Goal: Communication & Community: Answer question/provide support

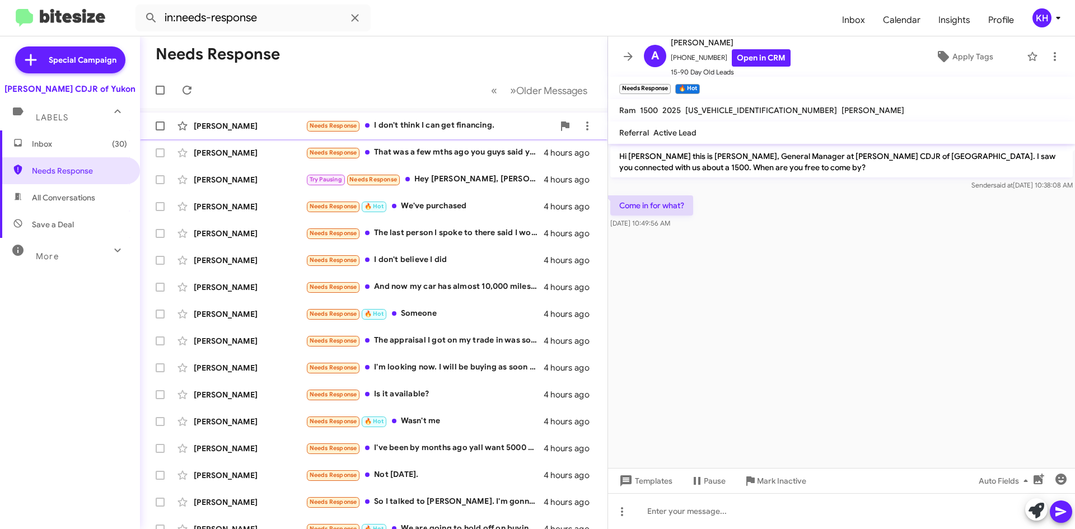
click at [418, 123] on div "Needs Response I don't think I can get financing." at bounding box center [430, 125] width 248 height 13
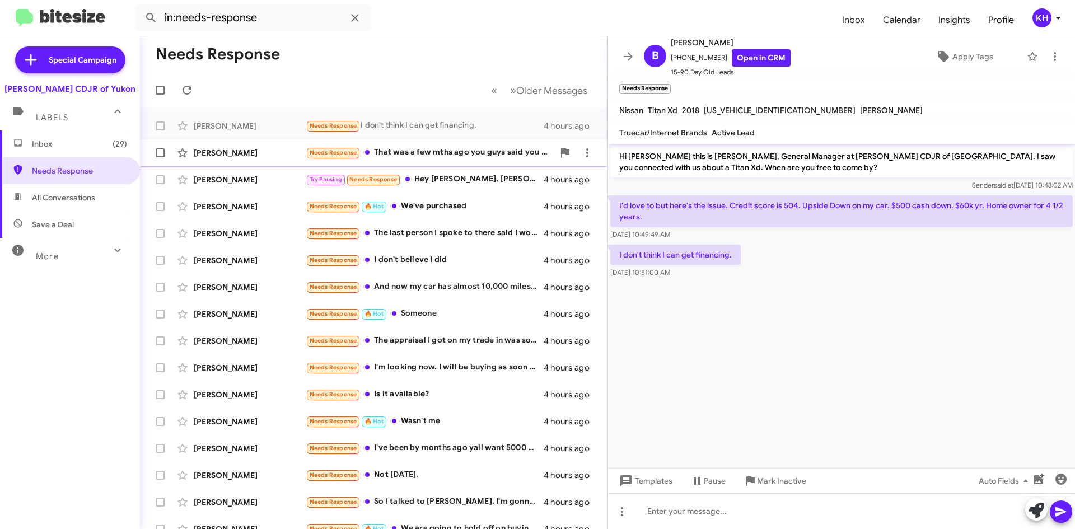
click at [393, 148] on div "Needs Response That was a few mths ago you guys said you can't help me" at bounding box center [430, 152] width 248 height 13
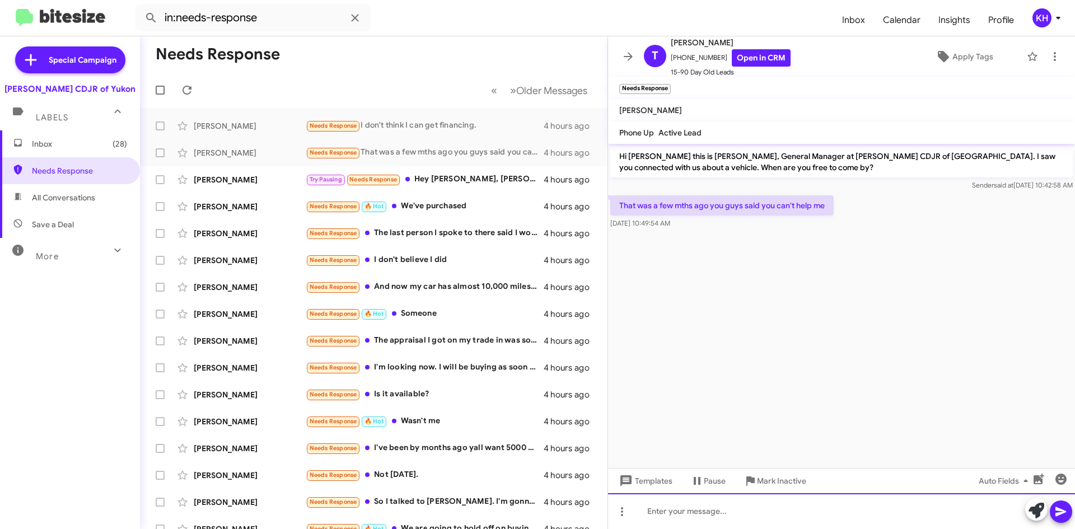
click at [695, 512] on div at bounding box center [841, 511] width 467 height 36
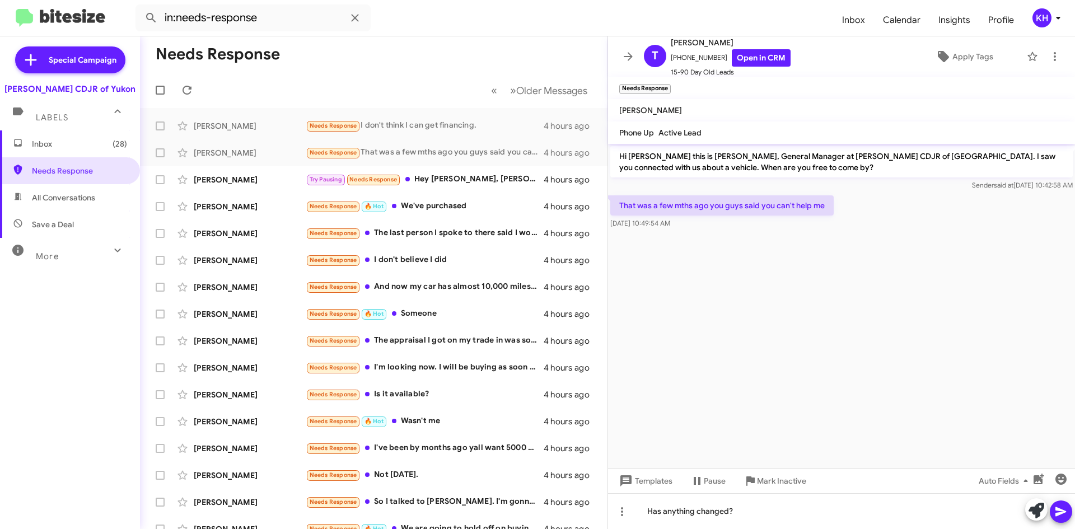
click at [1066, 510] on icon at bounding box center [1060, 511] width 13 height 13
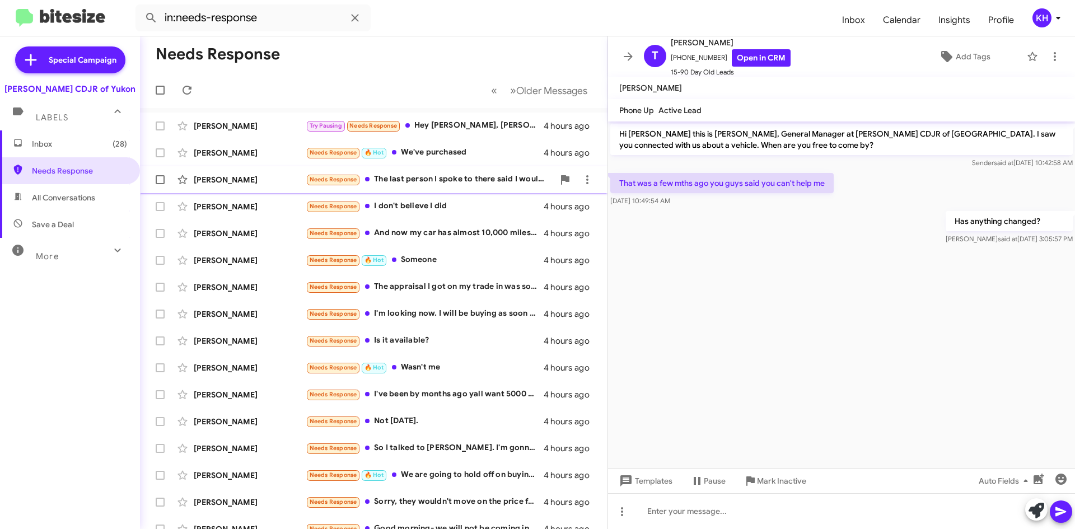
click at [322, 184] on small "Needs Response" at bounding box center [333, 180] width 53 height 11
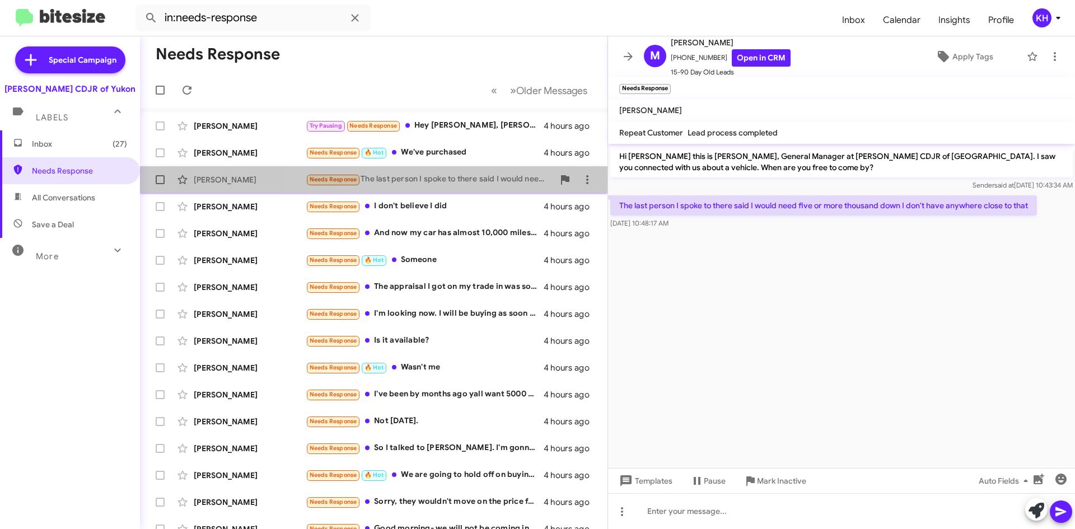
click at [410, 176] on div "Needs Response The last person I spoke to there said I would need five or more …" at bounding box center [430, 179] width 248 height 13
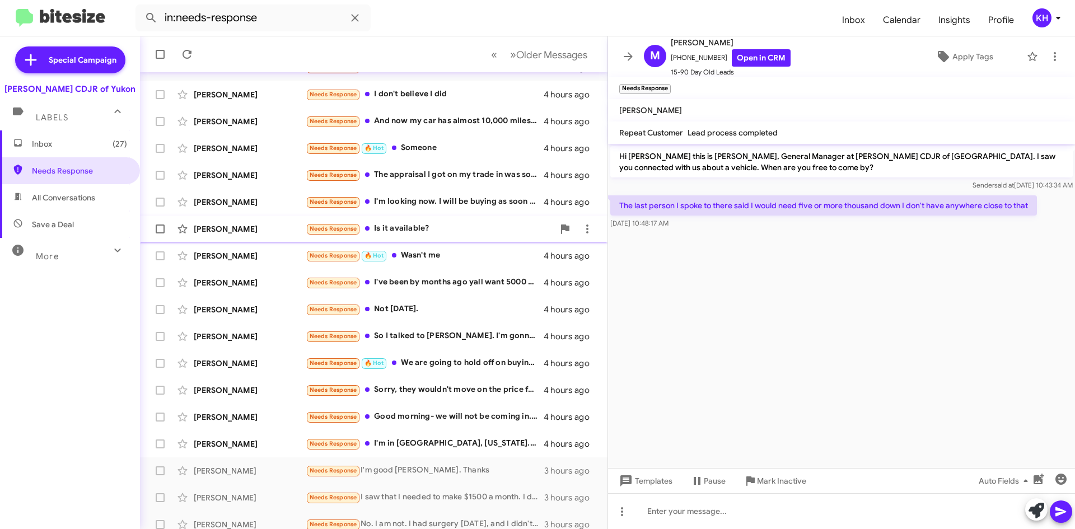
scroll to position [121, 0]
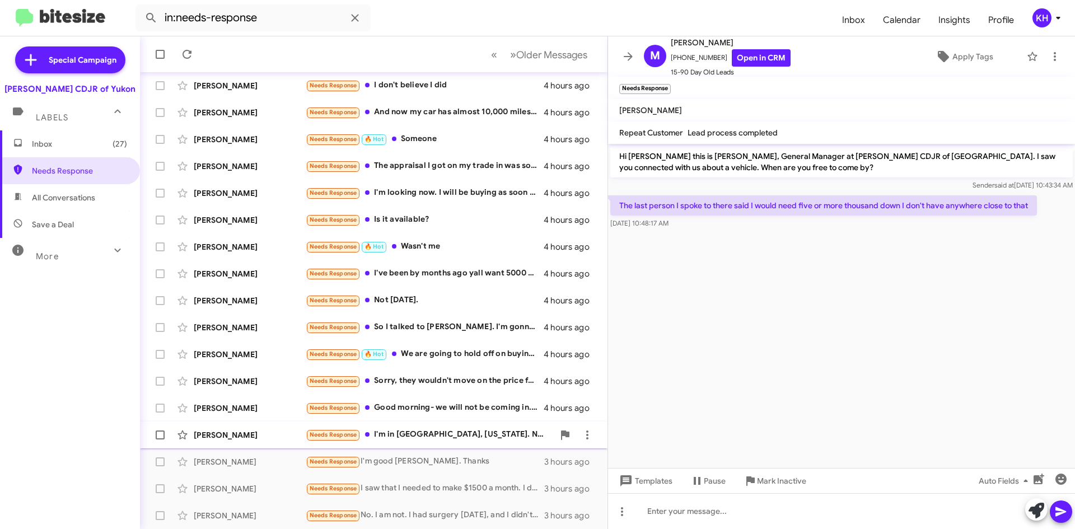
click at [215, 435] on div "[PERSON_NAME]" at bounding box center [250, 434] width 112 height 11
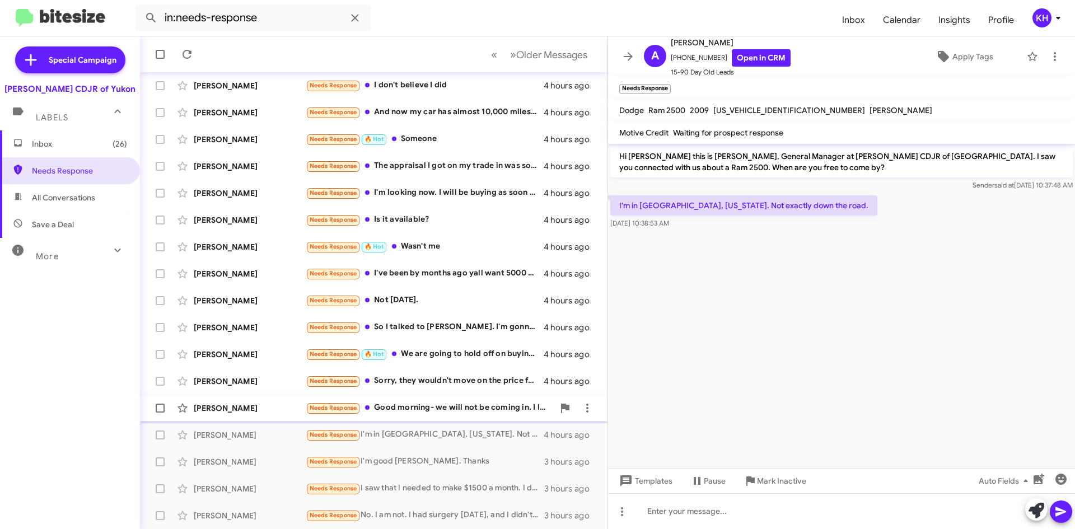
click at [225, 410] on div "Christopher Rush" at bounding box center [250, 407] width 112 height 11
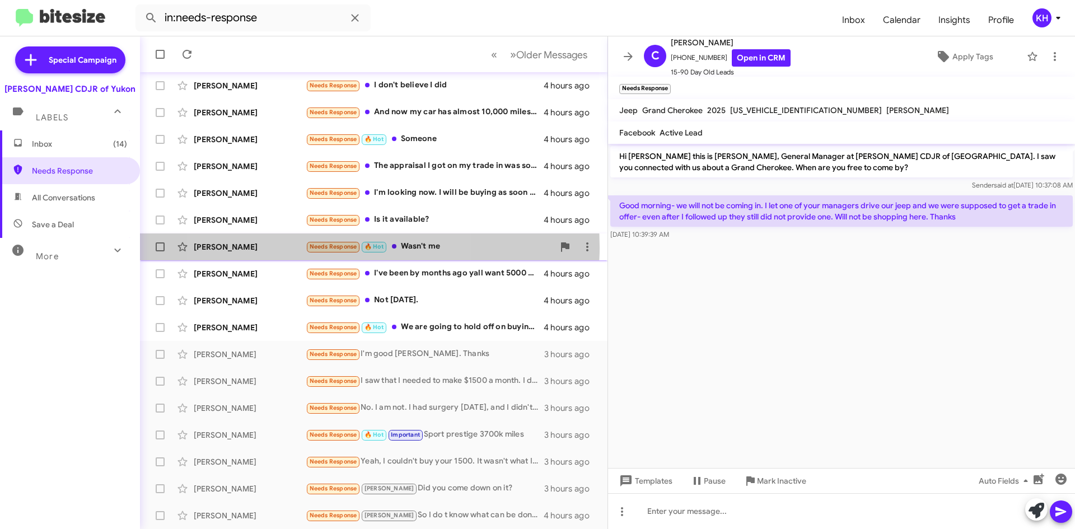
click at [322, 247] on span "Needs Response" at bounding box center [333, 246] width 48 height 7
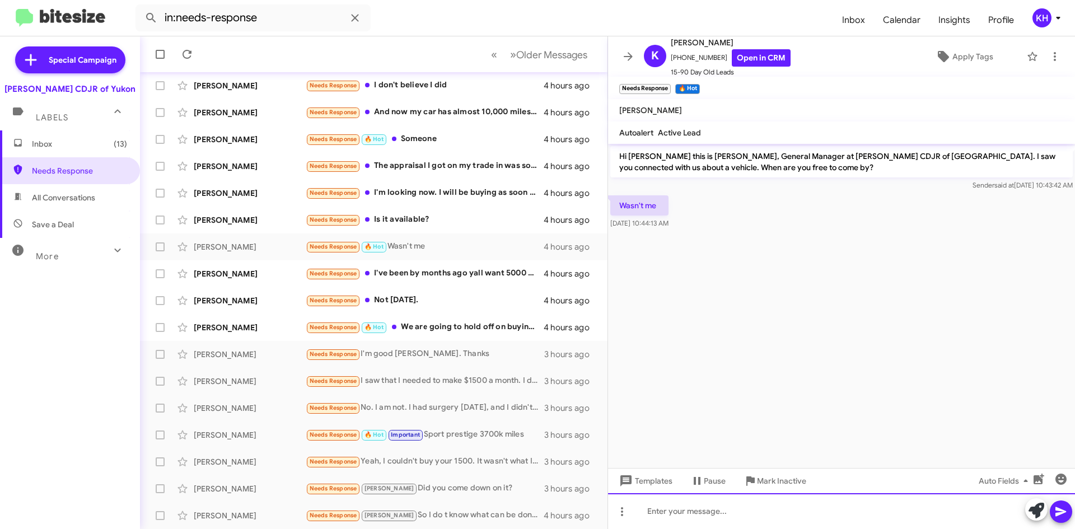
click at [658, 514] on div at bounding box center [841, 511] width 467 height 36
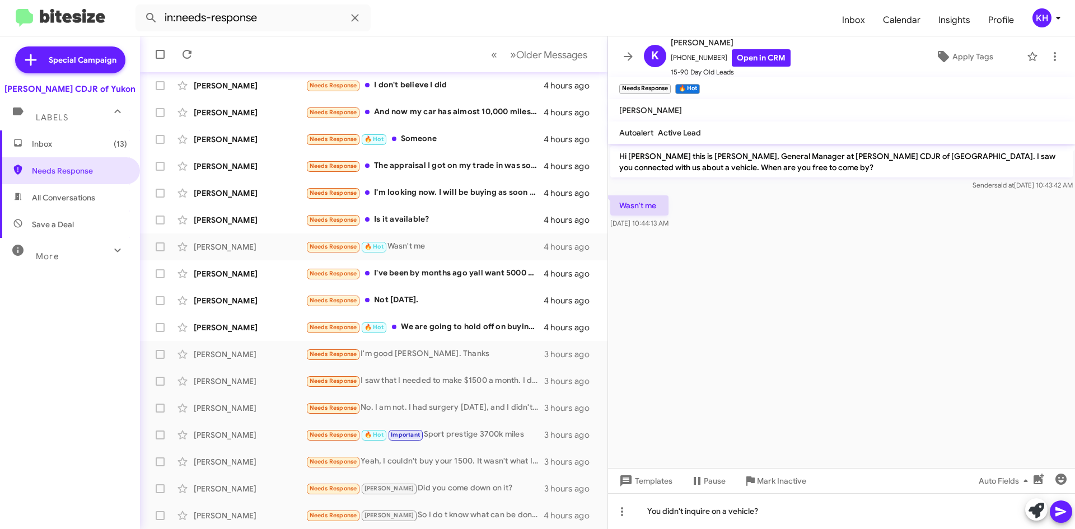
click at [1064, 522] on span at bounding box center [1060, 511] width 13 height 22
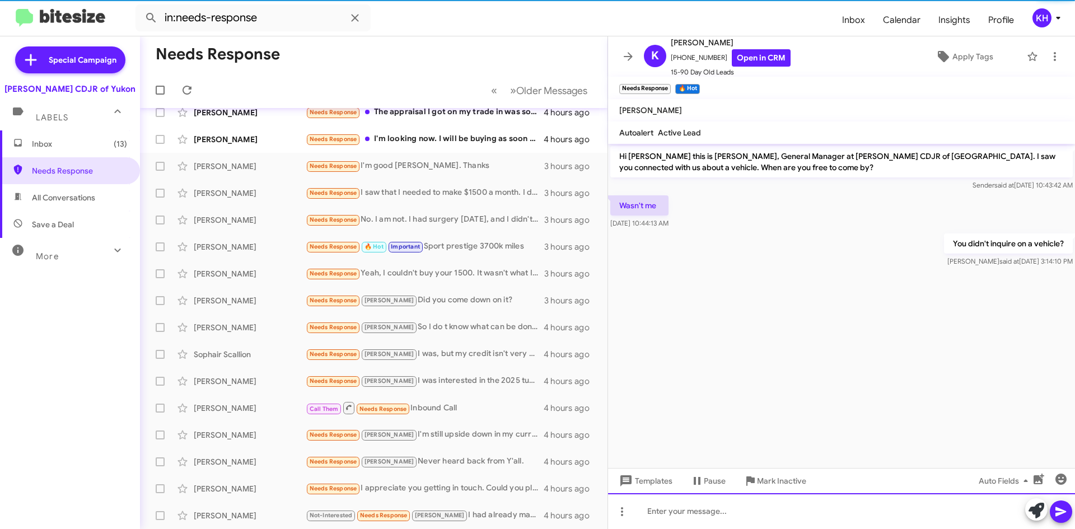
scroll to position [94, 0]
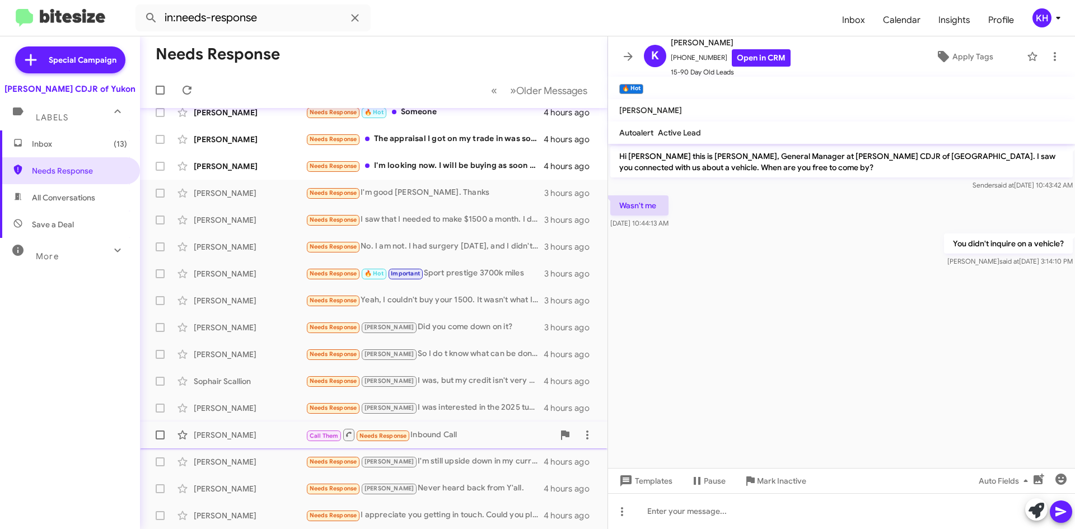
click at [240, 429] on div "[PERSON_NAME]" at bounding box center [250, 434] width 112 height 11
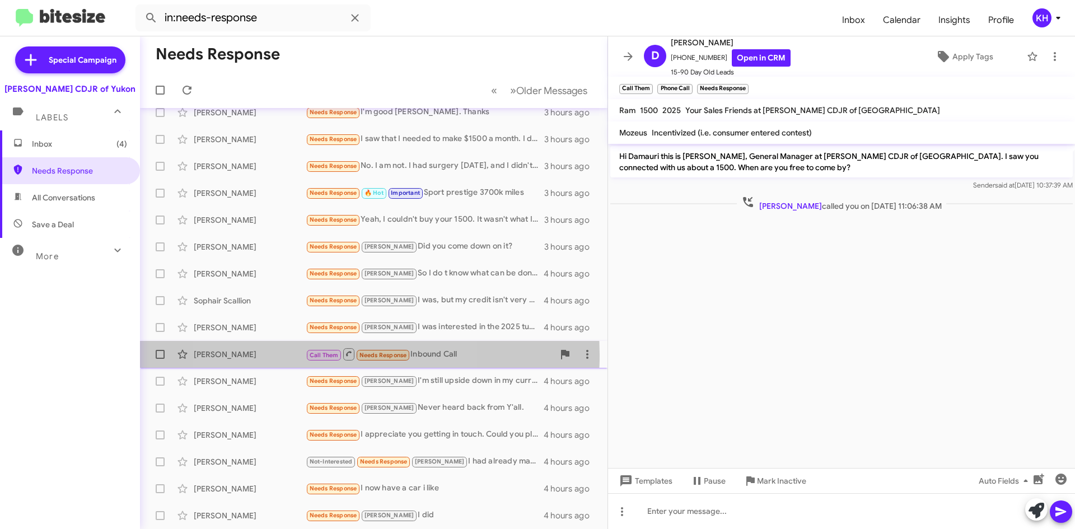
click at [325, 355] on span "Call Them" at bounding box center [323, 354] width 29 height 7
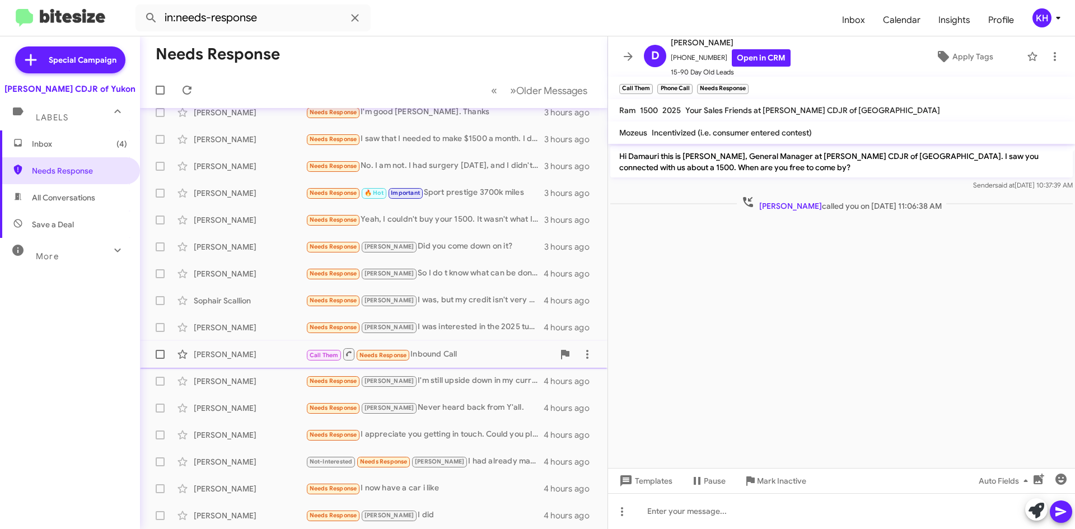
click at [350, 355] on icon at bounding box center [349, 354] width 6 height 6
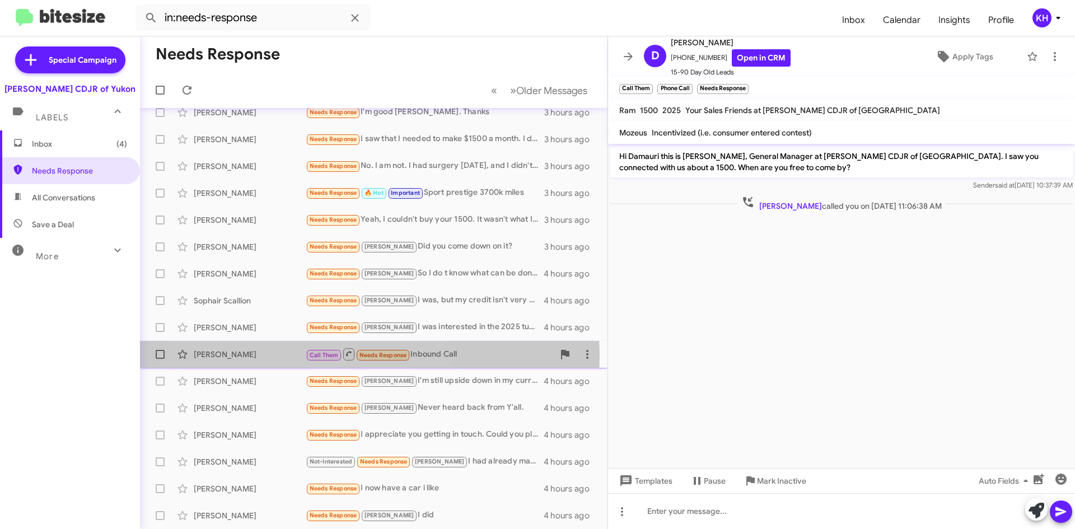
click at [312, 356] on span "Call Them" at bounding box center [323, 354] width 29 height 7
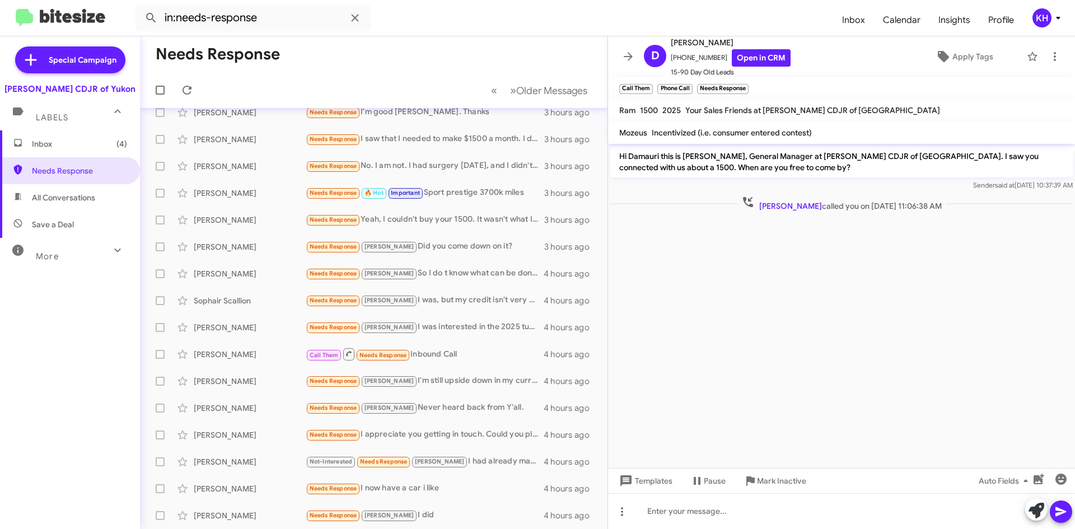
click at [780, 288] on cdk-virtual-scroll-viewport "Hi Damauri this is Joe Snelling, General Manager at Joe Cooper CDJR of Yukon. I…" at bounding box center [841, 306] width 467 height 324
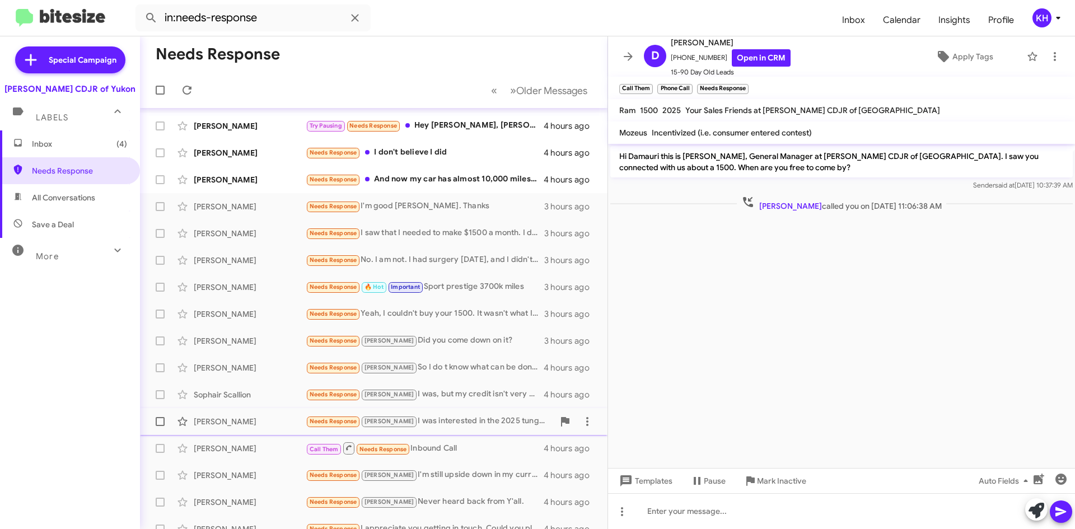
scroll to position [56, 0]
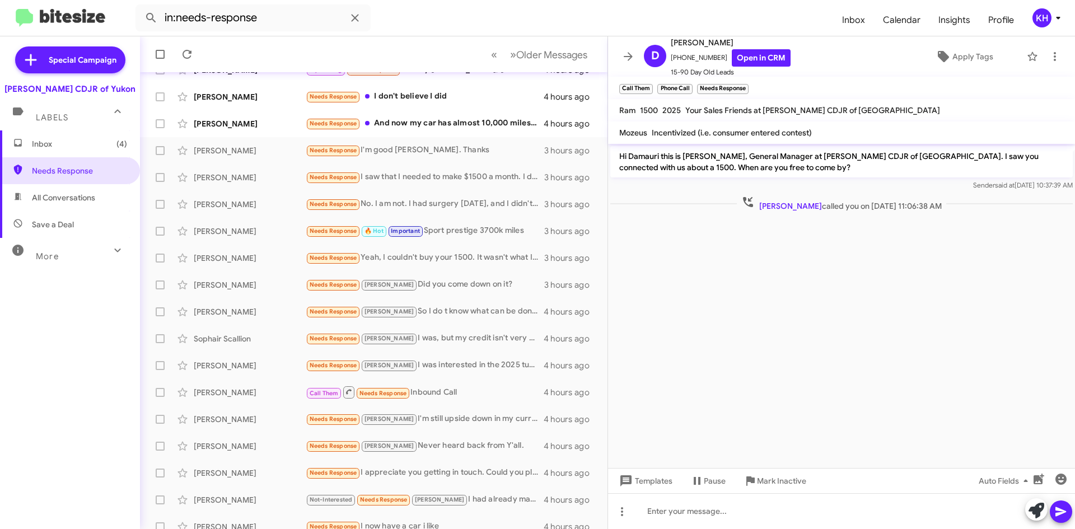
click at [775, 10] on form "in:needs-response" at bounding box center [483, 17] width 697 height 27
click at [5, 4] on mat-toolbar "in:needs-response Inbox Calendar Insights Profile KH" at bounding box center [537, 18] width 1075 height 36
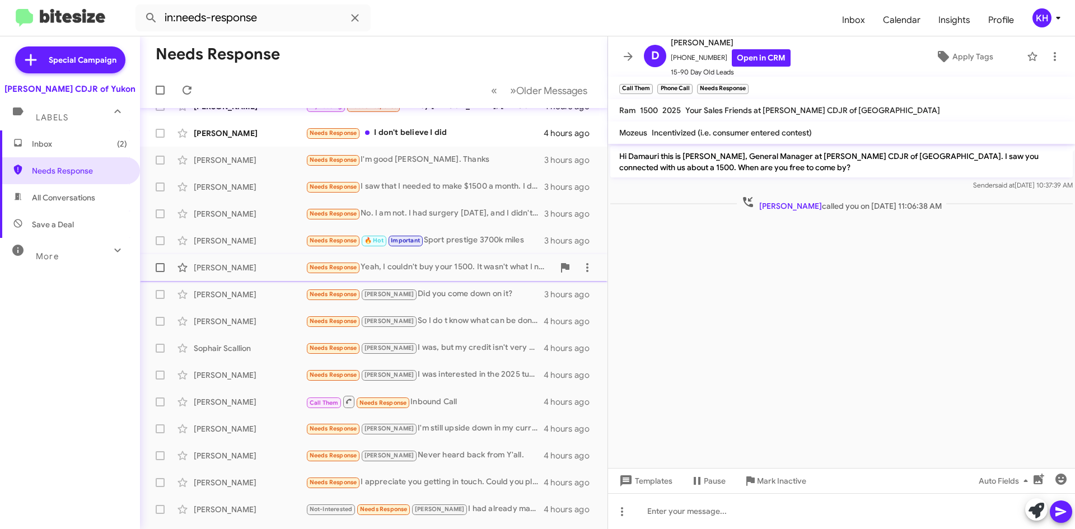
scroll to position [0, 0]
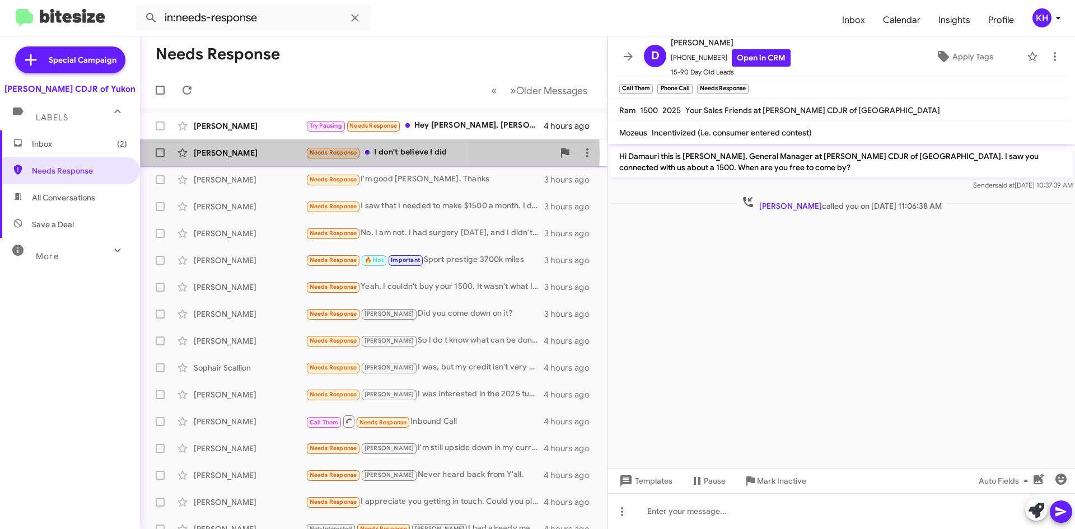
click at [320, 153] on span "Needs Response" at bounding box center [333, 152] width 48 height 7
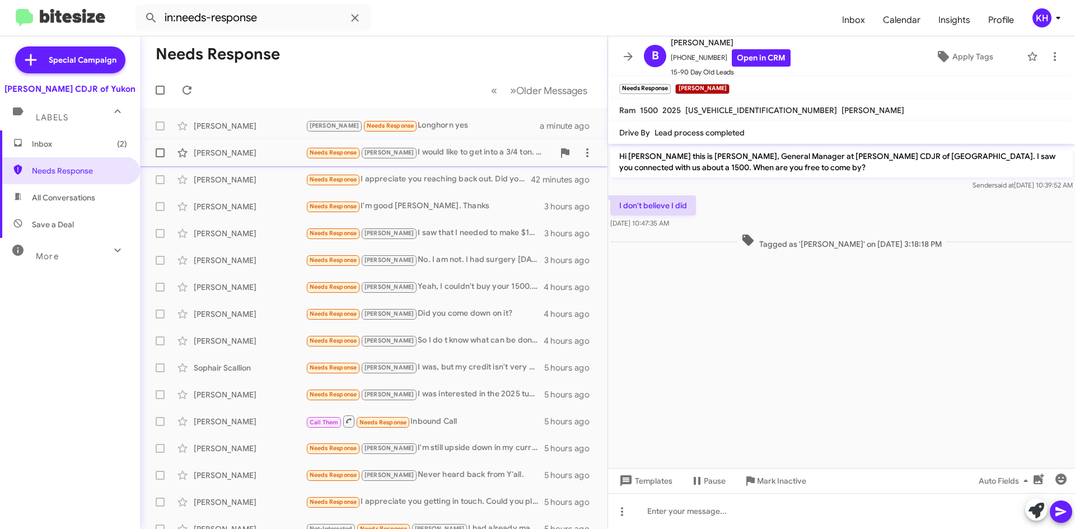
click at [332, 154] on span "Needs Response" at bounding box center [333, 152] width 48 height 7
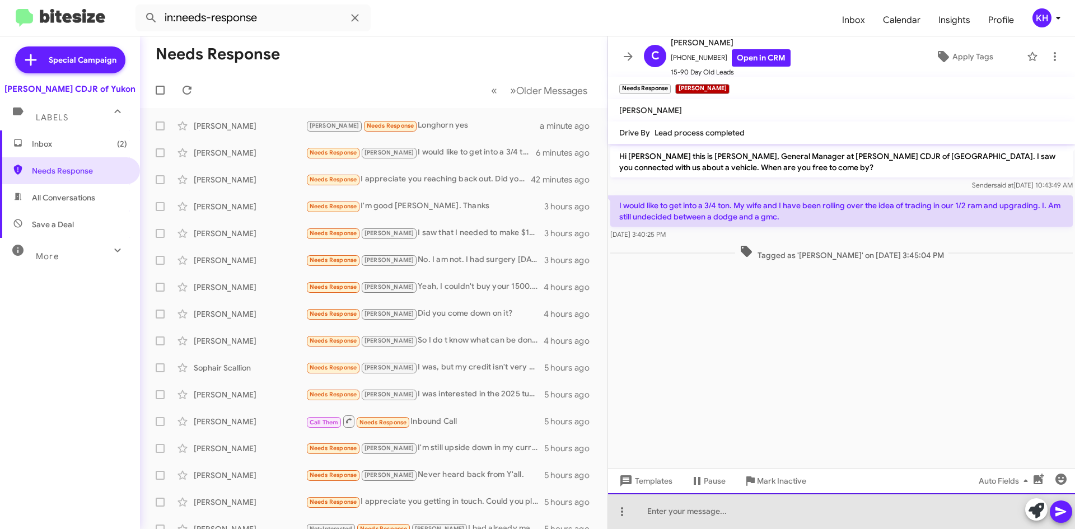
click at [664, 514] on div at bounding box center [841, 511] width 467 height 36
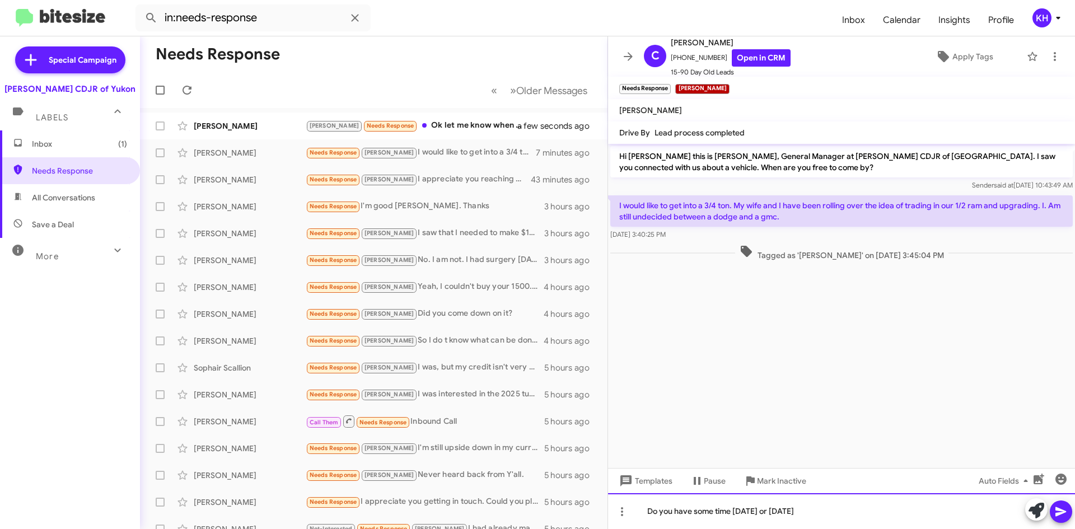
click at [717, 511] on div "Do you have some time [DATE] or [DATE]" at bounding box center [841, 511] width 467 height 36
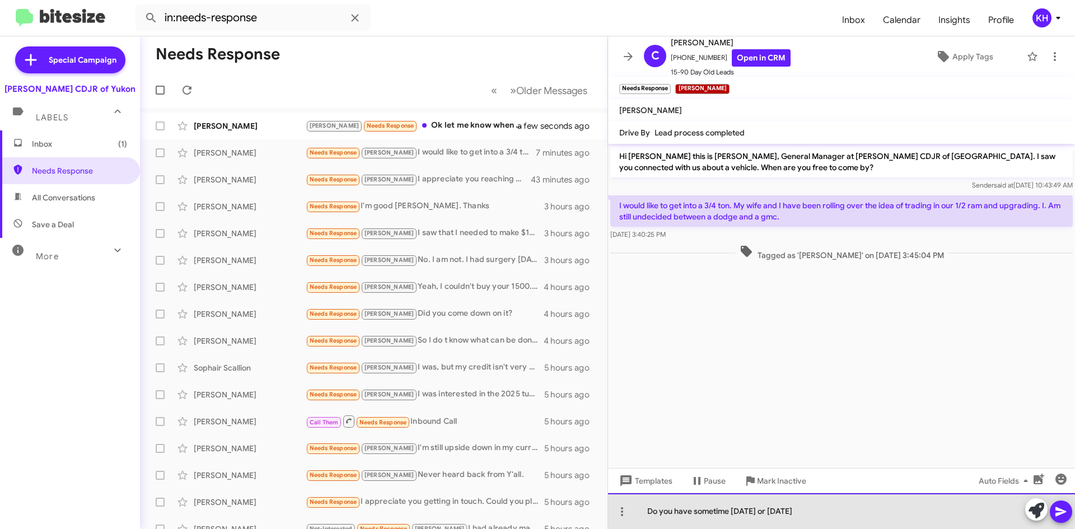
click at [823, 517] on div "Do you have sometime [DATE] or [DATE]" at bounding box center [841, 511] width 467 height 36
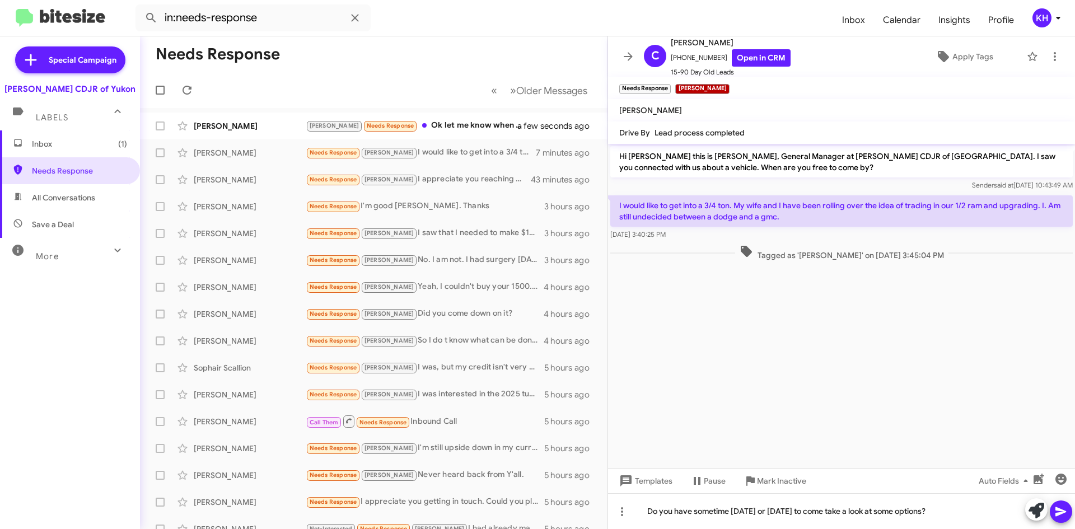
click at [1061, 518] on span at bounding box center [1060, 511] width 13 height 22
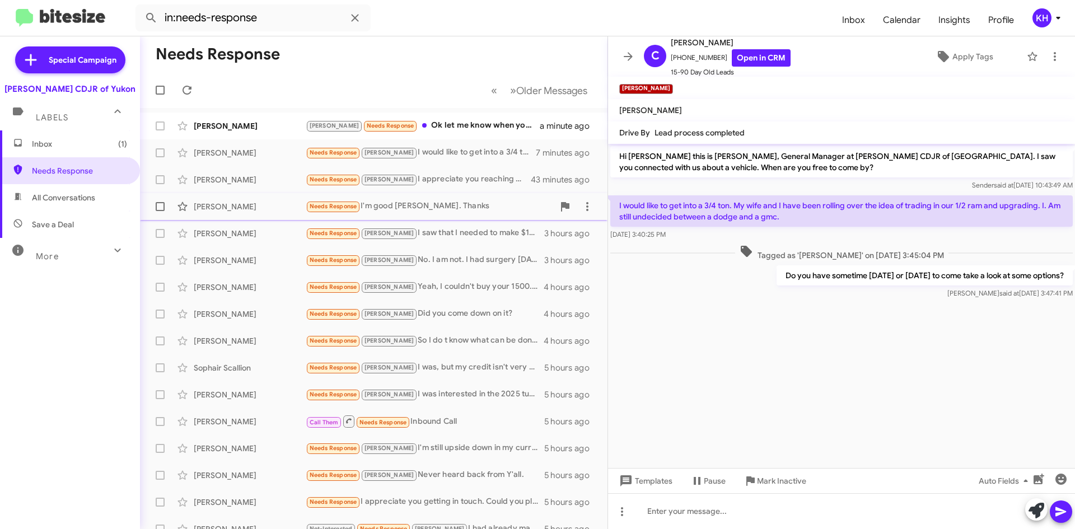
click at [383, 210] on div "Needs Response I'm good [PERSON_NAME]. Thanks" at bounding box center [430, 206] width 248 height 13
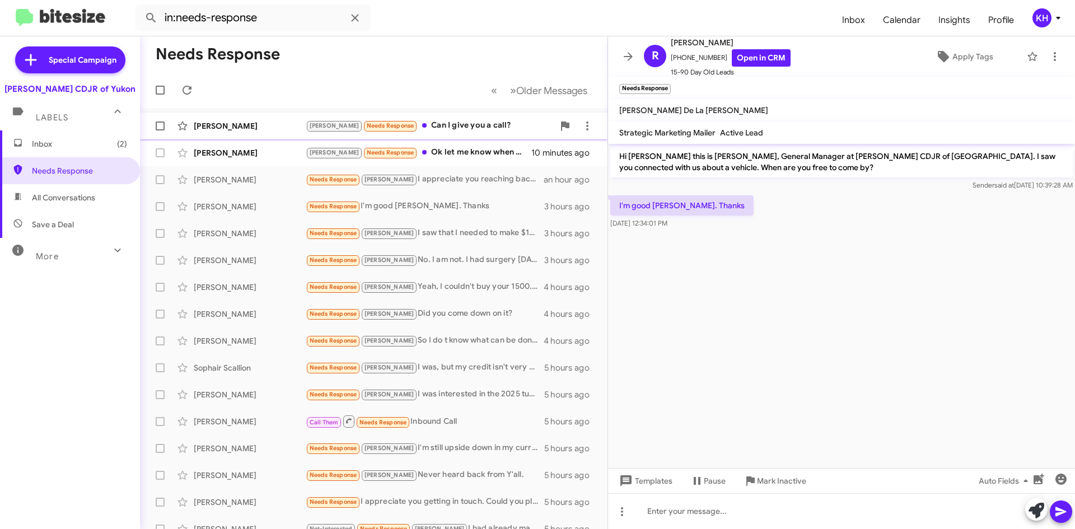
click at [315, 126] on span "[PERSON_NAME]" at bounding box center [334, 125] width 50 height 7
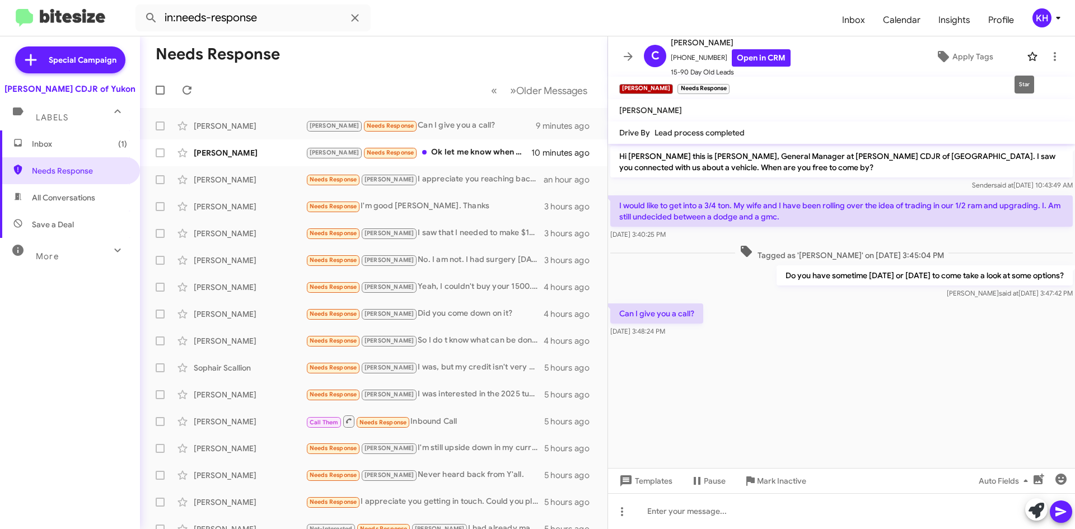
click at [1025, 57] on icon at bounding box center [1031, 56] width 13 height 13
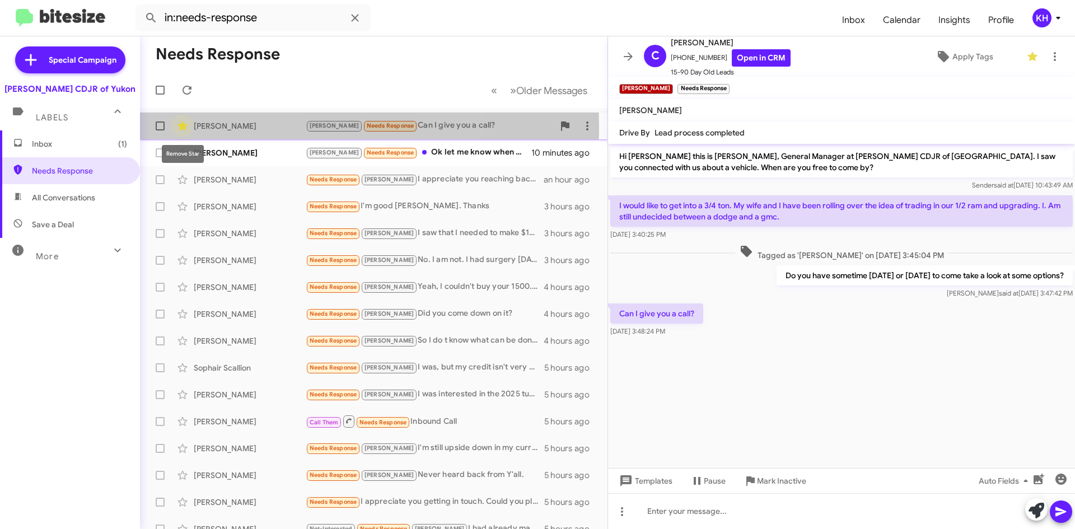
click at [186, 126] on icon at bounding box center [182, 125] width 13 height 13
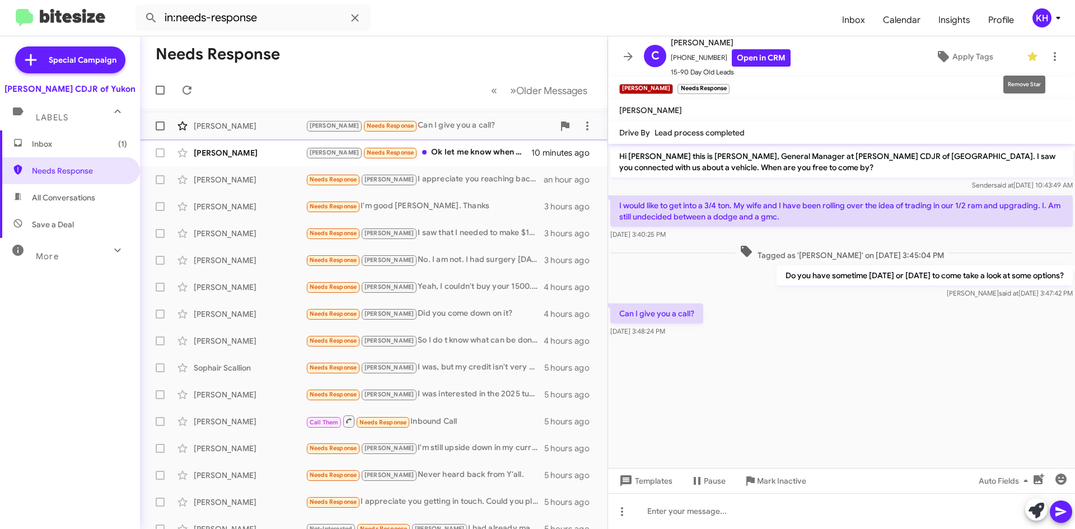
click at [1027, 57] on icon at bounding box center [1032, 56] width 10 height 9
click at [341, 237] on span "Needs Response" at bounding box center [333, 232] width 48 height 7
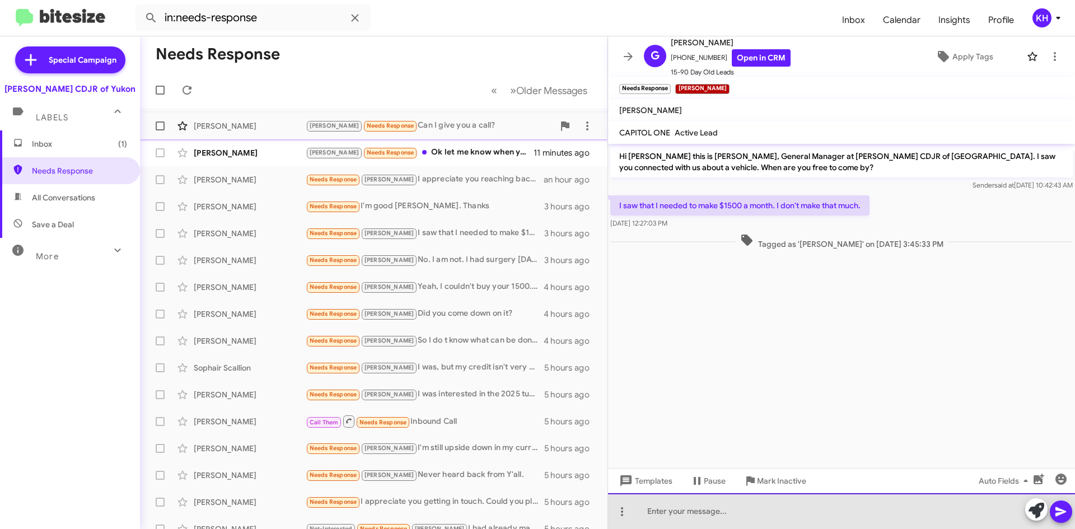
click at [660, 518] on div at bounding box center [841, 511] width 467 height 36
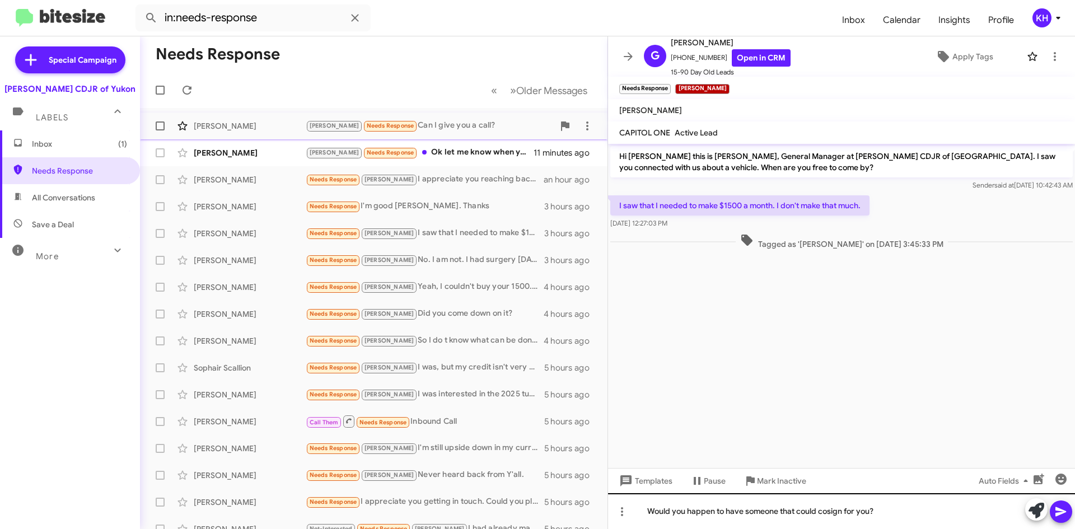
drag, startPoint x: 1056, startPoint y: 514, endPoint x: 1072, endPoint y: 501, distance: 21.1
click at [1056, 514] on icon at bounding box center [1060, 512] width 11 height 10
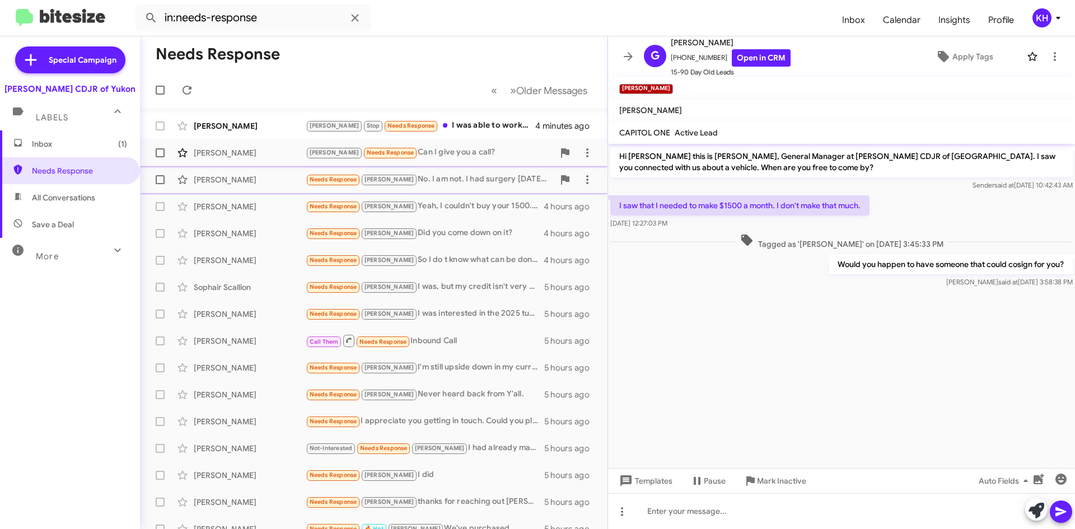
click at [312, 177] on span "Needs Response" at bounding box center [333, 179] width 48 height 7
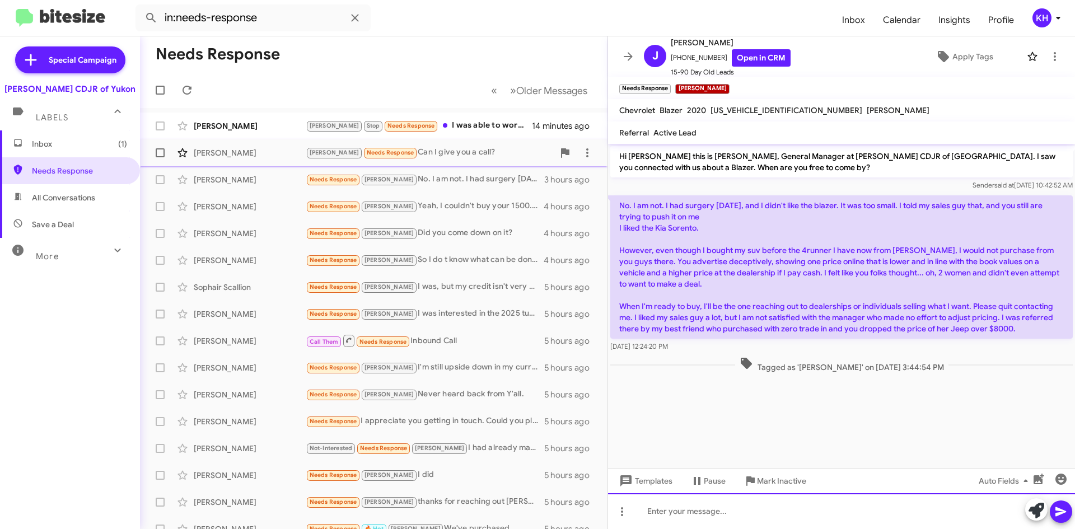
click at [662, 514] on div at bounding box center [841, 511] width 467 height 36
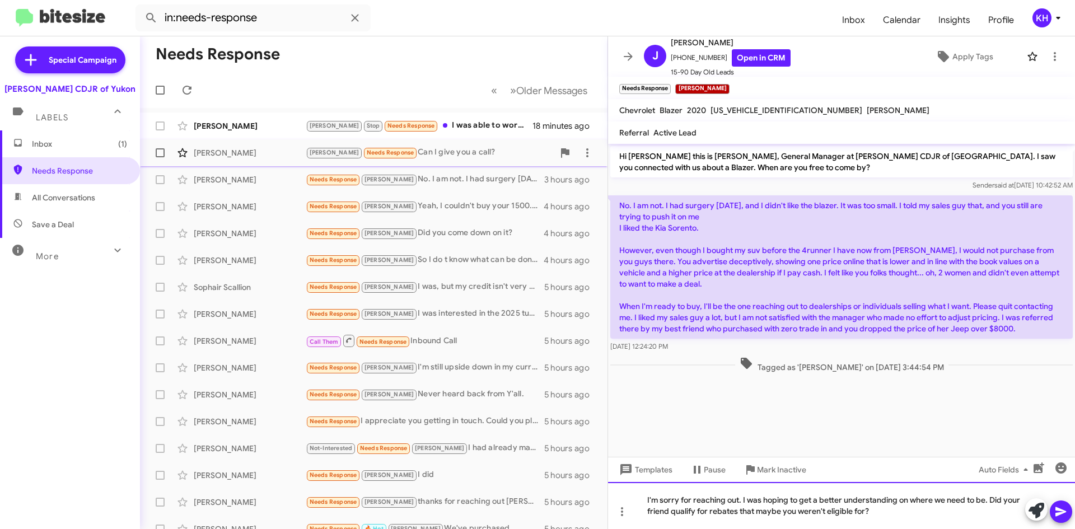
click at [886, 512] on div "I'm sorry for reaching out. I was hoping to get a better understanding on where…" at bounding box center [841, 505] width 467 height 47
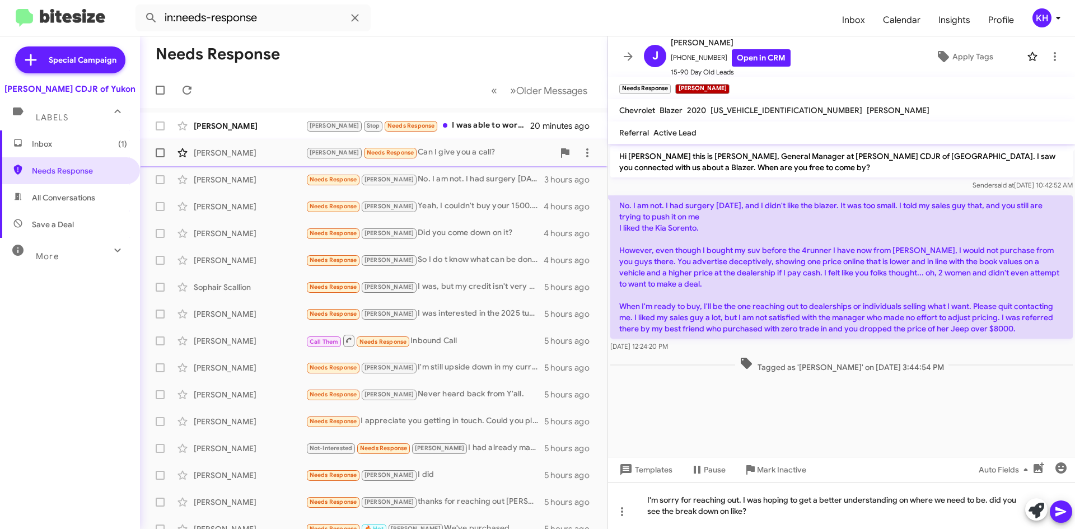
click at [1053, 511] on button at bounding box center [1060, 511] width 22 height 22
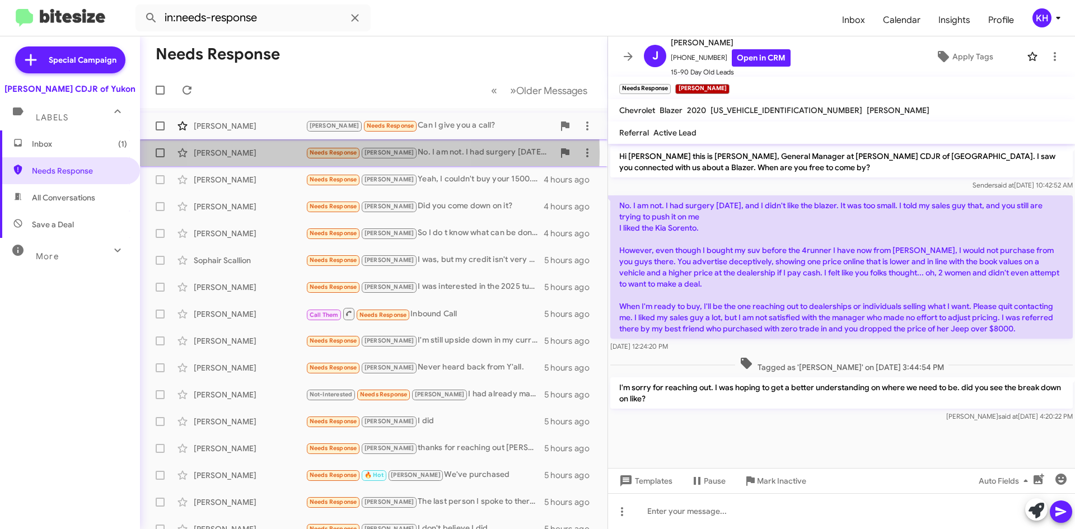
click at [322, 152] on span "Needs Response" at bounding box center [333, 152] width 48 height 7
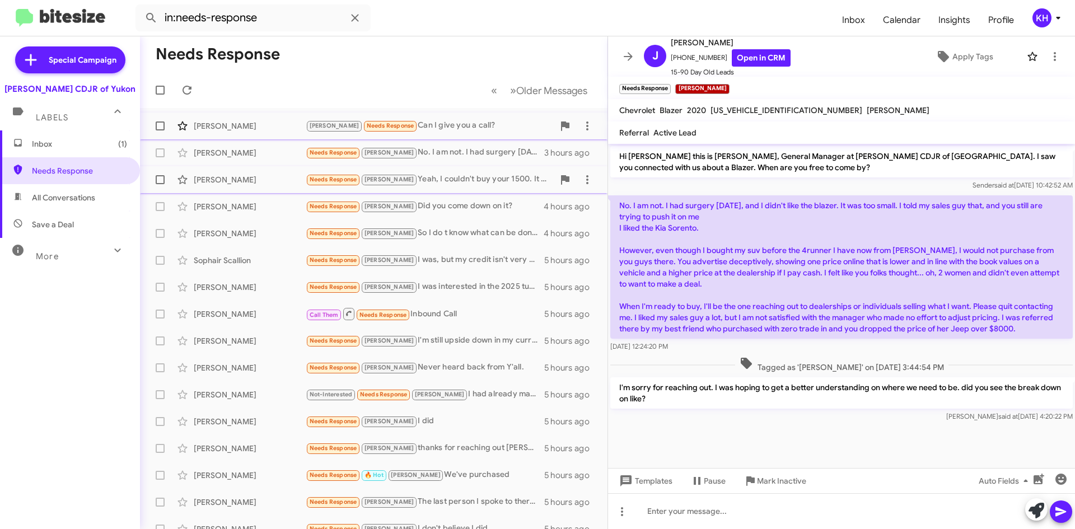
click at [336, 182] on span "Needs Response" at bounding box center [333, 179] width 48 height 7
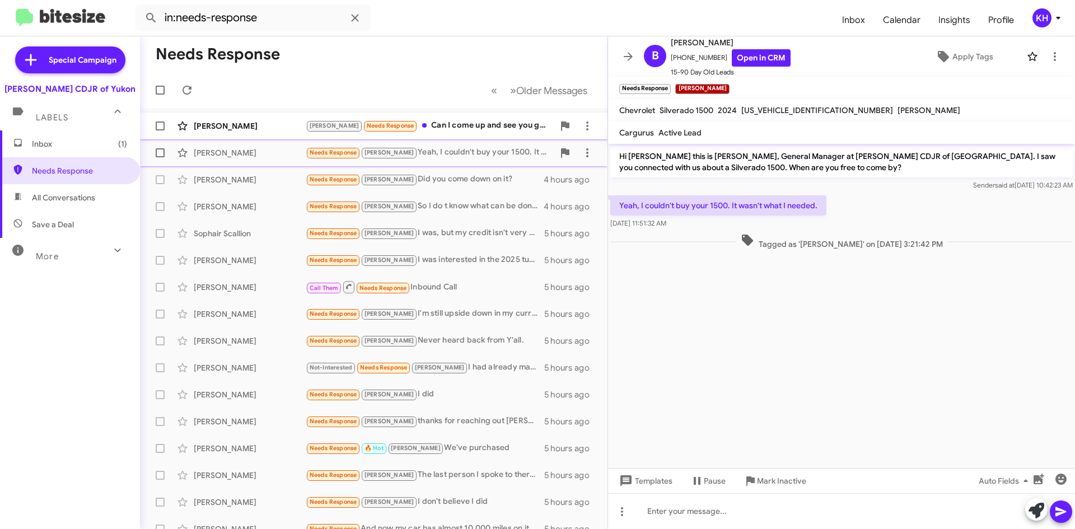
click at [435, 127] on div "[PERSON_NAME] Needs Response Can I come up and see you guys now?" at bounding box center [430, 125] width 248 height 13
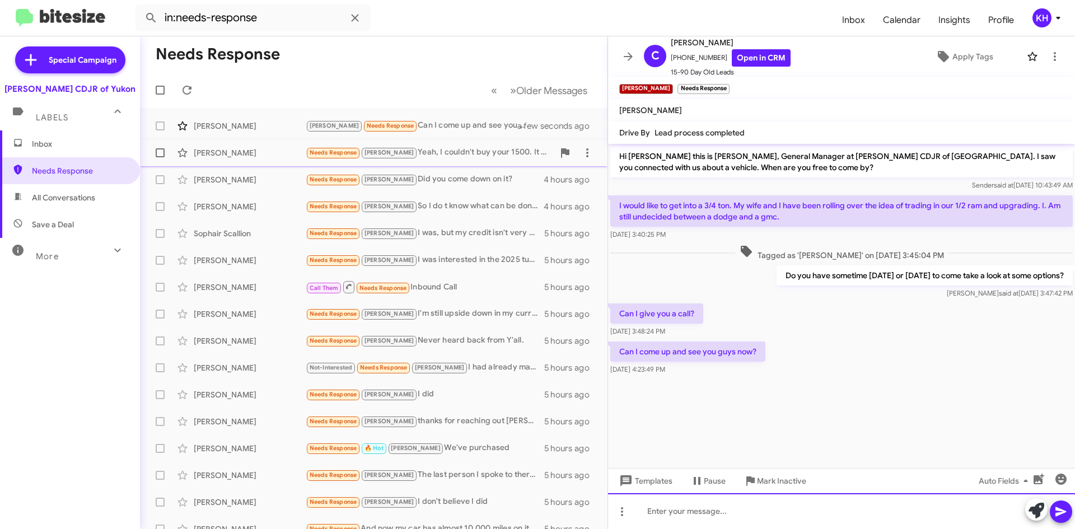
click at [693, 514] on div at bounding box center [841, 511] width 467 height 36
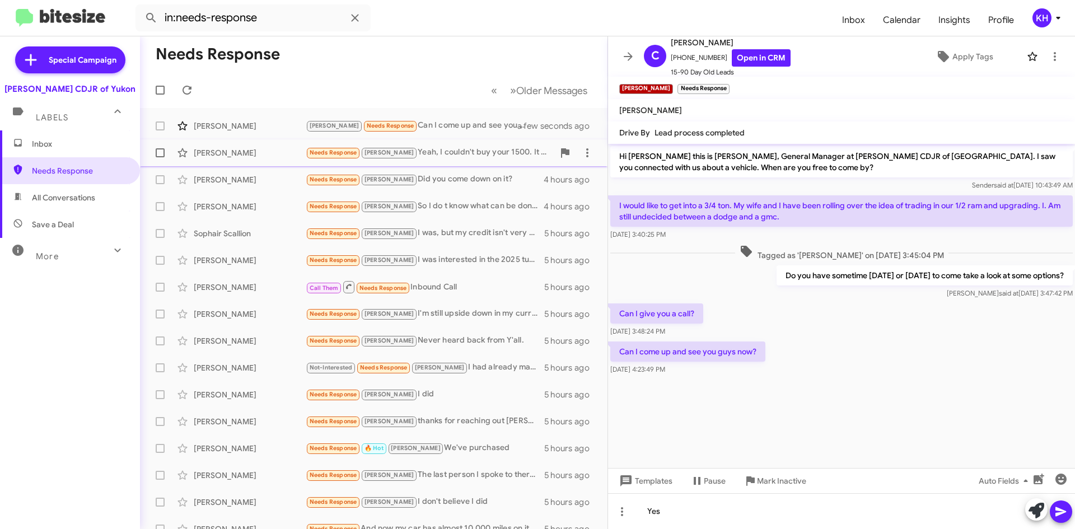
click at [1063, 512] on icon at bounding box center [1060, 512] width 11 height 10
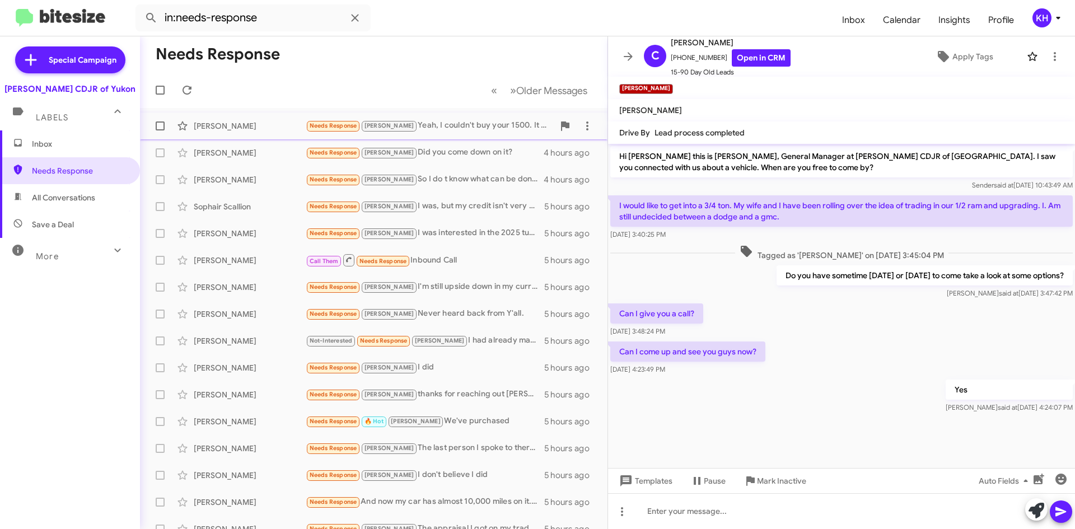
click at [336, 126] on span "Needs Response" at bounding box center [333, 125] width 48 height 7
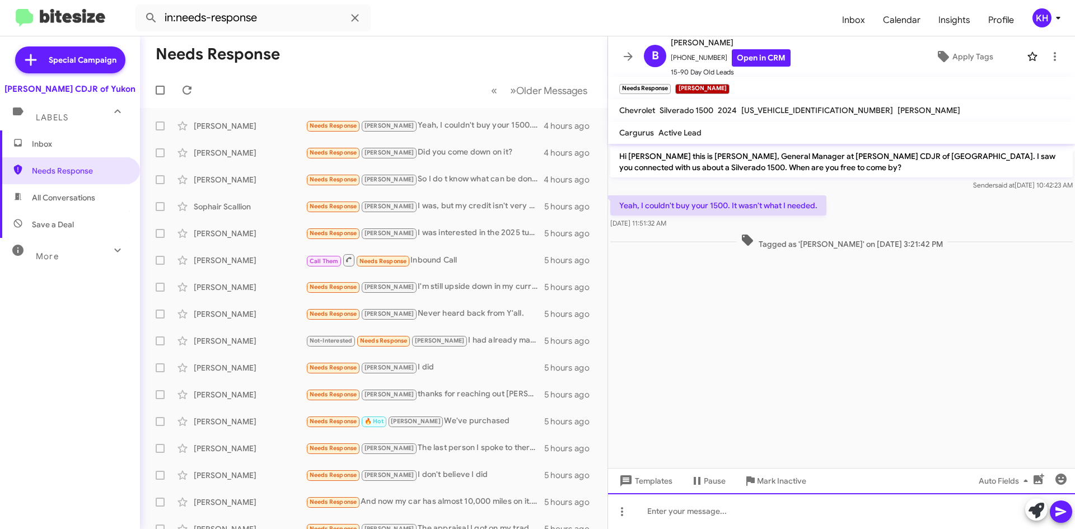
click at [681, 514] on div at bounding box center [841, 511] width 467 height 36
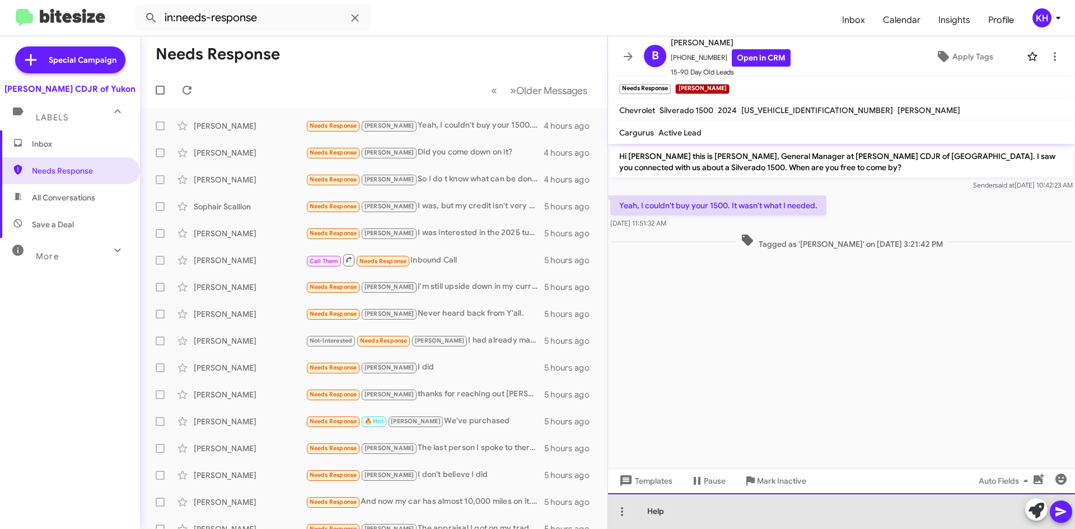
click at [692, 511] on div "Help" at bounding box center [841, 511] width 467 height 36
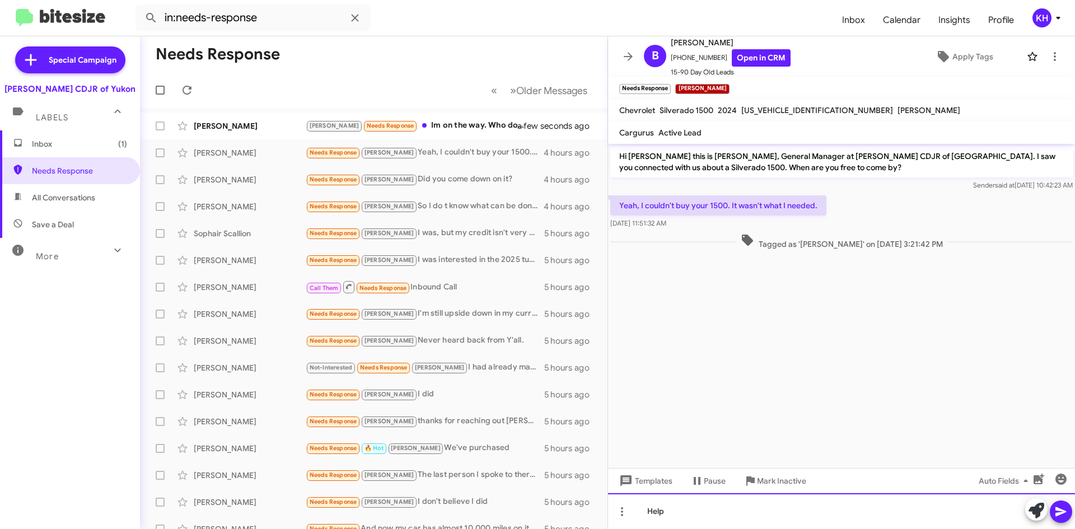
click at [676, 513] on div "Help" at bounding box center [841, 511] width 467 height 36
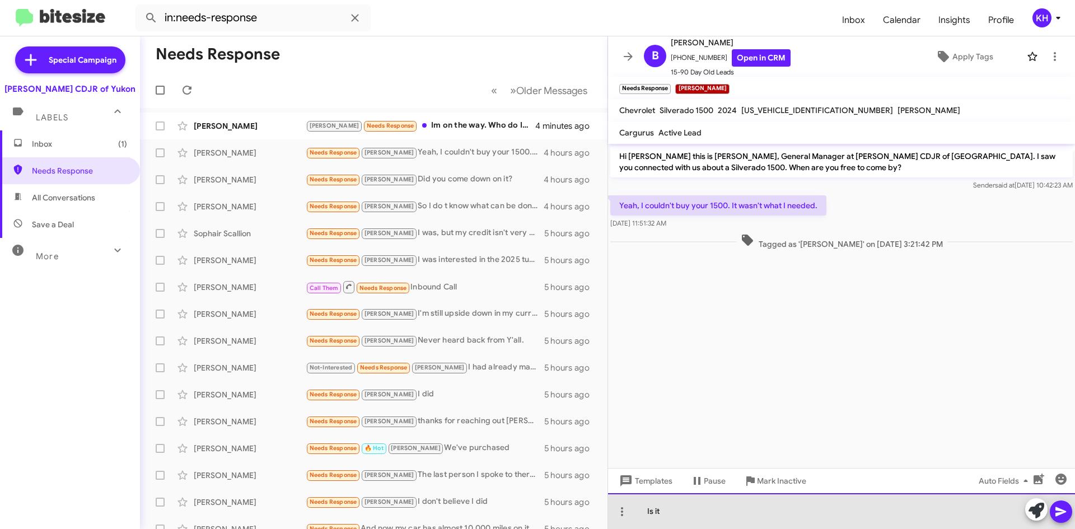
click at [705, 510] on div "Is it" at bounding box center [841, 511] width 467 height 36
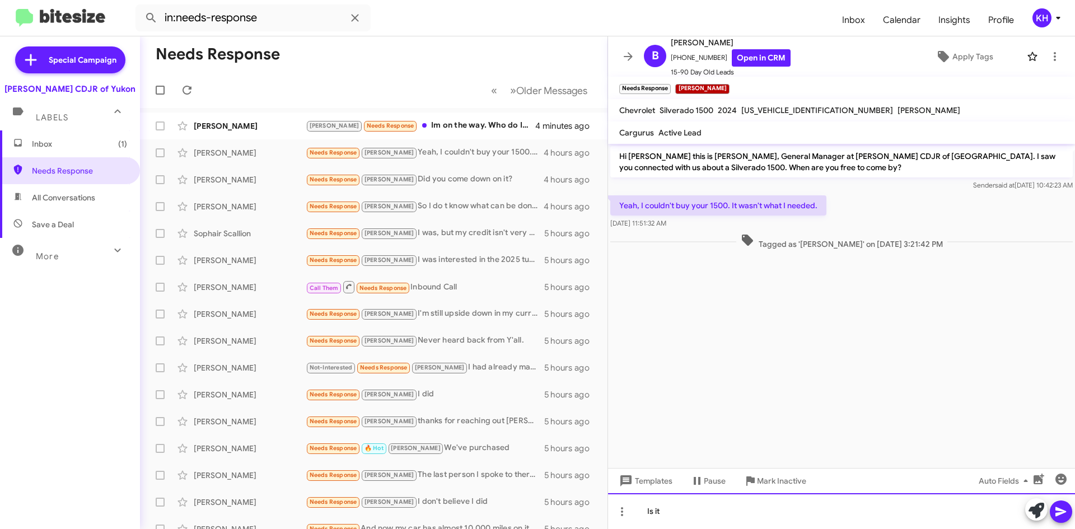
click at [690, 512] on div "Is it" at bounding box center [841, 511] width 467 height 36
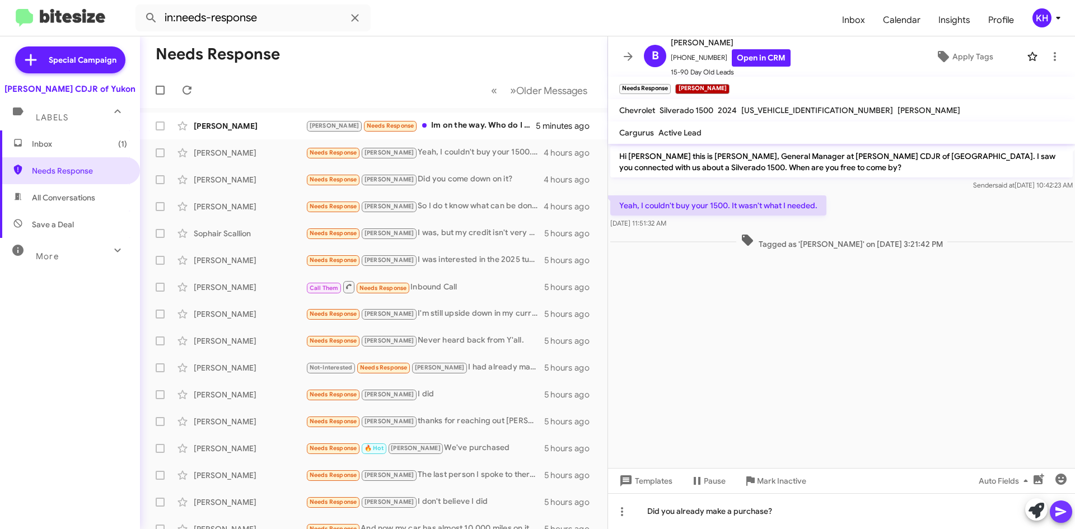
click at [1063, 518] on span at bounding box center [1060, 511] width 13 height 22
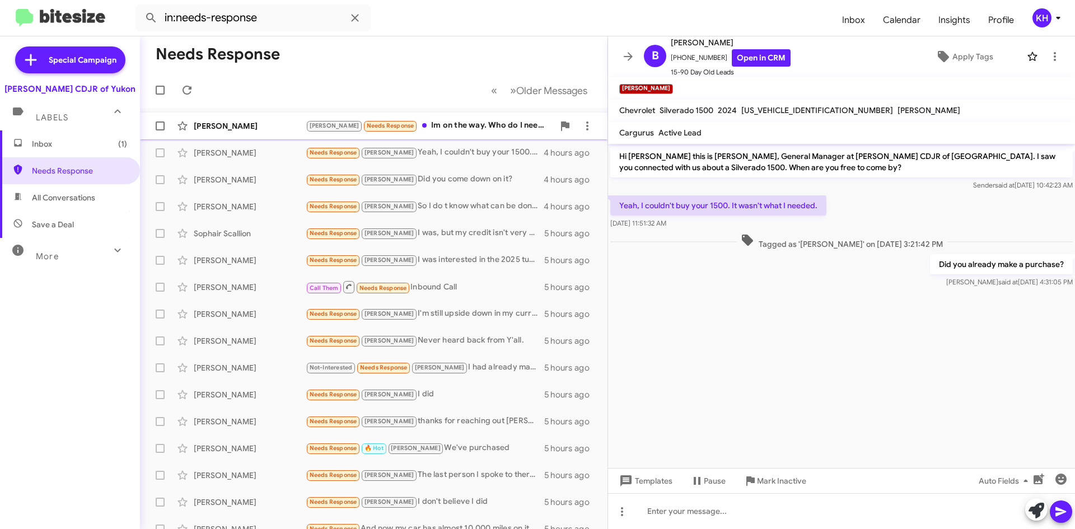
click at [432, 124] on div "[PERSON_NAME] Needs Response Im on the way. Who do I need to talk to." at bounding box center [430, 125] width 248 height 13
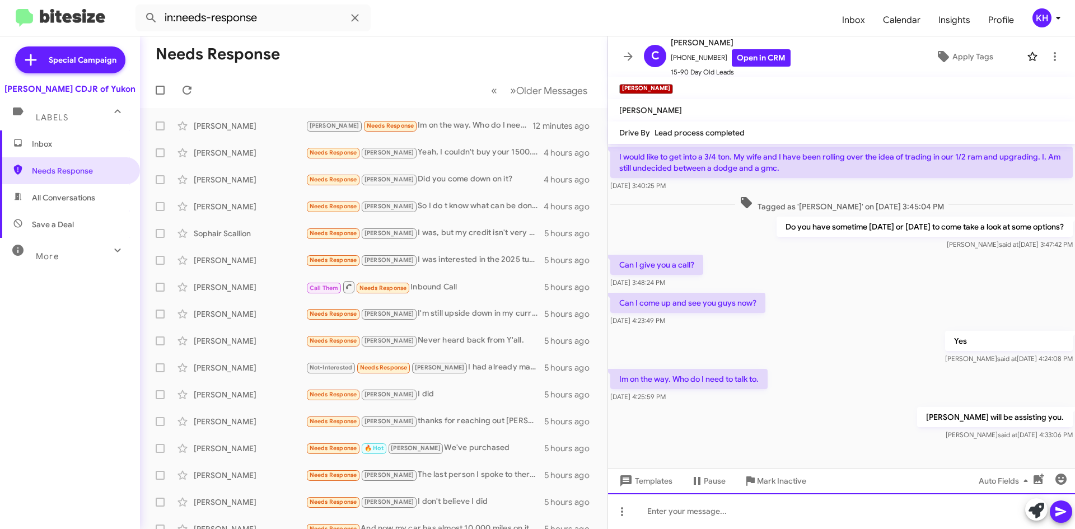
click at [658, 514] on div at bounding box center [841, 511] width 467 height 36
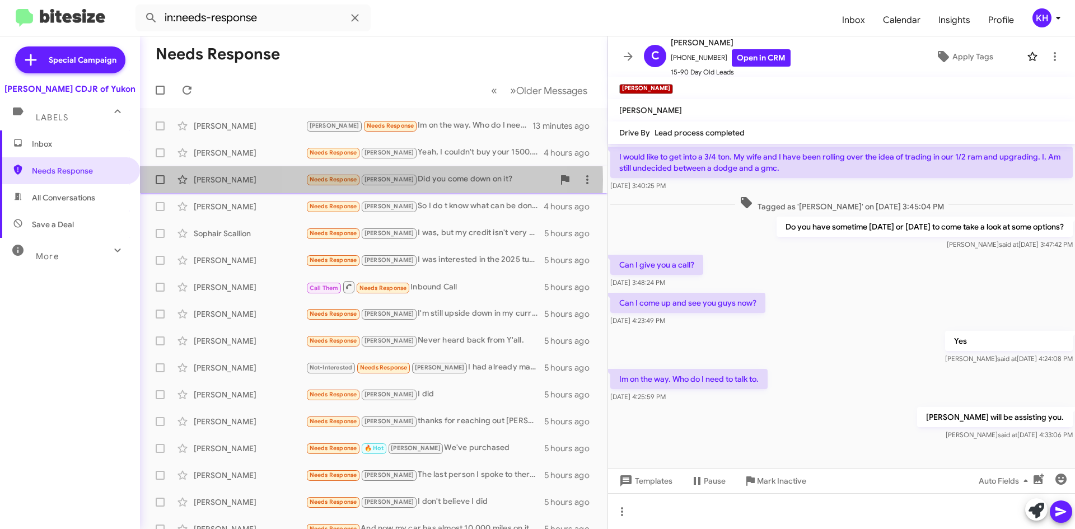
click at [371, 180] on span "[PERSON_NAME]" at bounding box center [389, 179] width 50 height 7
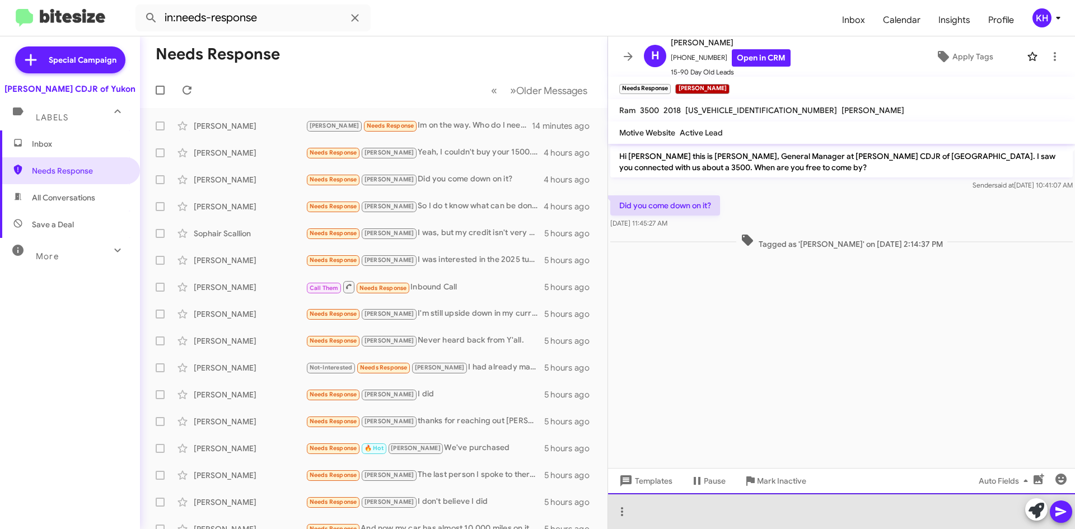
click at [655, 515] on div at bounding box center [841, 511] width 467 height 36
click at [708, 518] on div at bounding box center [841, 511] width 467 height 36
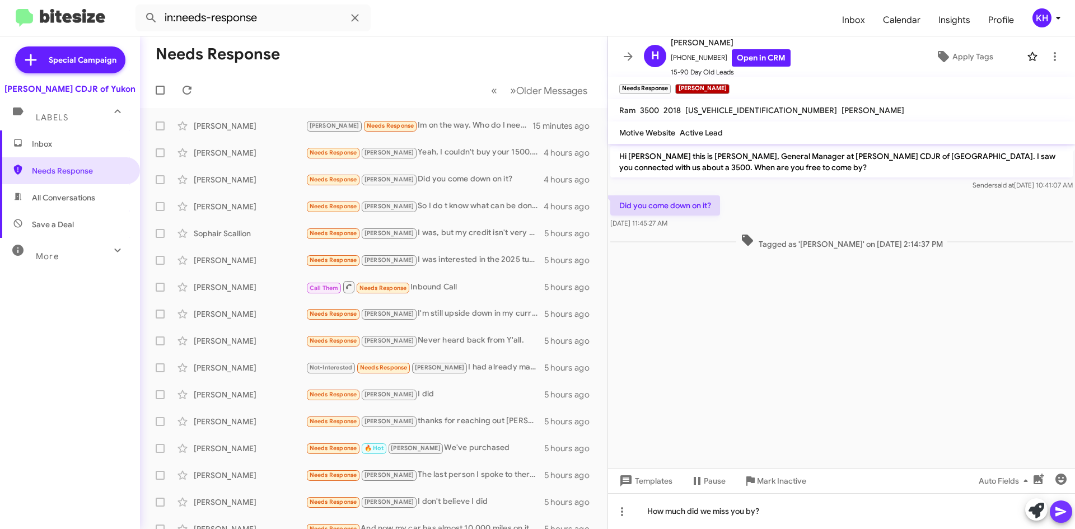
click at [1058, 516] on icon at bounding box center [1060, 511] width 13 height 13
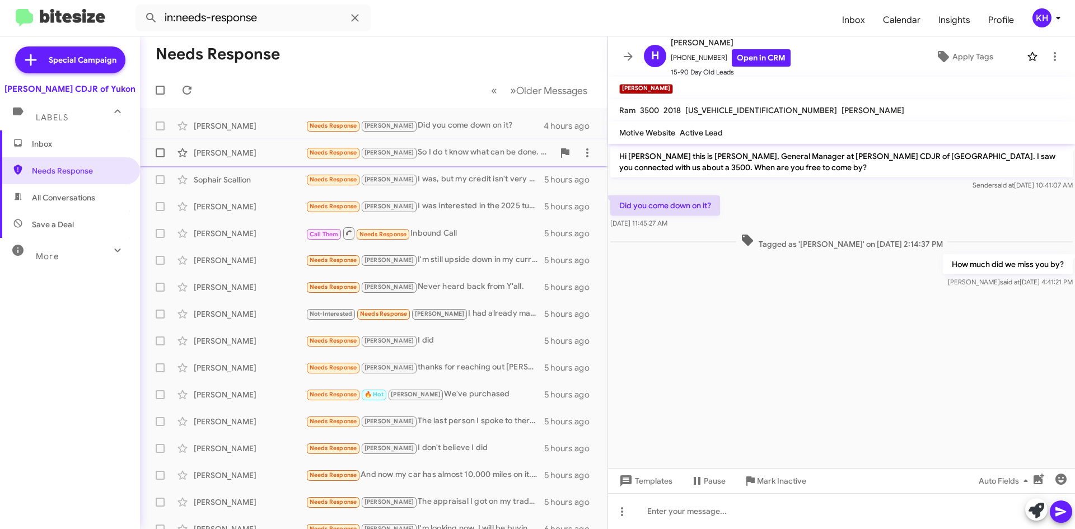
click at [330, 156] on span "Needs Response" at bounding box center [333, 152] width 48 height 7
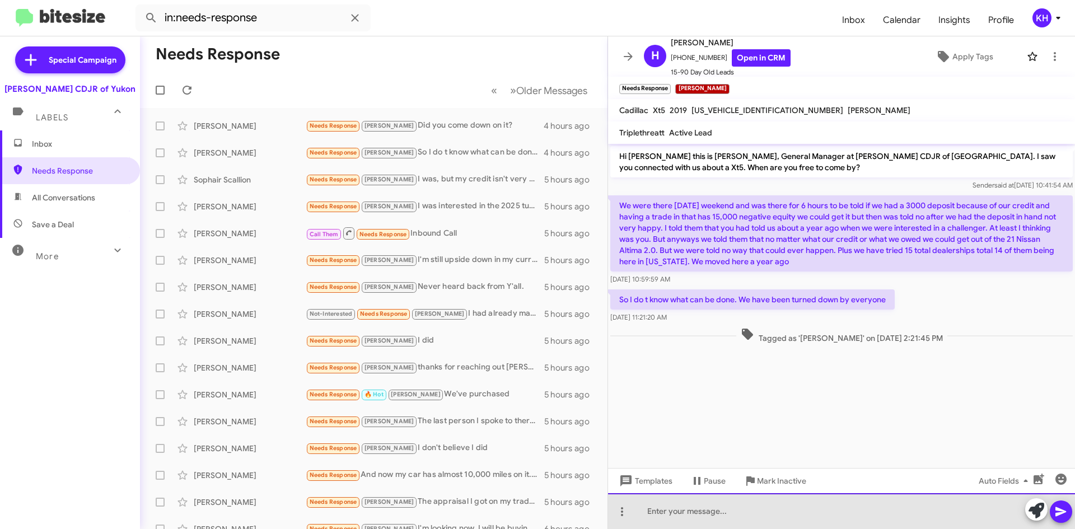
click at [679, 518] on div at bounding box center [841, 511] width 467 height 36
click at [693, 520] on div at bounding box center [841, 511] width 467 height 36
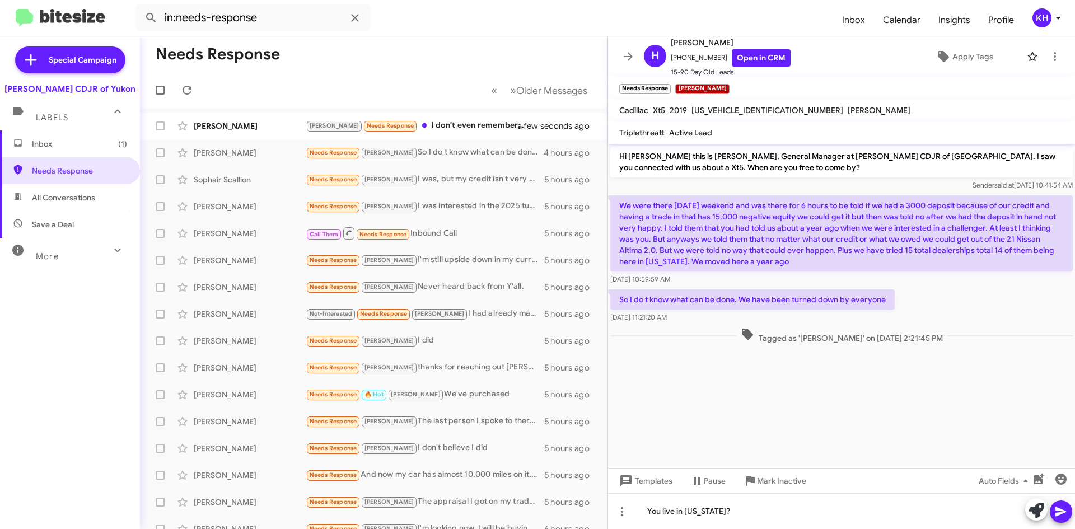
click at [1064, 520] on span at bounding box center [1060, 511] width 13 height 22
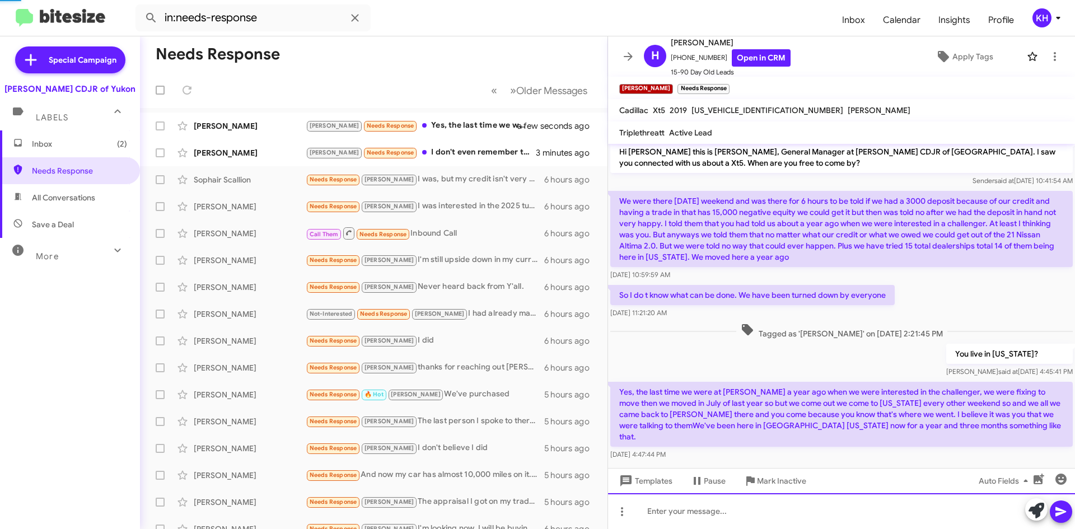
scroll to position [45, 0]
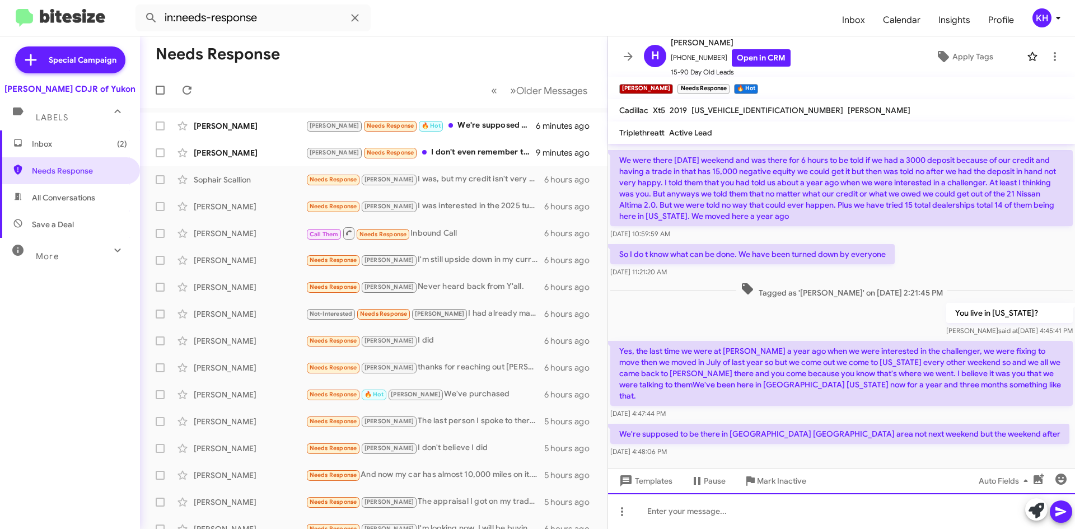
click at [663, 514] on div at bounding box center [841, 511] width 467 height 36
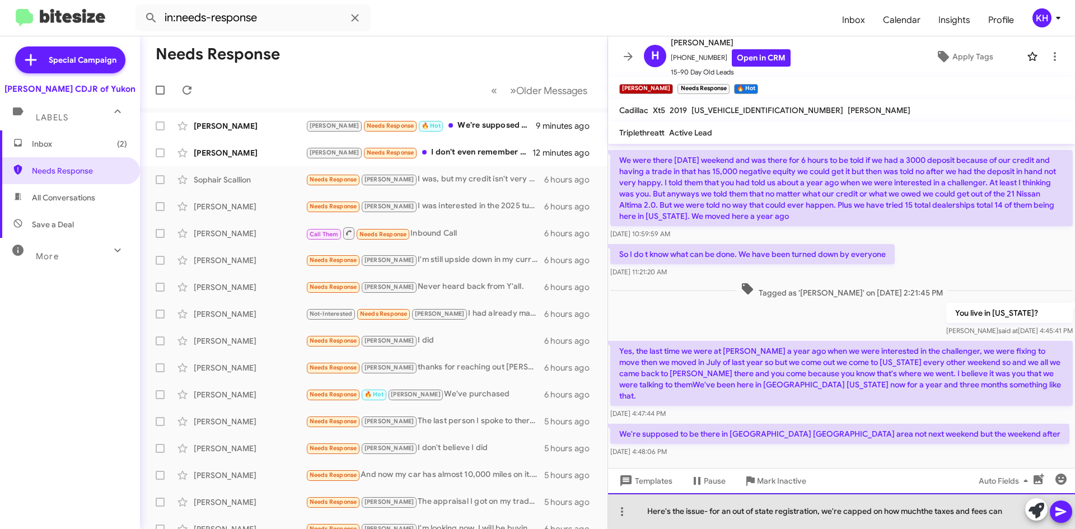
click at [922, 509] on div "Here's the issue- for an out of state registration, we're capped on how muchthe…" at bounding box center [841, 511] width 467 height 36
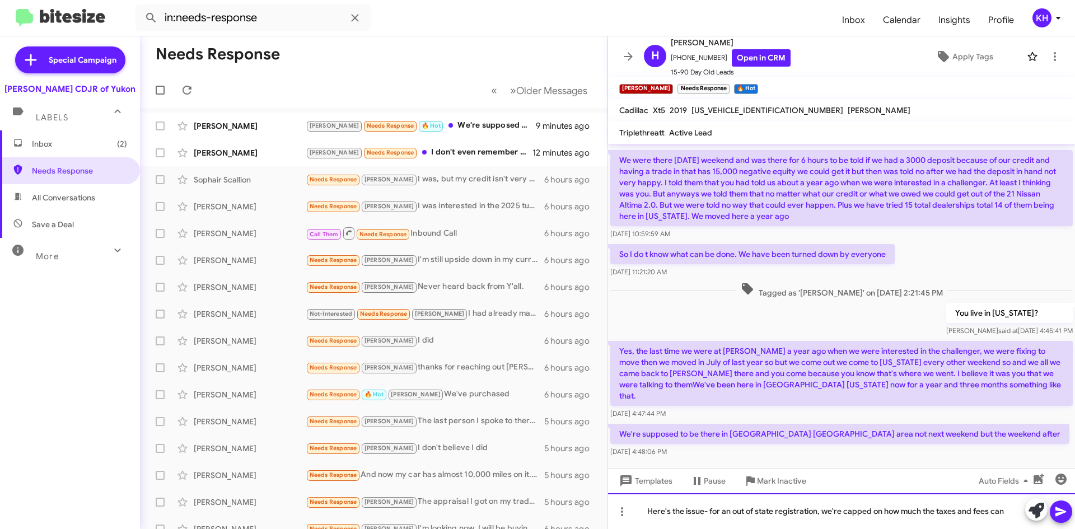
click at [1010, 509] on div "Here's the issue- for an out of state registration, we're capped on how much th…" at bounding box center [841, 511] width 467 height 36
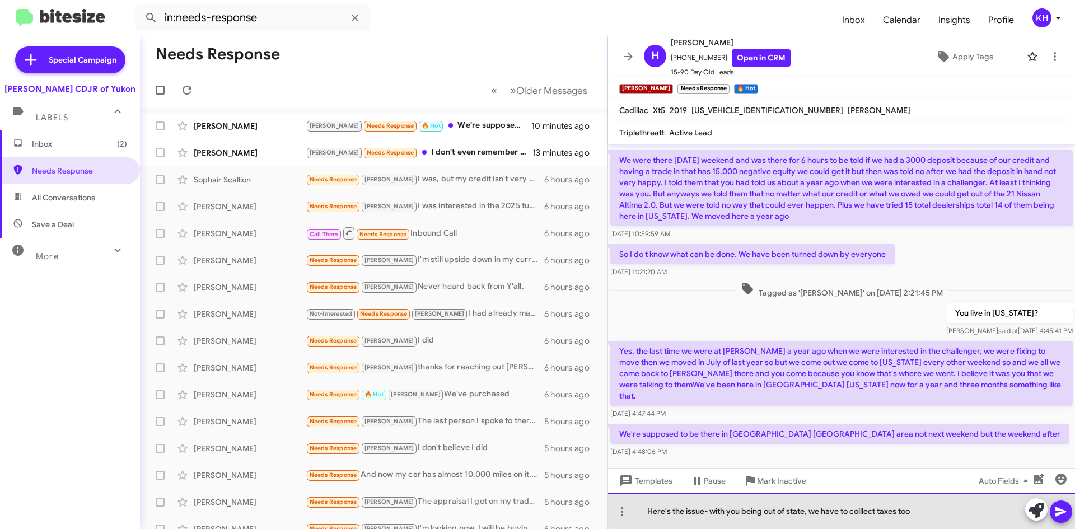
click at [862, 509] on div "Here's the issue- with you being out of state, we have to colllect taxes too" at bounding box center [841, 511] width 467 height 36
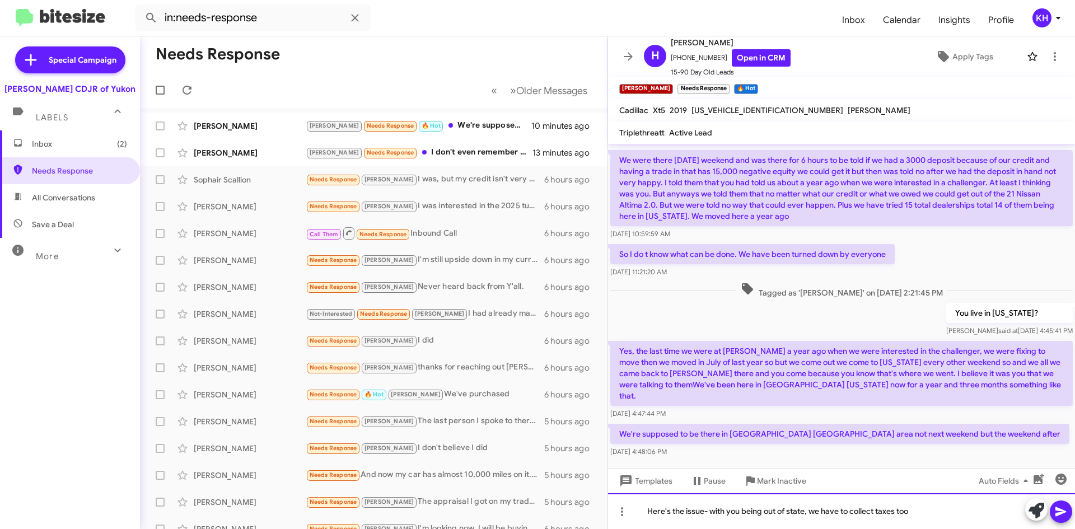
click at [922, 515] on div "Here's the issue- with you being out of state, we have to collect taxes too" at bounding box center [841, 511] width 467 height 36
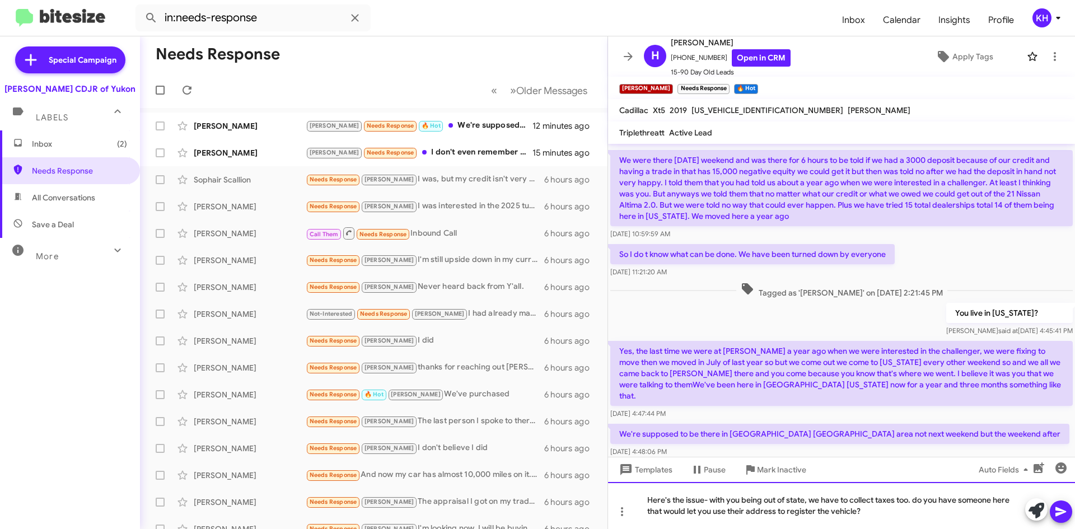
click at [919, 498] on div "Here's the issue- with you being out of state, we have to collect taxes too. do…" at bounding box center [841, 505] width 467 height 47
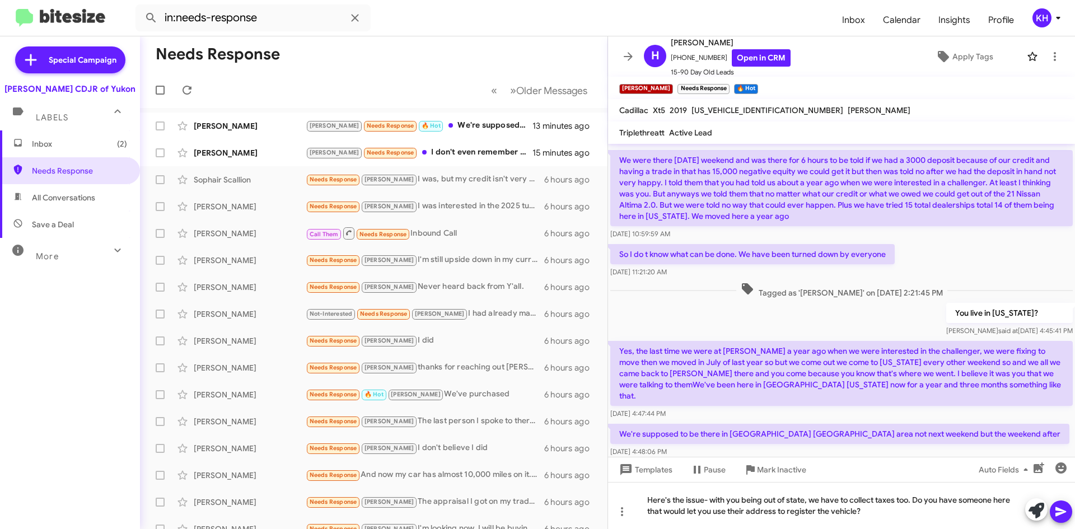
click at [1060, 510] on icon at bounding box center [1060, 512] width 11 height 10
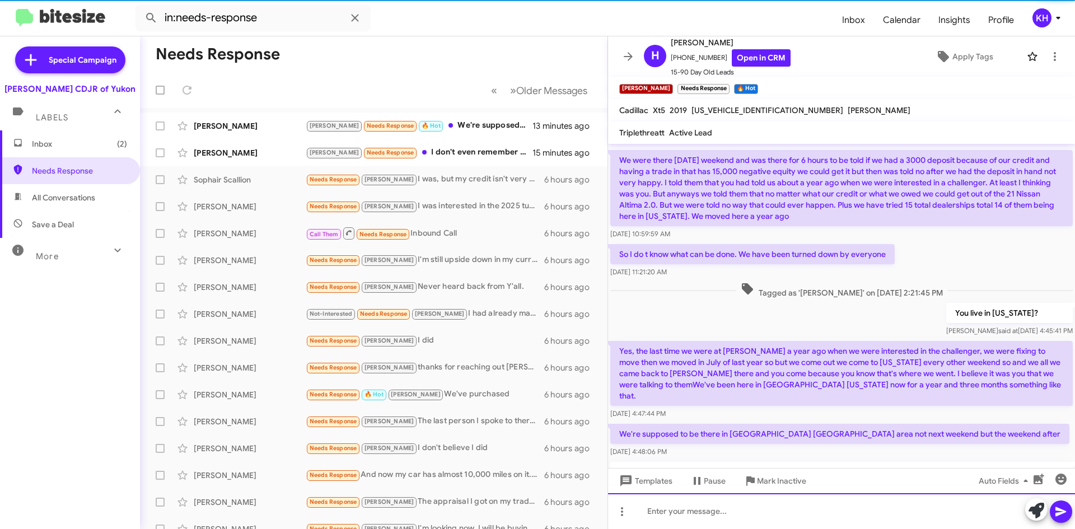
scroll to position [97, 0]
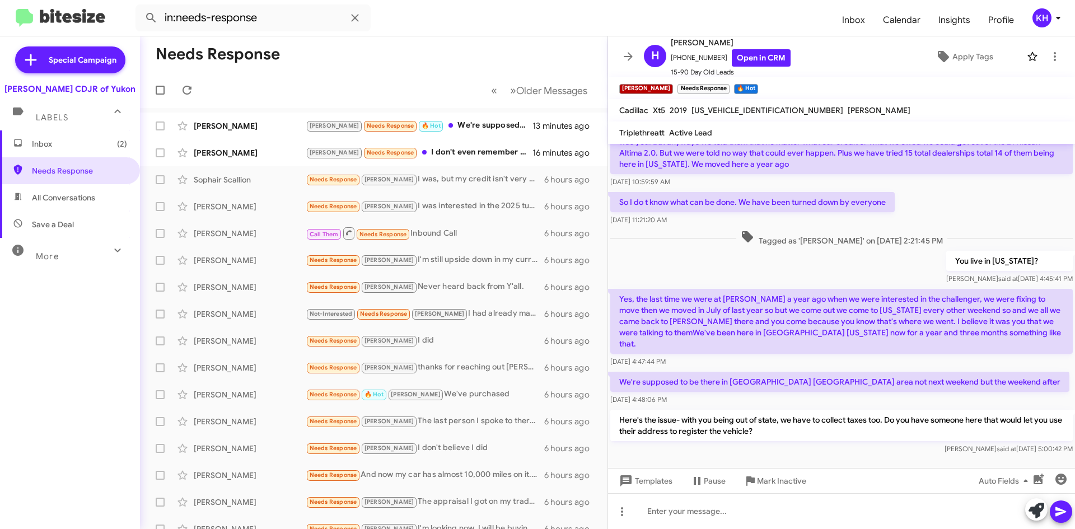
click at [677, 443] on div "[PERSON_NAME] said at [DATE] 5:00:42 PM" at bounding box center [841, 448] width 462 height 11
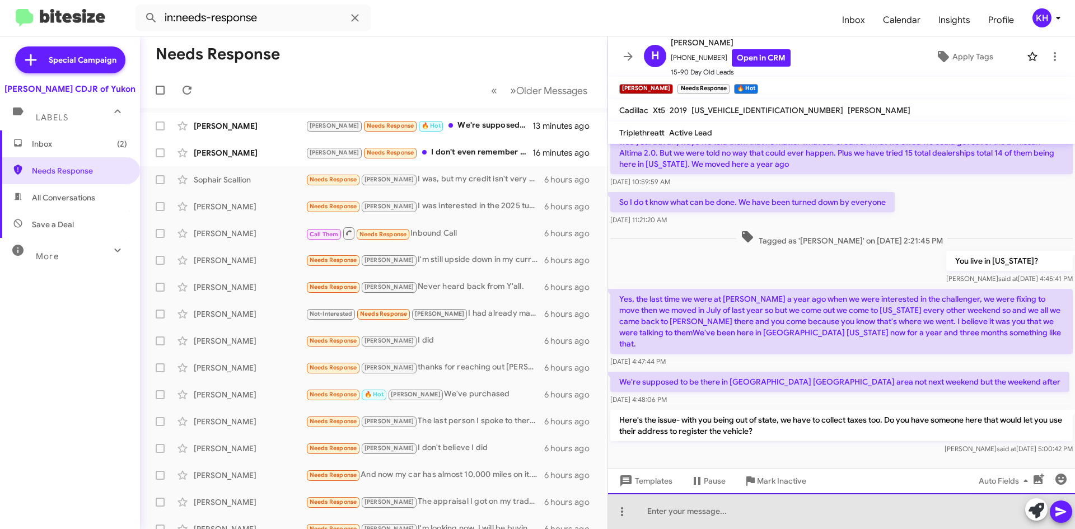
click at [667, 514] on div at bounding box center [841, 511] width 467 height 36
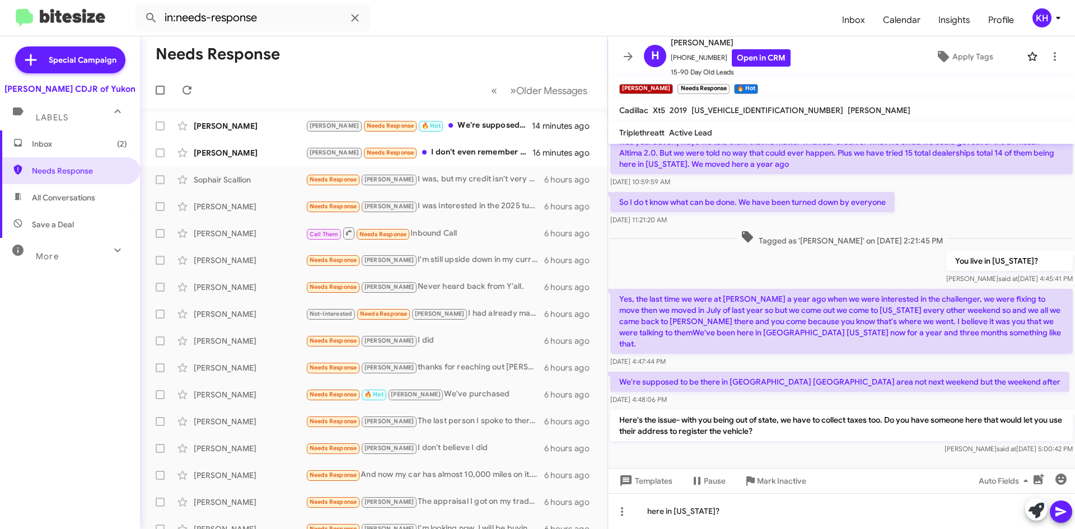
click at [1061, 520] on span at bounding box center [1060, 511] width 13 height 22
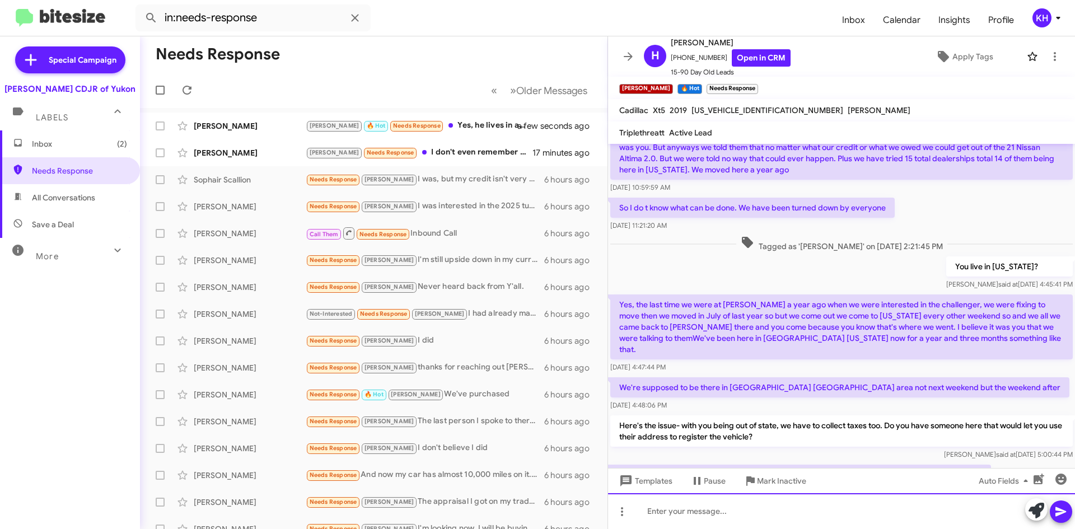
scroll to position [112, 0]
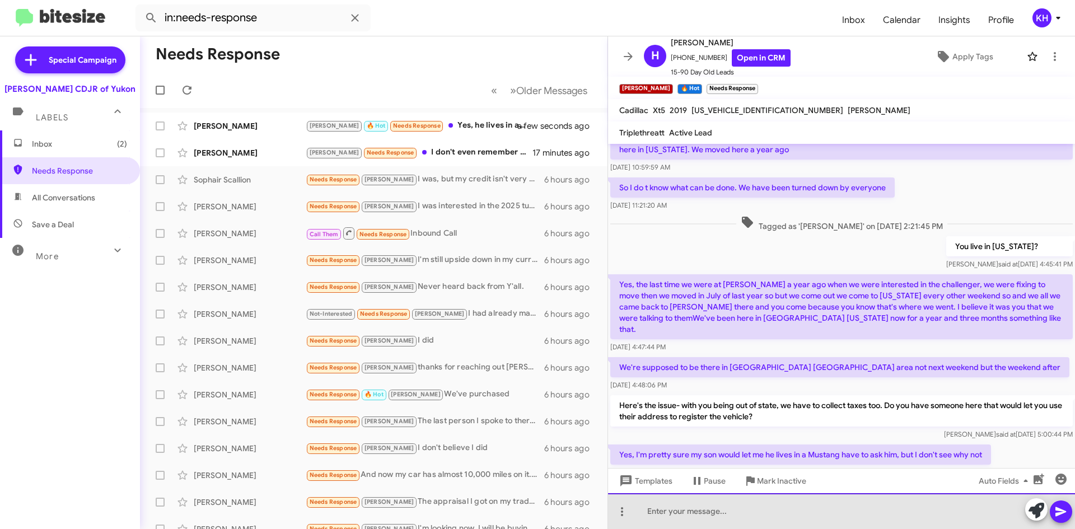
click at [675, 515] on div at bounding box center [841, 511] width 467 height 36
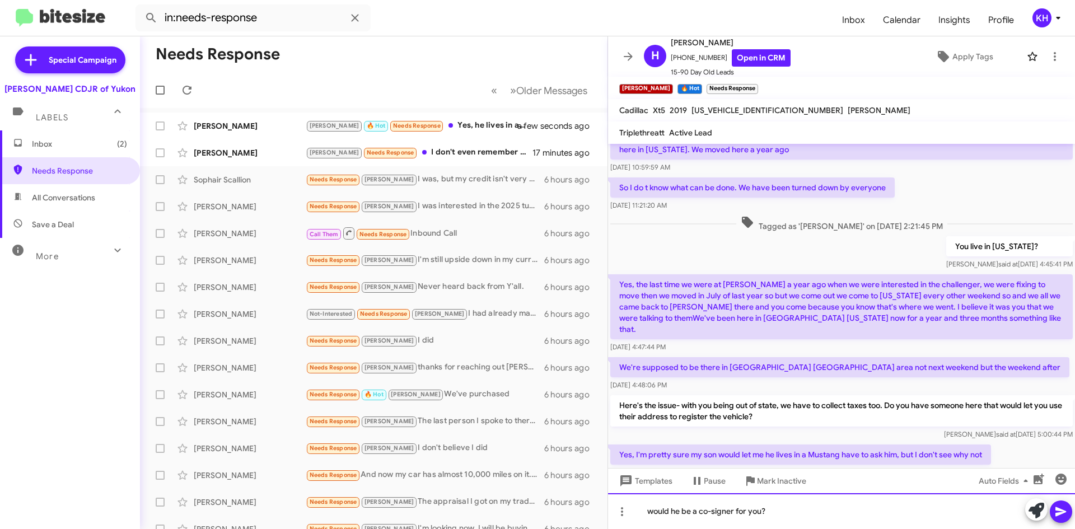
click at [654, 512] on div "would he be a co-signer for you?" at bounding box center [841, 511] width 467 height 36
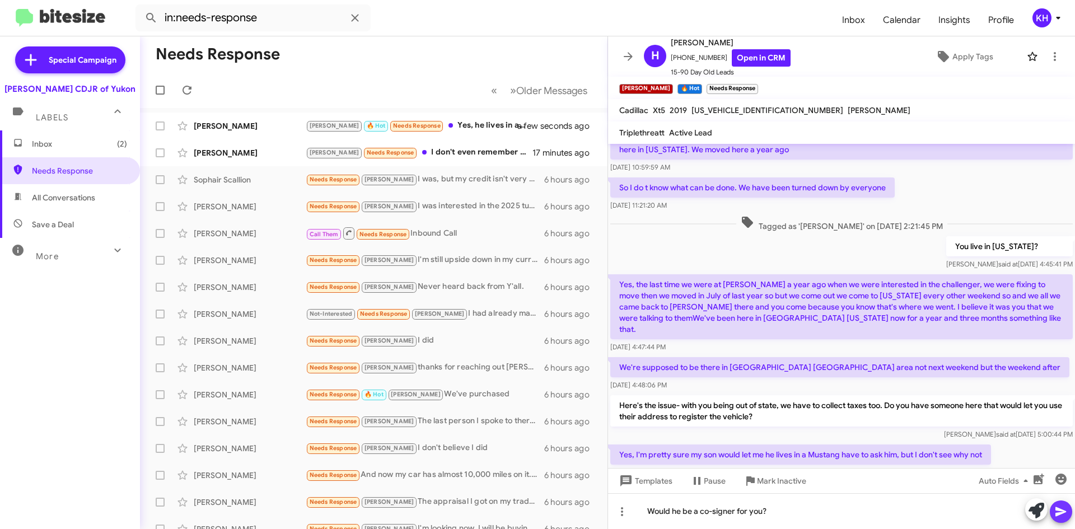
click at [1063, 514] on icon at bounding box center [1060, 511] width 13 height 13
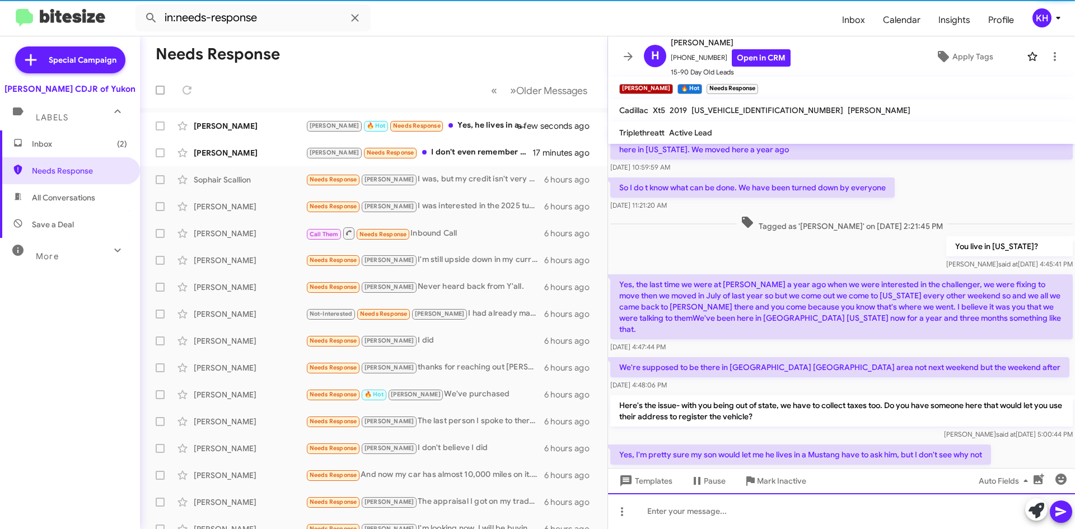
scroll to position [0, 0]
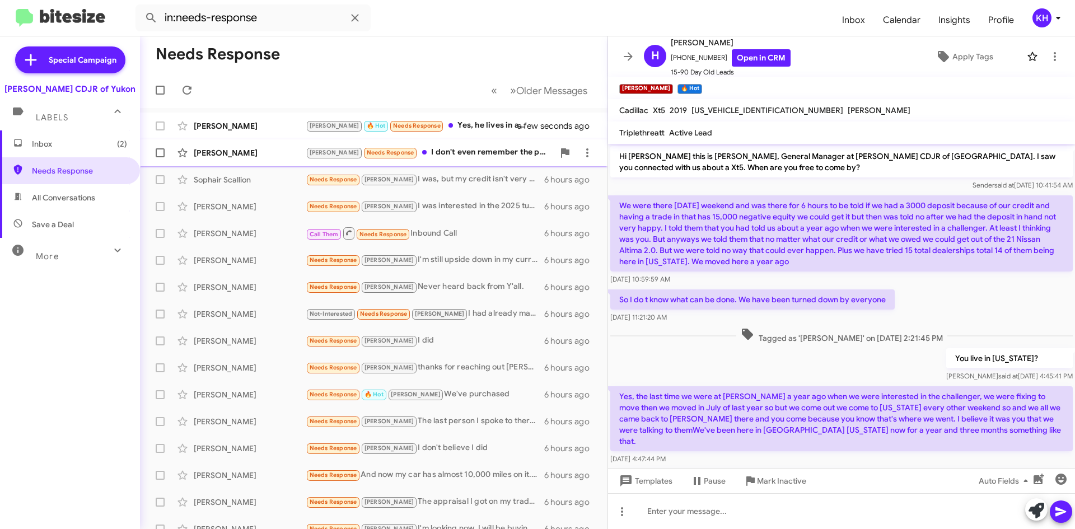
click at [371, 153] on span "Needs Response" at bounding box center [391, 152] width 48 height 7
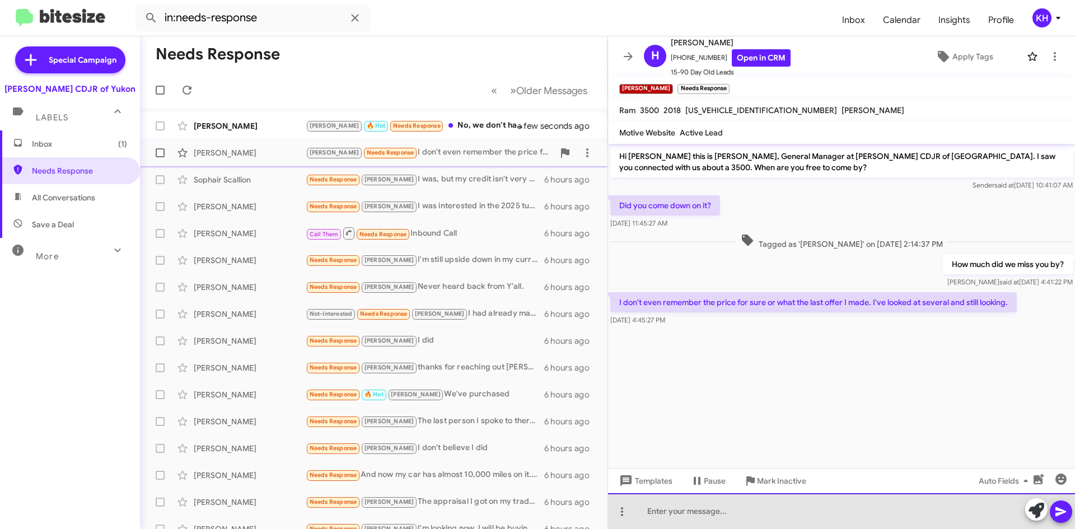
click at [677, 512] on div at bounding box center [841, 511] width 467 height 36
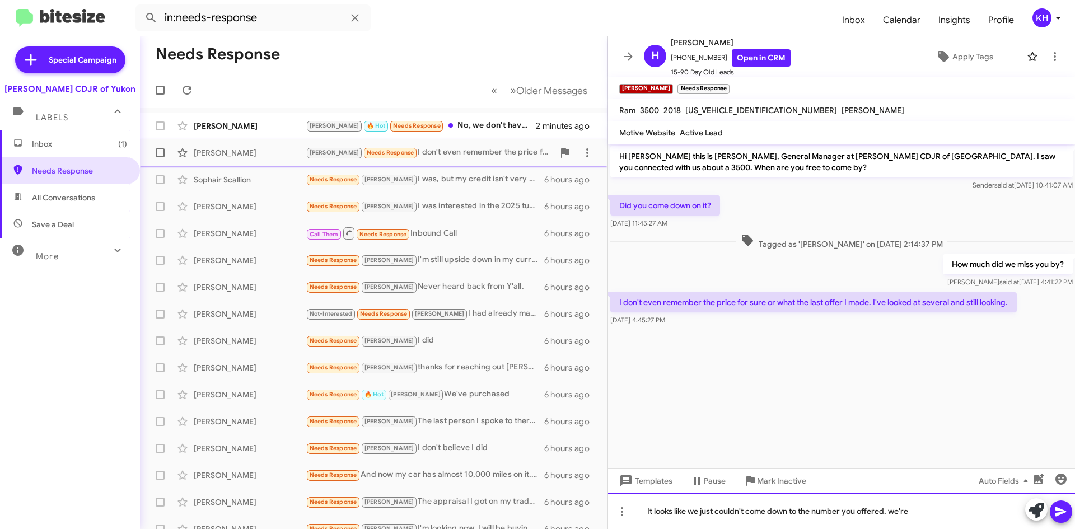
click at [896, 512] on div "It looks like we just couldn't come down to the number you offered. we're" at bounding box center [841, 511] width 467 height 36
click at [930, 509] on div "It looks like we just couldn't come down to the number you offered. We're" at bounding box center [841, 511] width 467 height 36
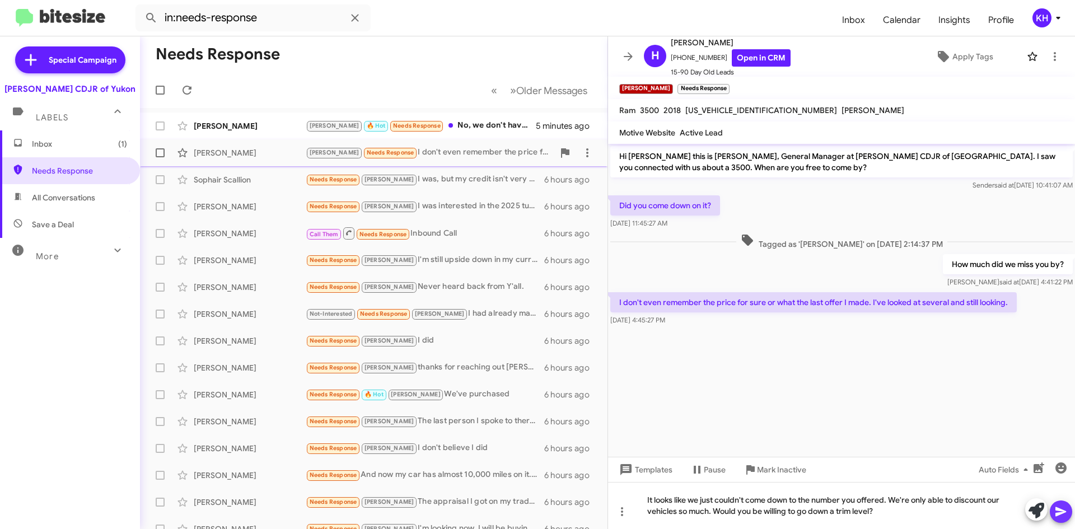
click at [1059, 517] on icon at bounding box center [1060, 511] width 13 height 13
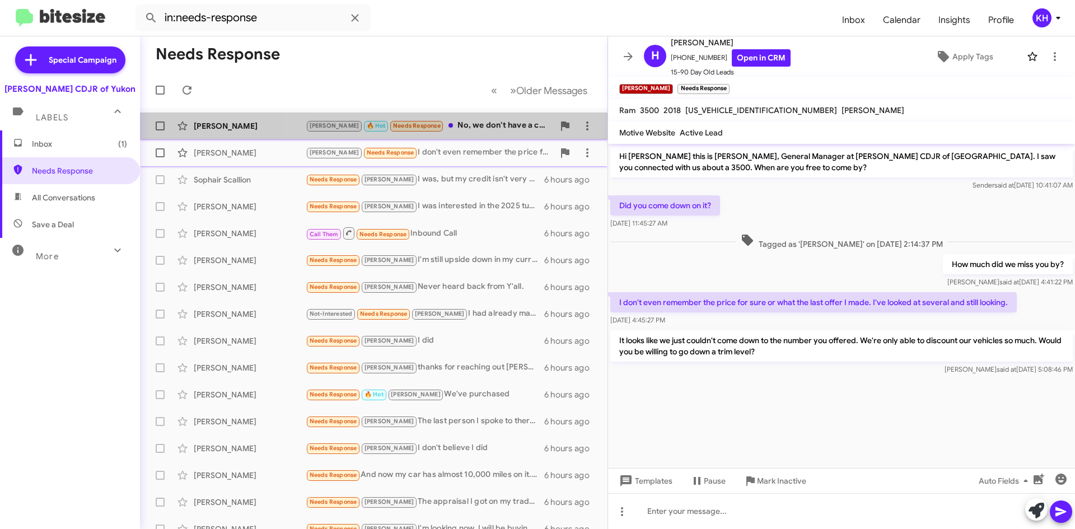
click at [451, 123] on div "[PERSON_NAME] 🔥 Hot Needs Response No, we don't have a cosigner. That's one rea…" at bounding box center [430, 125] width 248 height 13
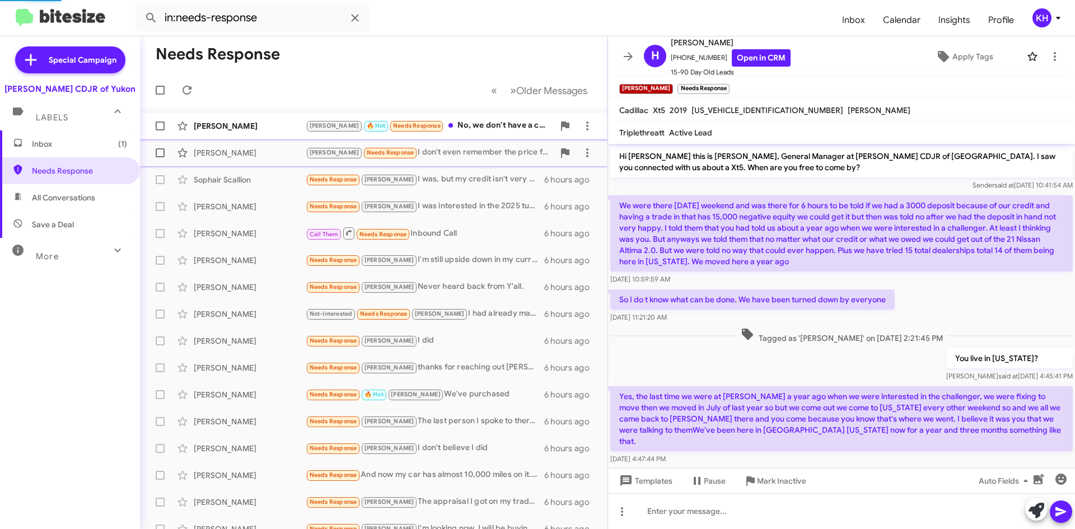
scroll to position [335, 0]
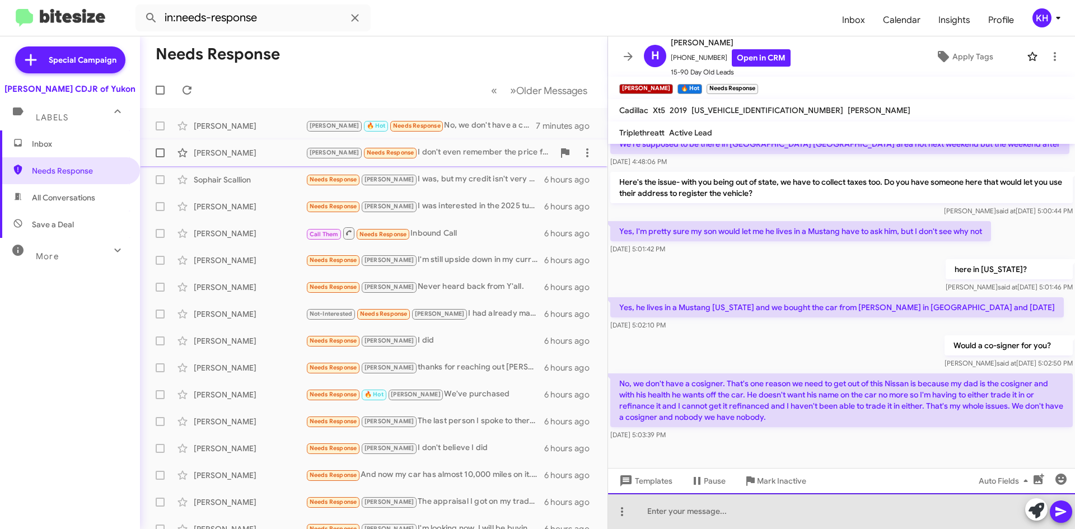
click at [684, 507] on div at bounding box center [841, 511] width 467 height 36
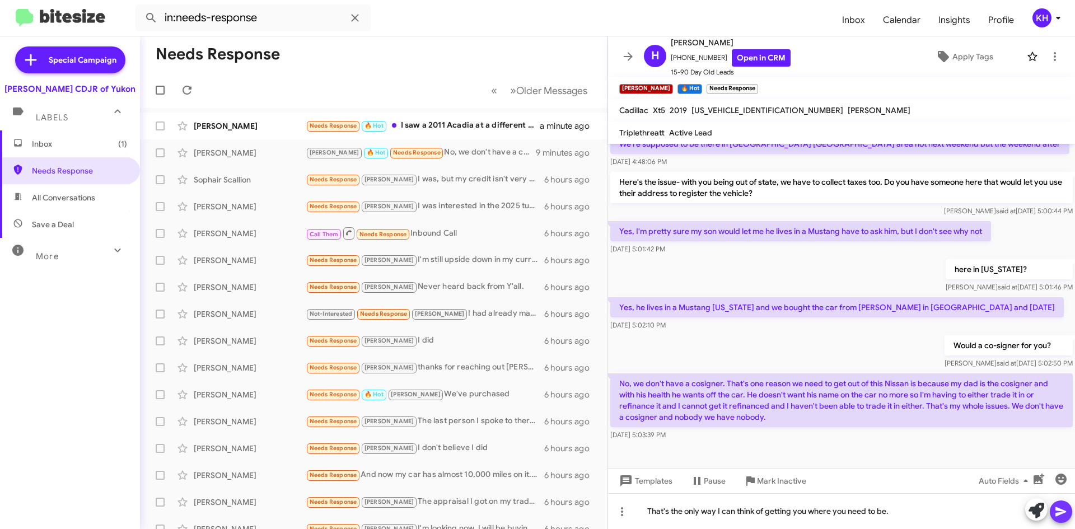
click at [1055, 515] on icon at bounding box center [1060, 511] width 13 height 13
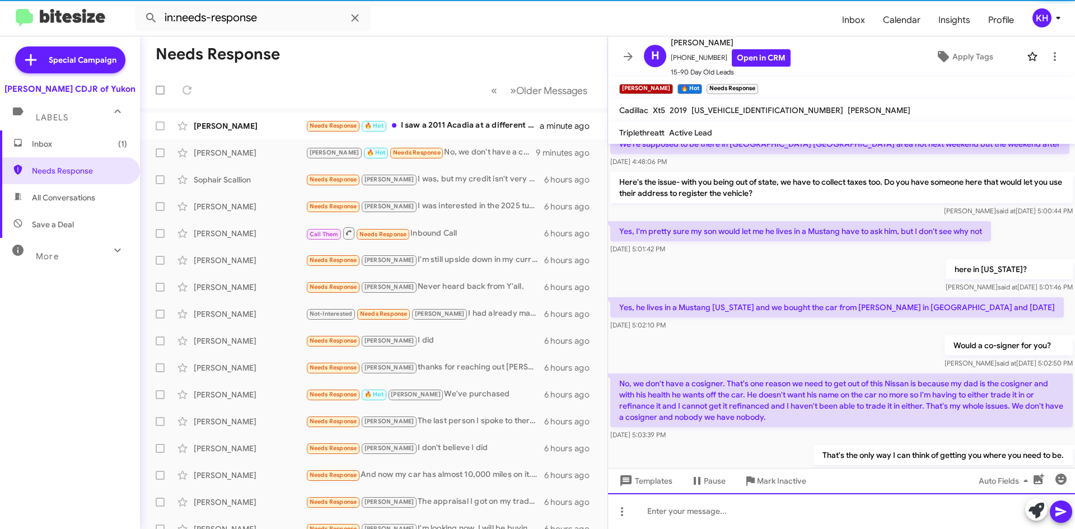
scroll to position [0, 0]
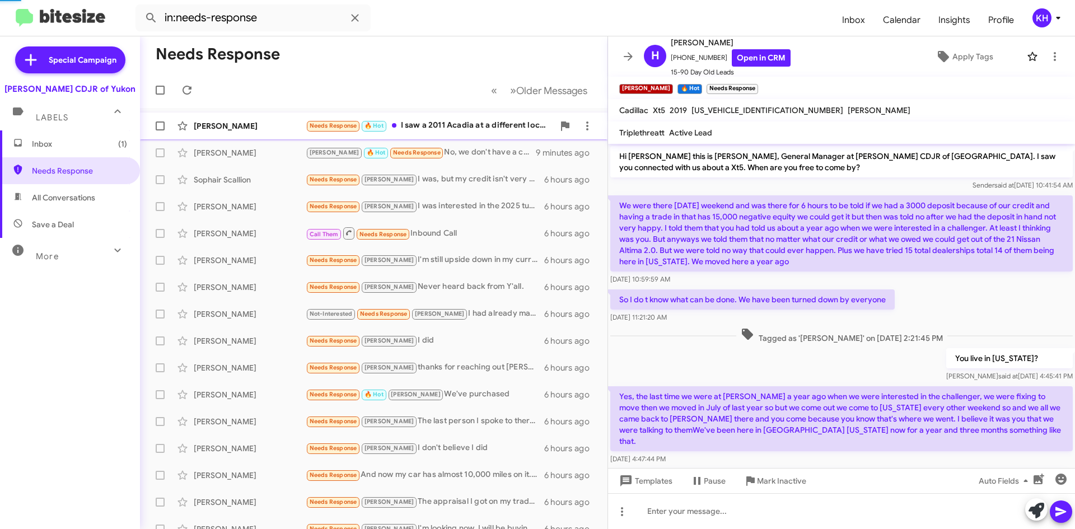
click at [437, 124] on div "Needs Response 🔥 Hot I saw a 2011 Acadia at a different location I'm interested…" at bounding box center [430, 125] width 248 height 13
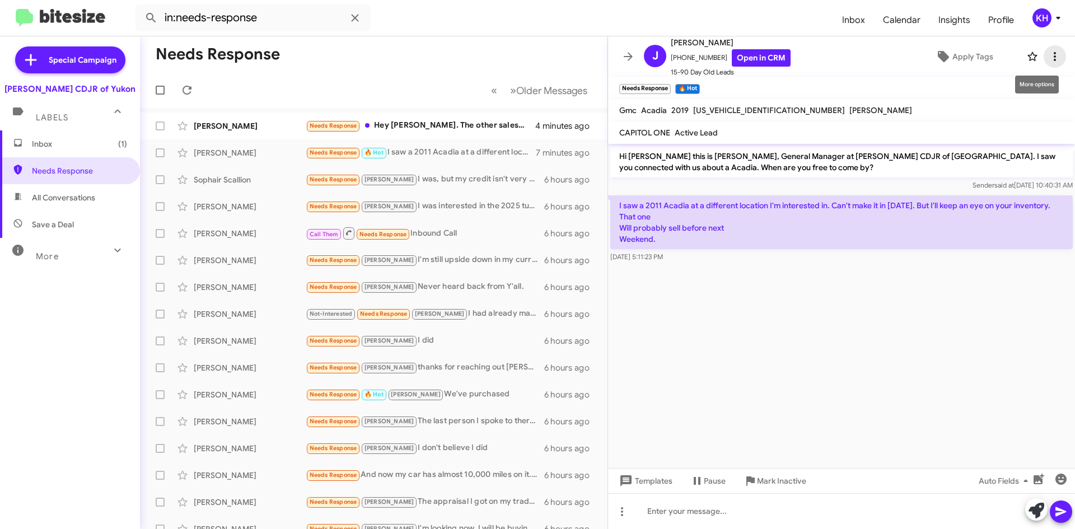
click at [1048, 55] on icon at bounding box center [1054, 56] width 13 height 13
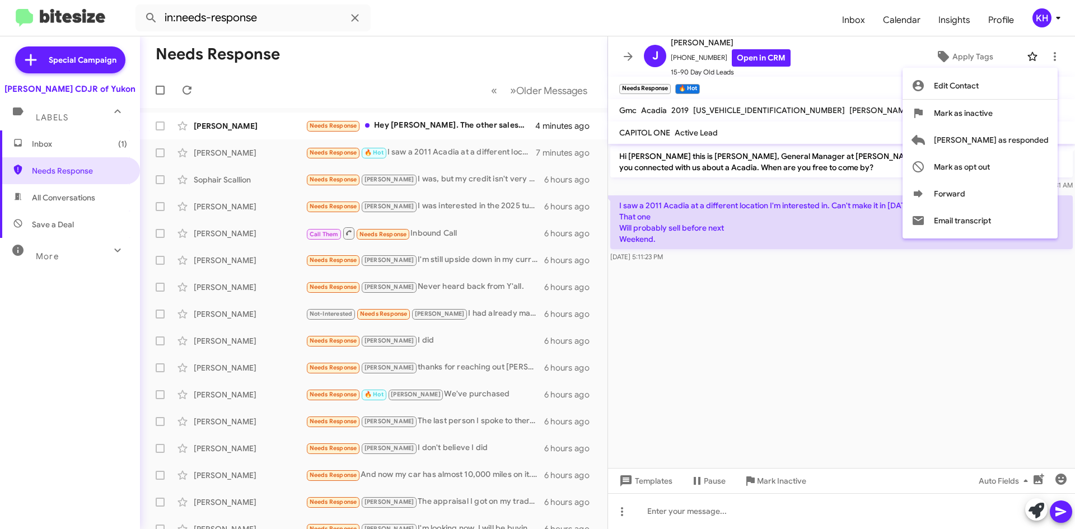
click at [853, 72] on div at bounding box center [537, 264] width 1075 height 529
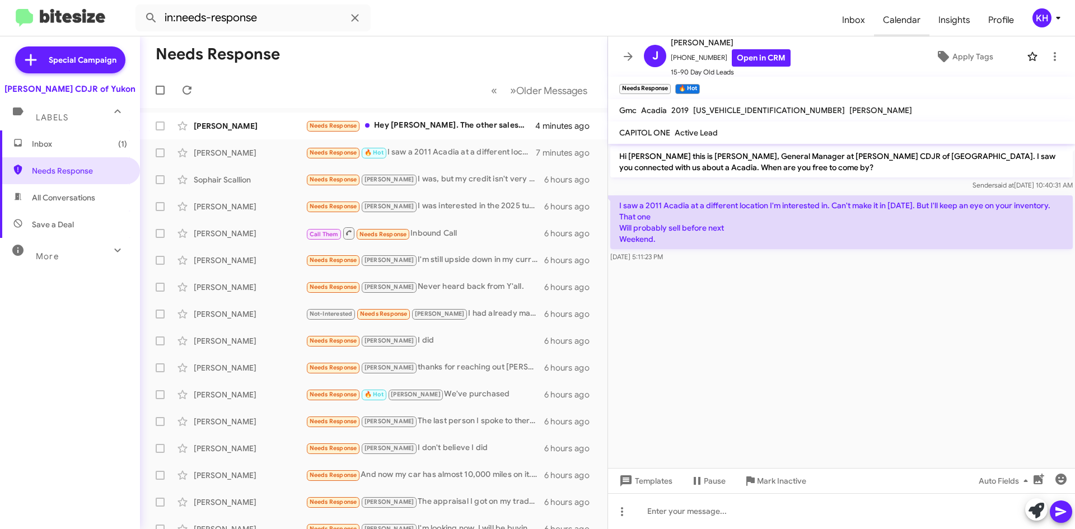
click at [898, 23] on span "Calendar" at bounding box center [901, 20] width 55 height 32
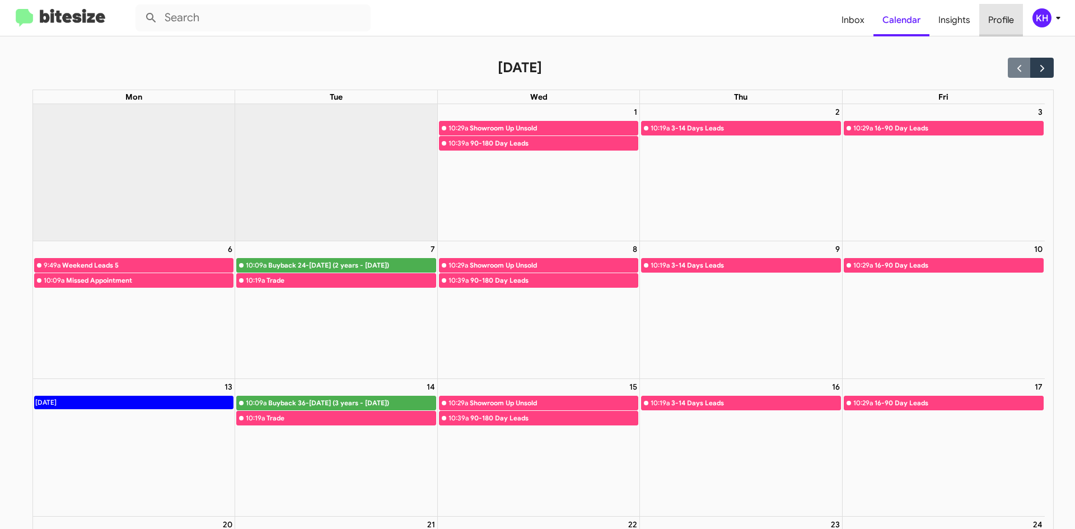
click at [1001, 18] on span "Profile" at bounding box center [1001, 20] width 44 height 32
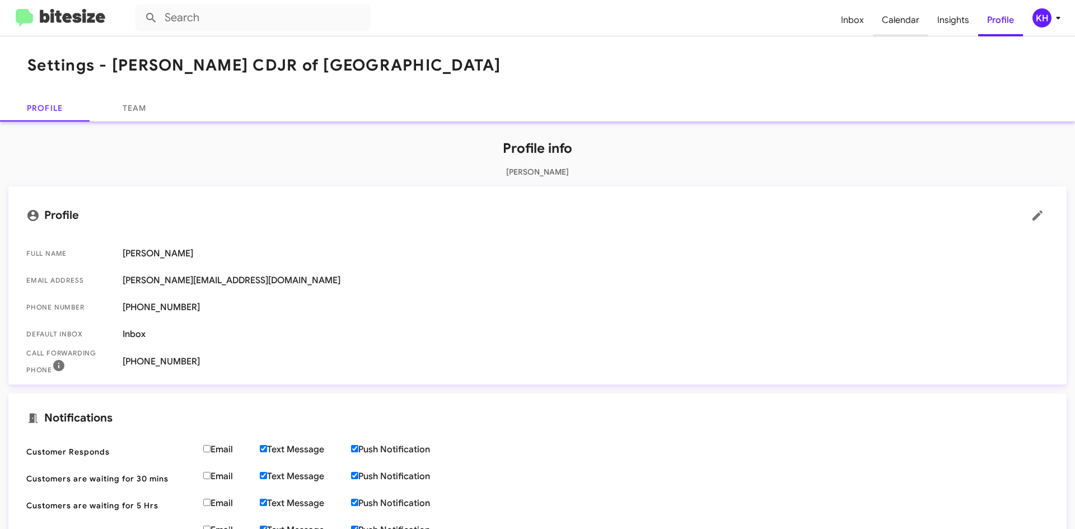
click at [899, 22] on span "Calendar" at bounding box center [900, 20] width 55 height 32
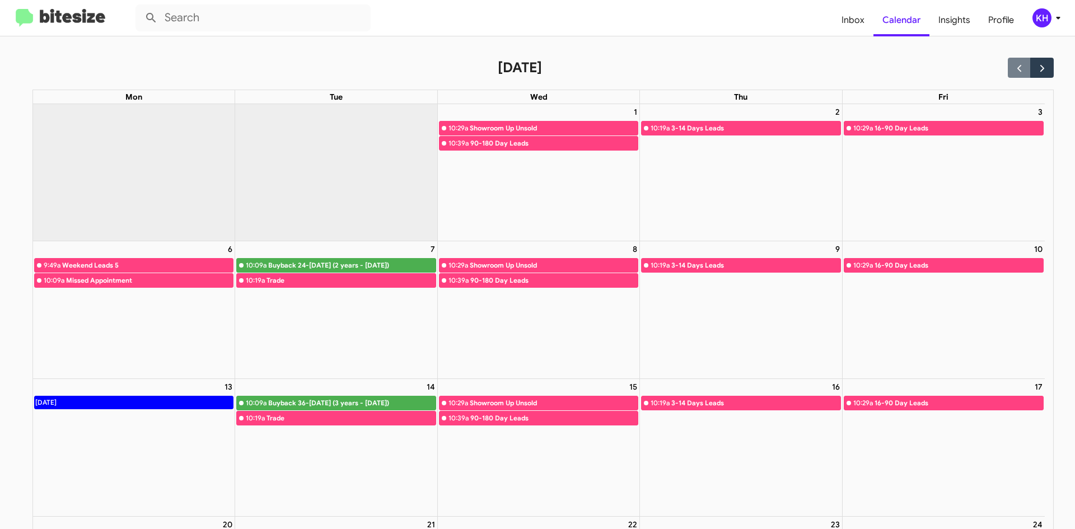
click at [80, 14] on img at bounding box center [61, 18] width 90 height 18
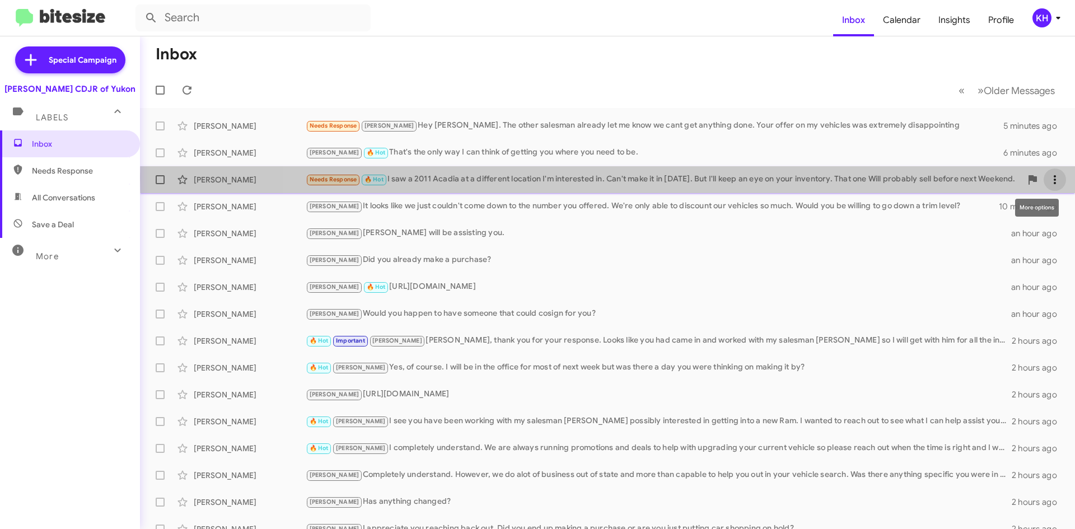
click at [1048, 177] on icon at bounding box center [1054, 179] width 13 height 13
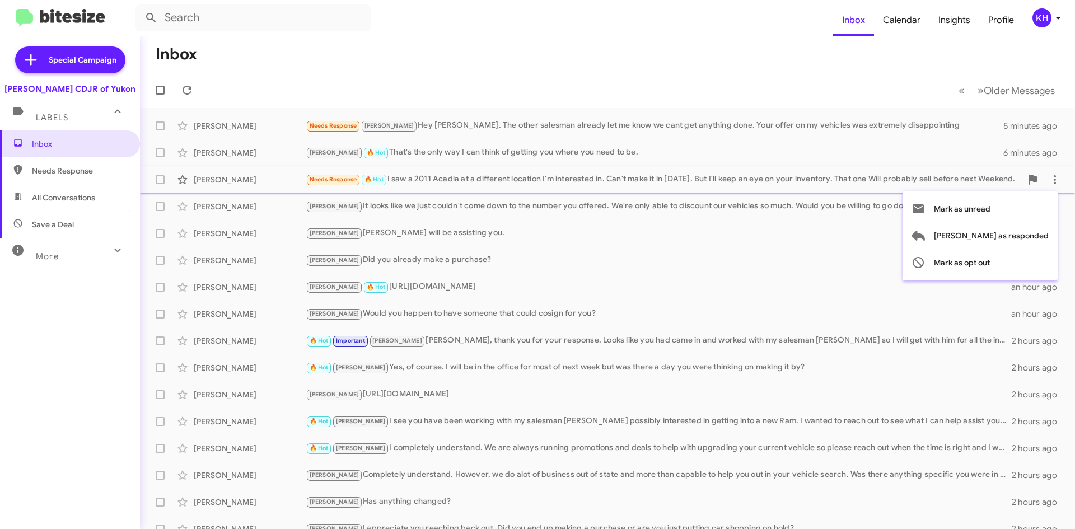
click at [1048, 177] on div at bounding box center [537, 264] width 1075 height 529
click at [161, 180] on span at bounding box center [160, 179] width 9 height 9
click at [160, 184] on input "checkbox" at bounding box center [160, 184] width 1 height 1
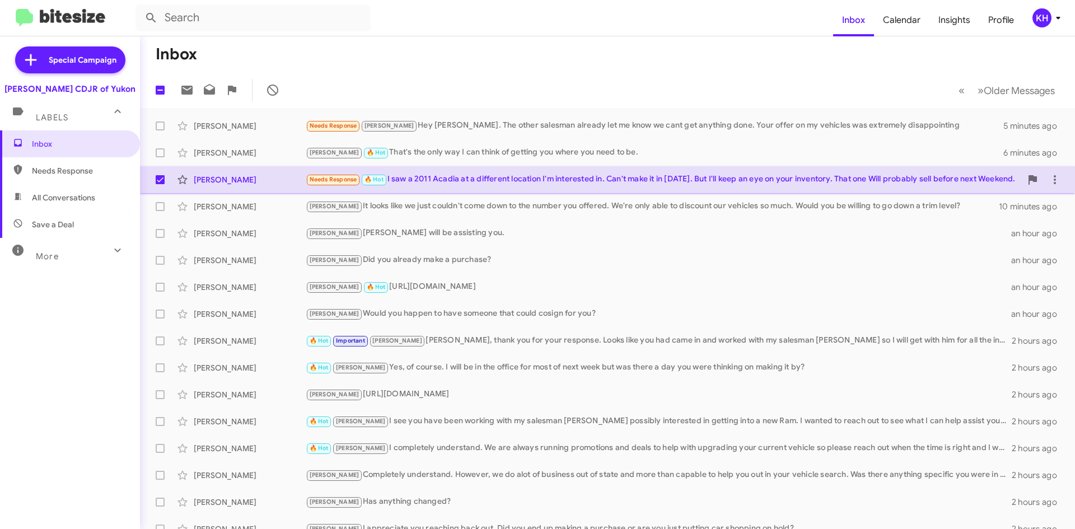
click at [162, 181] on span at bounding box center [160, 179] width 9 height 9
click at [160, 184] on input "checkbox" at bounding box center [160, 184] width 1 height 1
checkbox input "false"
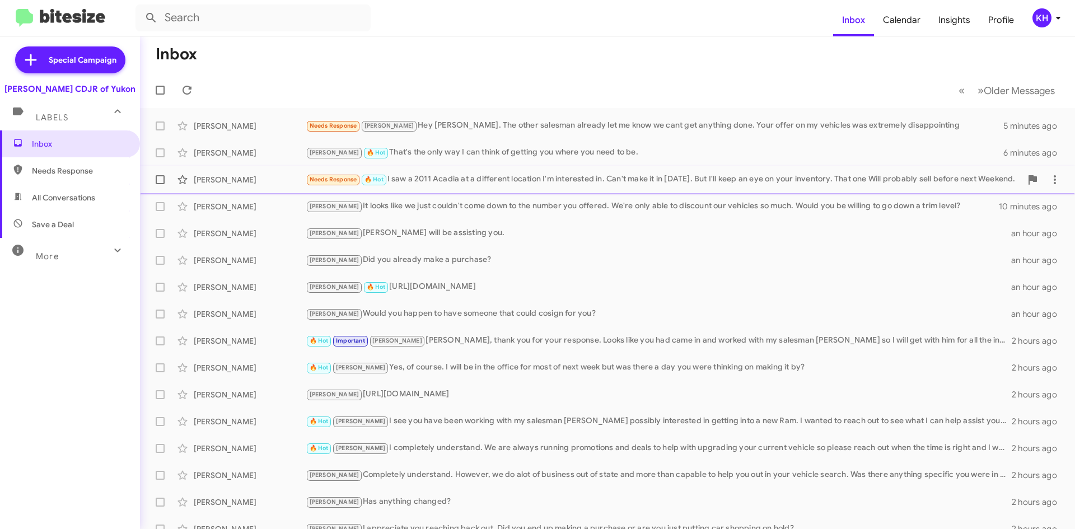
drag, startPoint x: 472, startPoint y: 181, endPoint x: 667, endPoint y: 176, distance: 194.3
click at [667, 176] on div "Needs Response 🔥 Hot I saw a 2011 Acadia at a different location I'm interested…" at bounding box center [663, 179] width 715 height 13
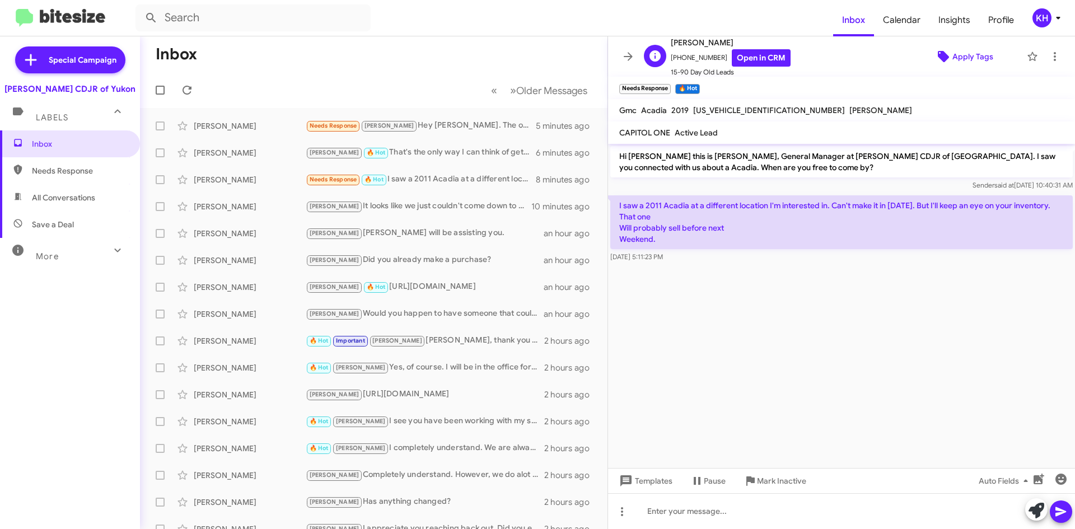
click at [942, 55] on icon at bounding box center [942, 56] width 13 height 13
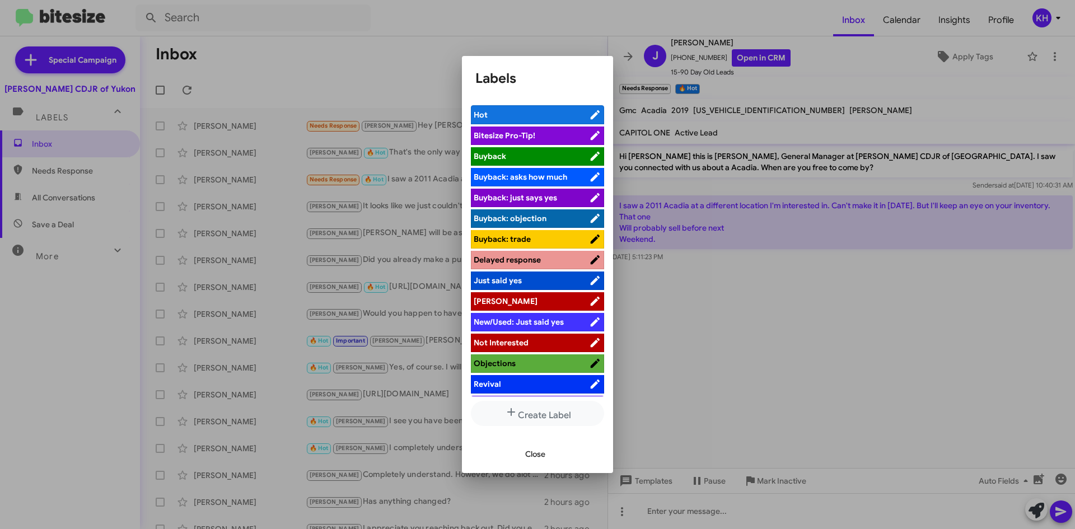
click at [562, 114] on span "Hot" at bounding box center [530, 114] width 115 height 11
click at [887, 353] on div at bounding box center [537, 264] width 1075 height 529
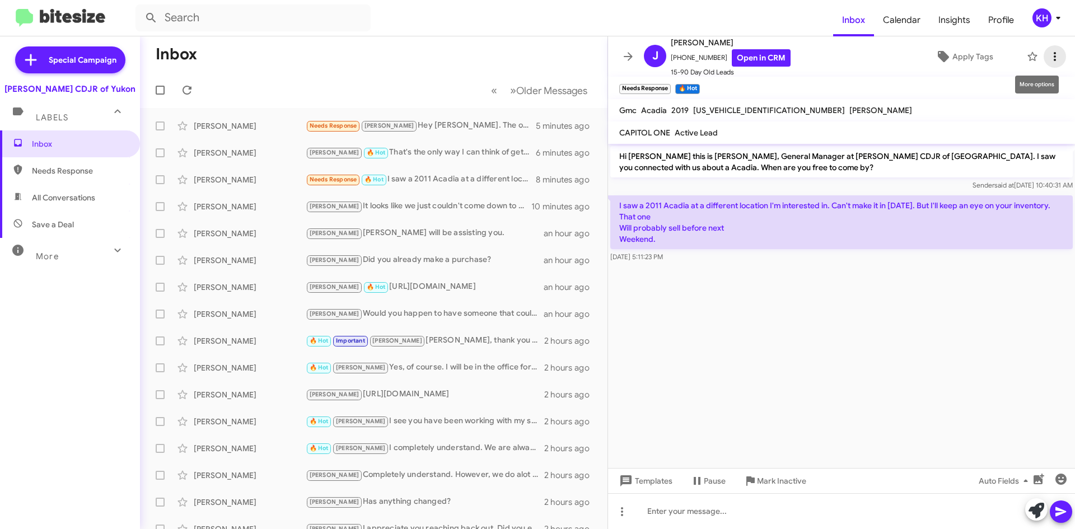
click at [1053, 53] on icon at bounding box center [1054, 56] width 2 height 9
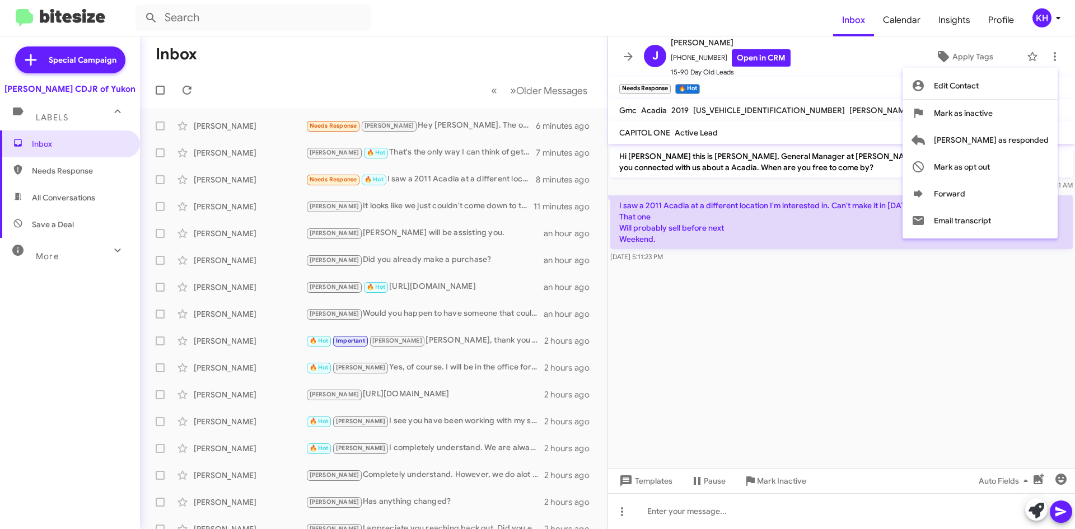
click at [883, 81] on div at bounding box center [537, 264] width 1075 height 529
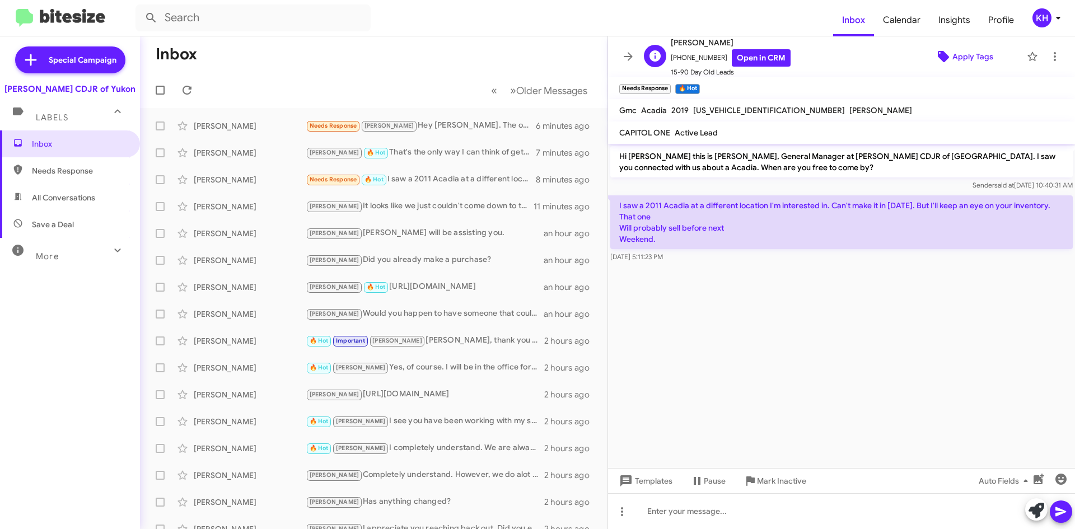
click at [954, 49] on span "Apply Tags" at bounding box center [972, 56] width 41 height 20
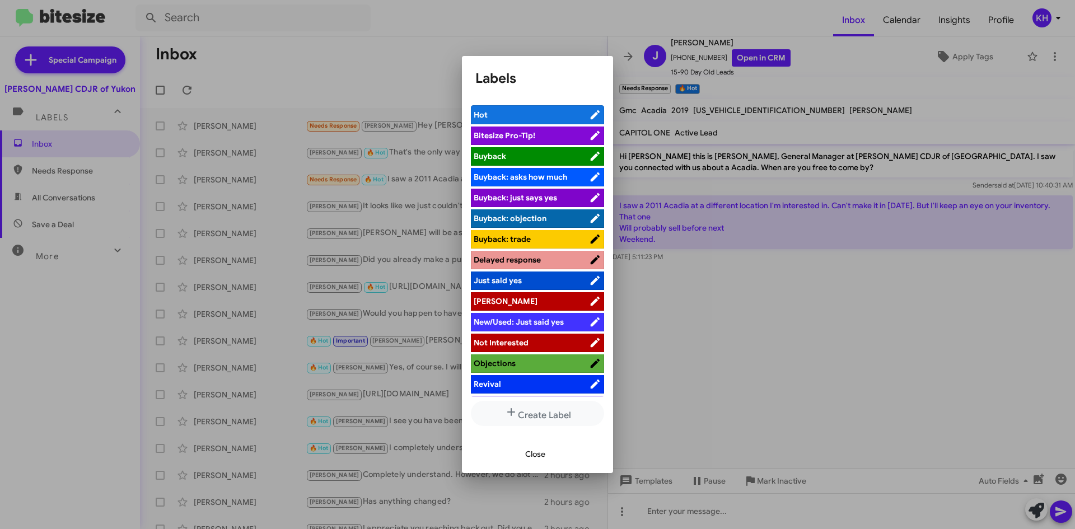
click at [847, 319] on div at bounding box center [537, 264] width 1075 height 529
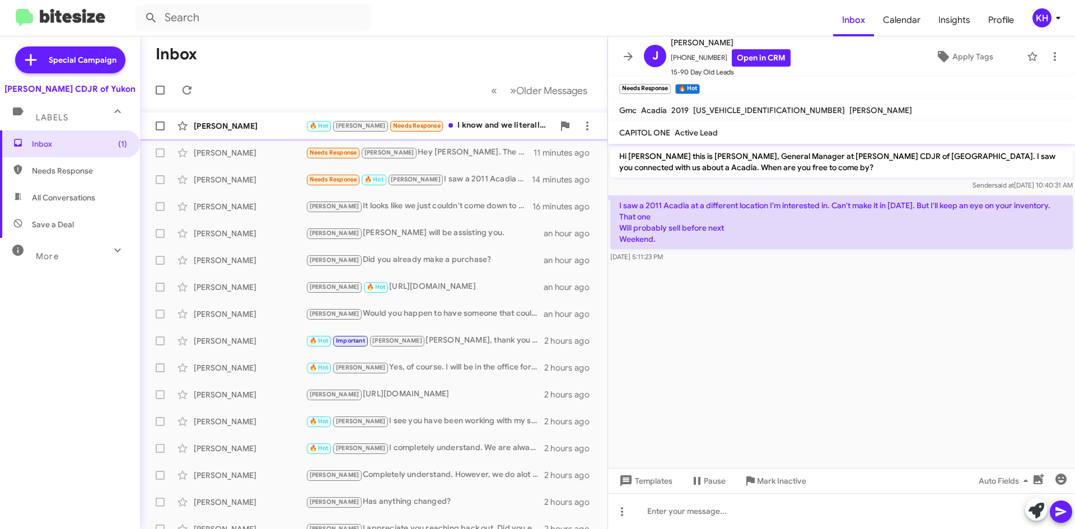
click at [463, 123] on div "🔥 Hot [PERSON_NAME] Needs Response I know and we literally have nobody my son c…" at bounding box center [430, 125] width 248 height 13
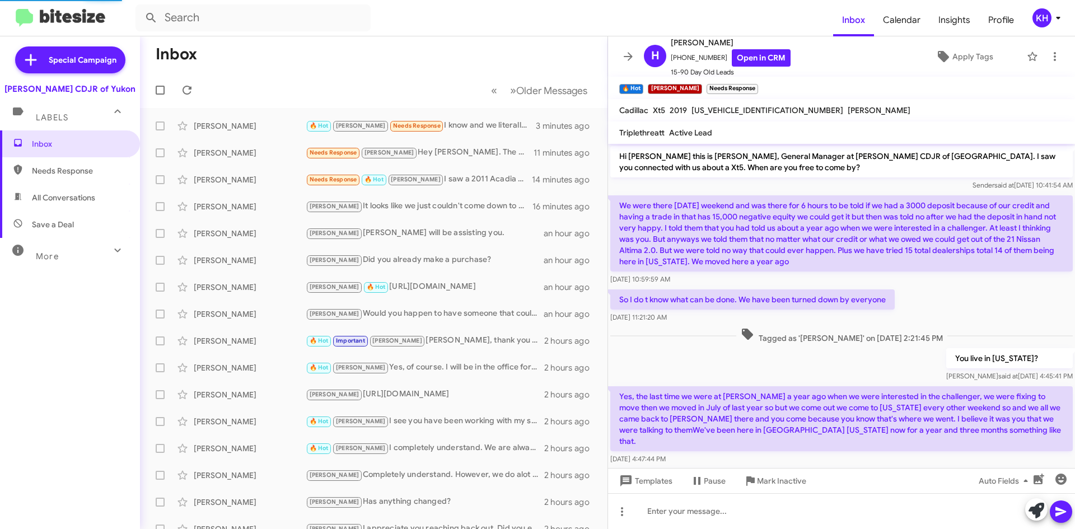
scroll to position [464, 0]
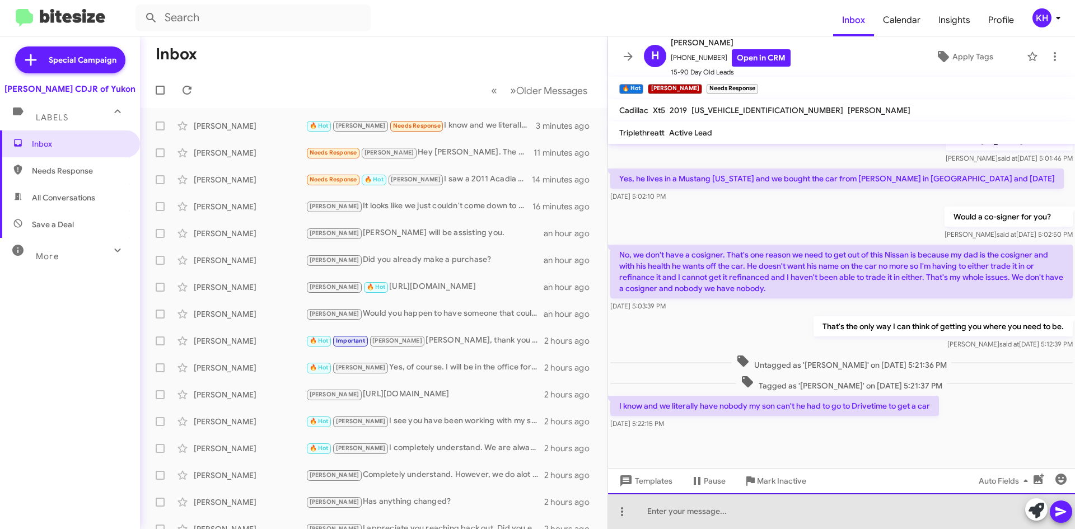
click at [653, 513] on div at bounding box center [841, 511] width 467 height 36
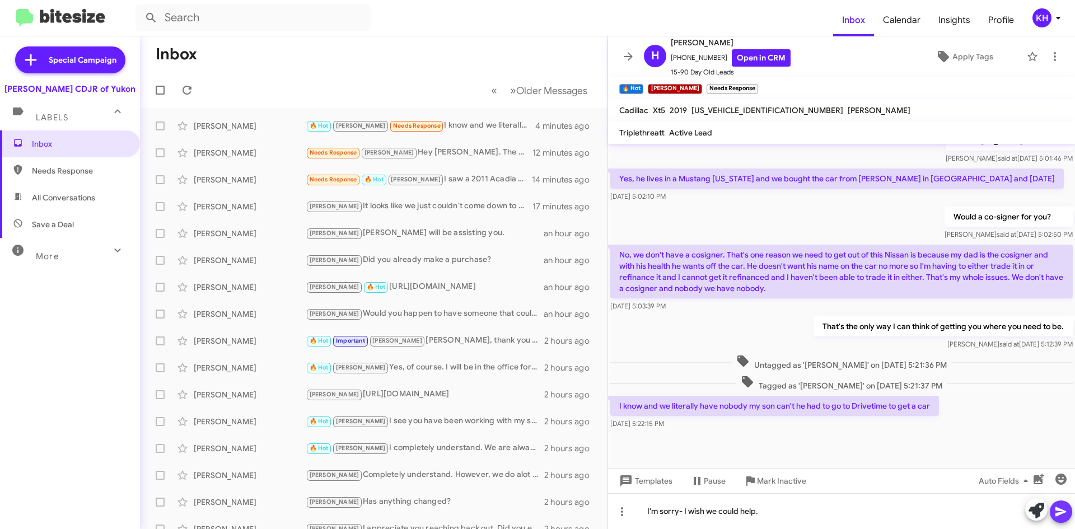
click at [1057, 512] on icon at bounding box center [1060, 511] width 13 height 13
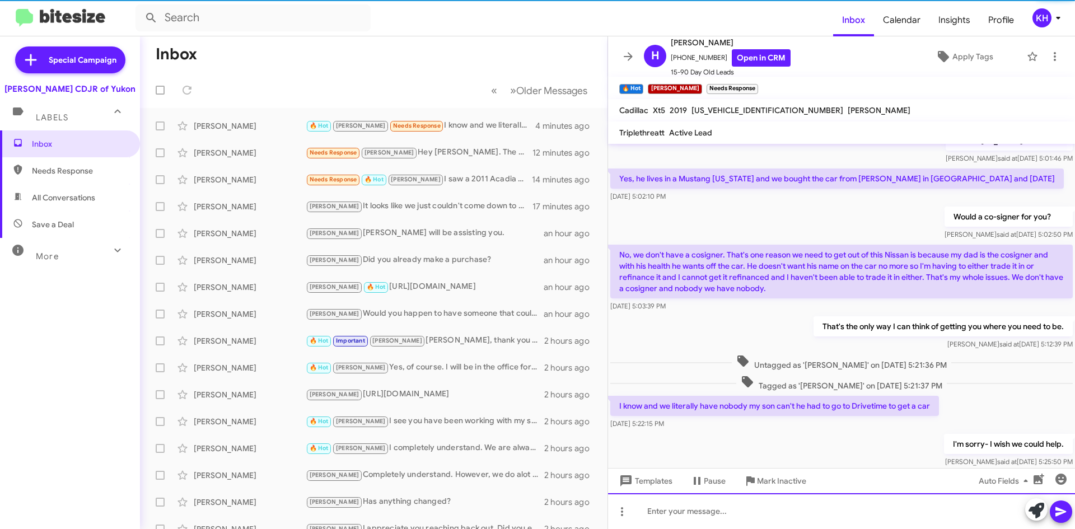
scroll to position [0, 0]
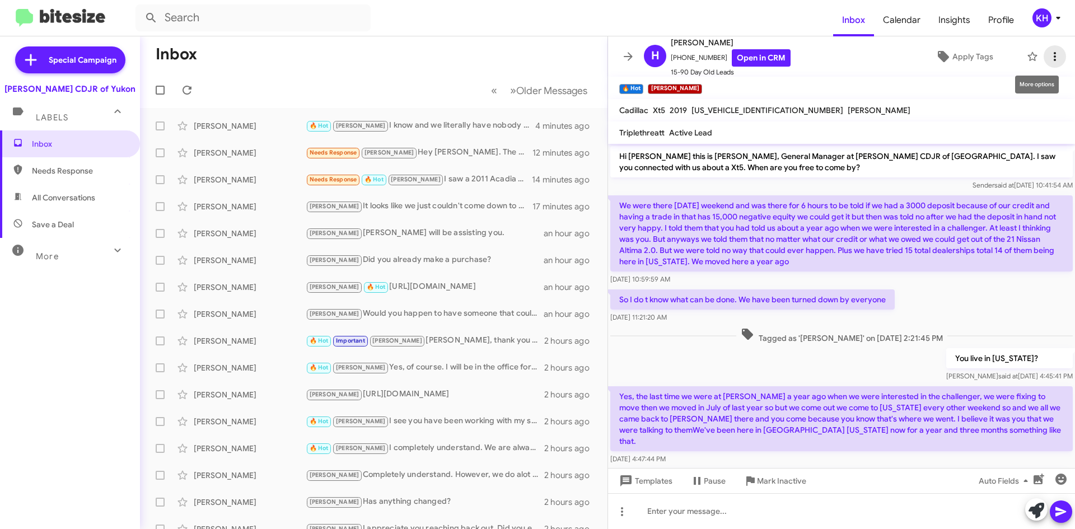
click at [1053, 57] on icon at bounding box center [1054, 56] width 2 height 9
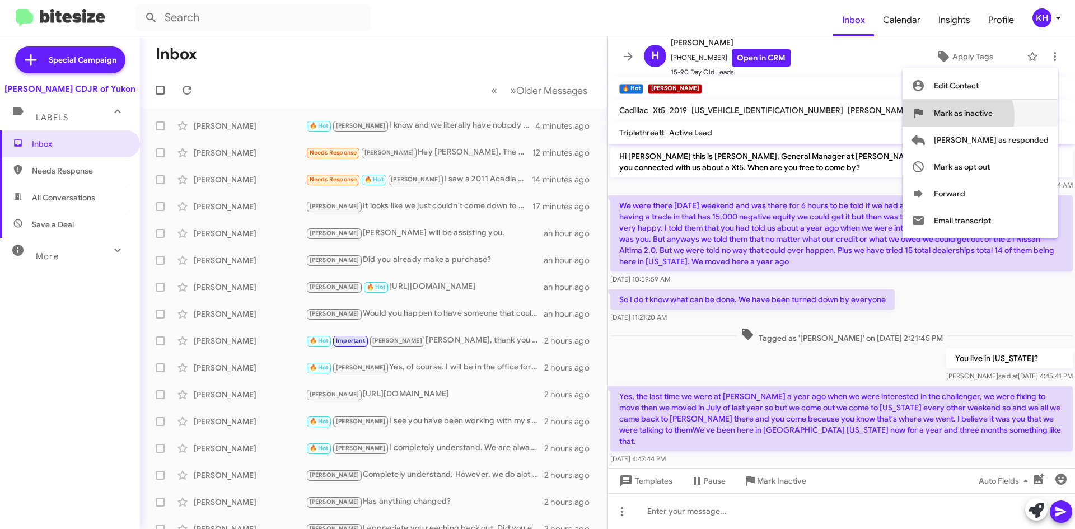
click at [992, 116] on span "Mark as inactive" at bounding box center [963, 113] width 59 height 27
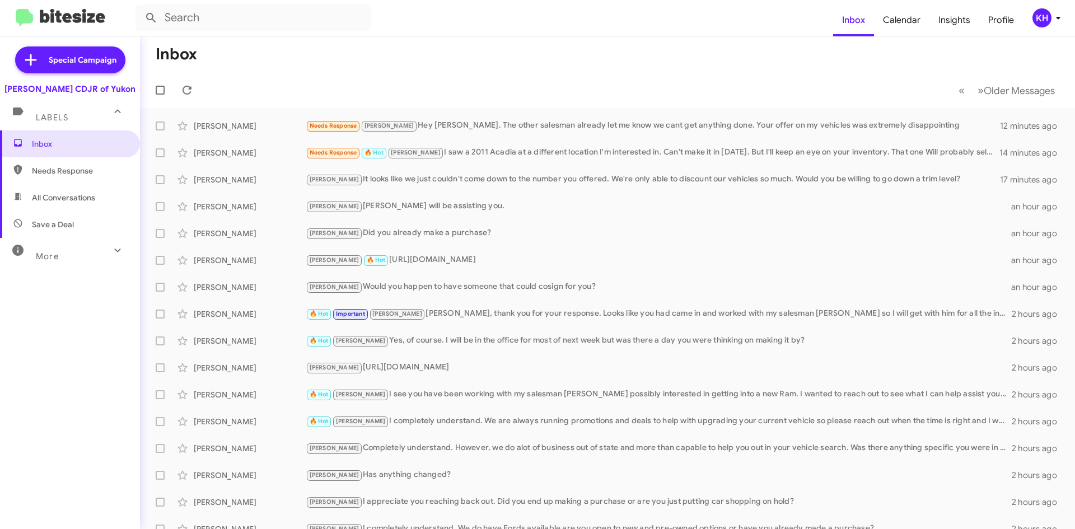
click at [40, 18] on img at bounding box center [61, 18] width 90 height 18
click at [74, 32] on mat-toolbar "Inbox Calendar Insights Profile KH" at bounding box center [537, 18] width 1075 height 36
click at [425, 127] on div "Needs Response [PERSON_NAME] Hey [PERSON_NAME]. The other salesman already let …" at bounding box center [663, 125] width 715 height 13
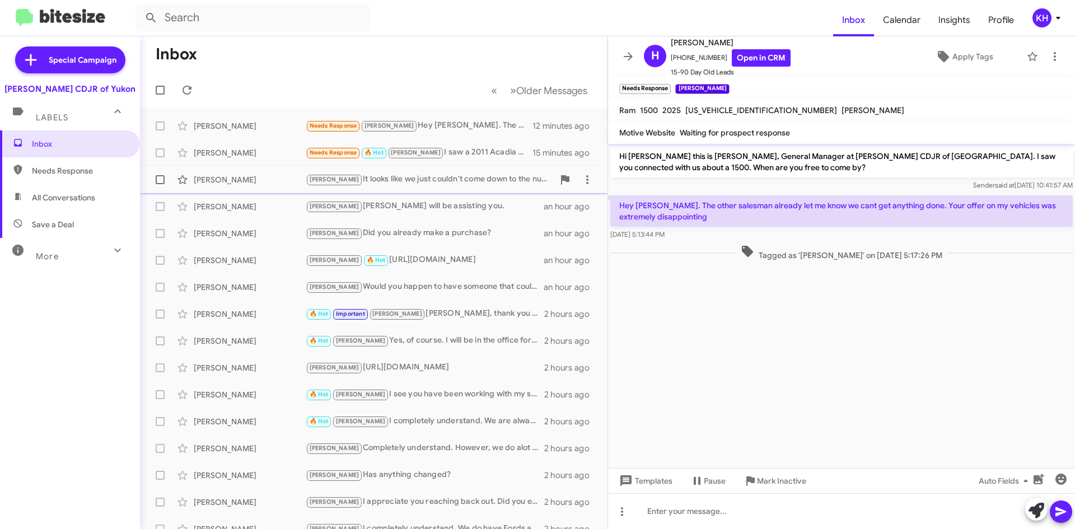
click at [322, 178] on span "[PERSON_NAME]" at bounding box center [334, 179] width 50 height 7
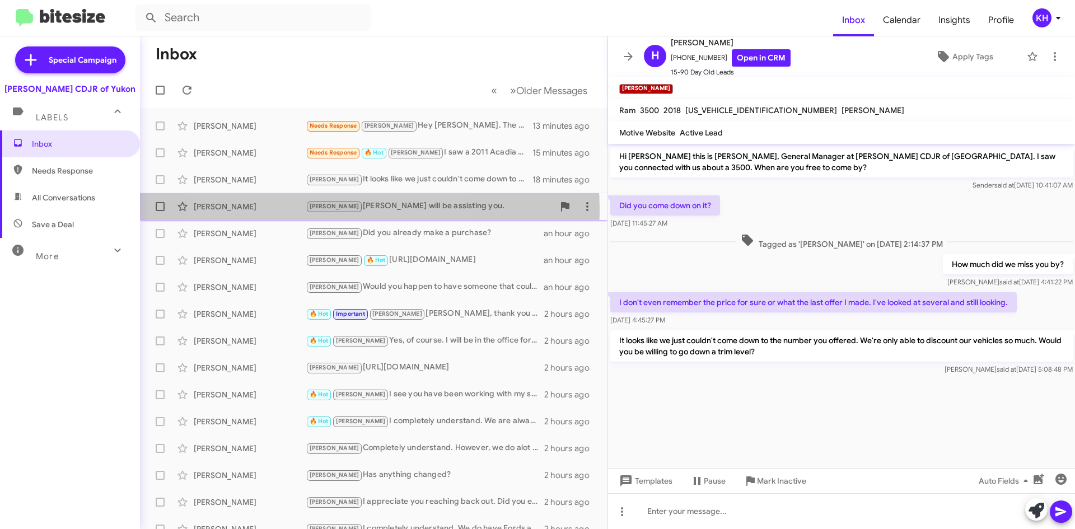
click at [321, 209] on span "[PERSON_NAME]" at bounding box center [334, 206] width 50 height 7
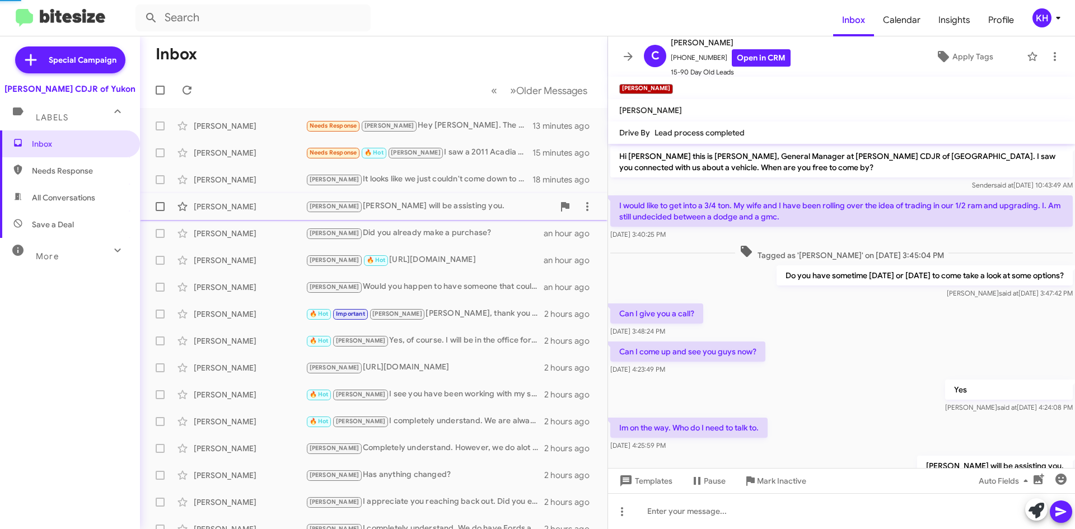
scroll to position [49, 0]
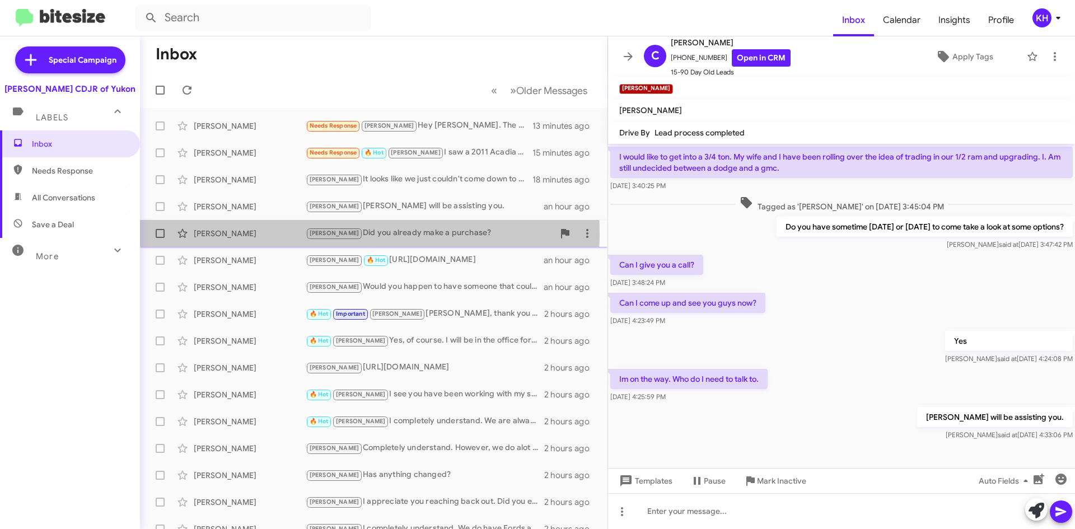
click at [318, 233] on span "[PERSON_NAME]" at bounding box center [334, 232] width 50 height 7
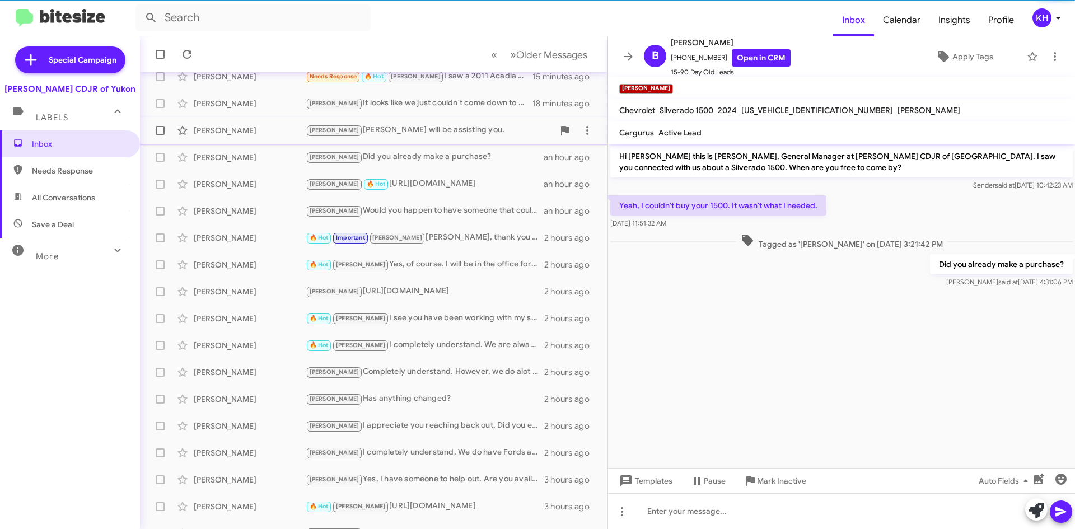
scroll to position [94, 0]
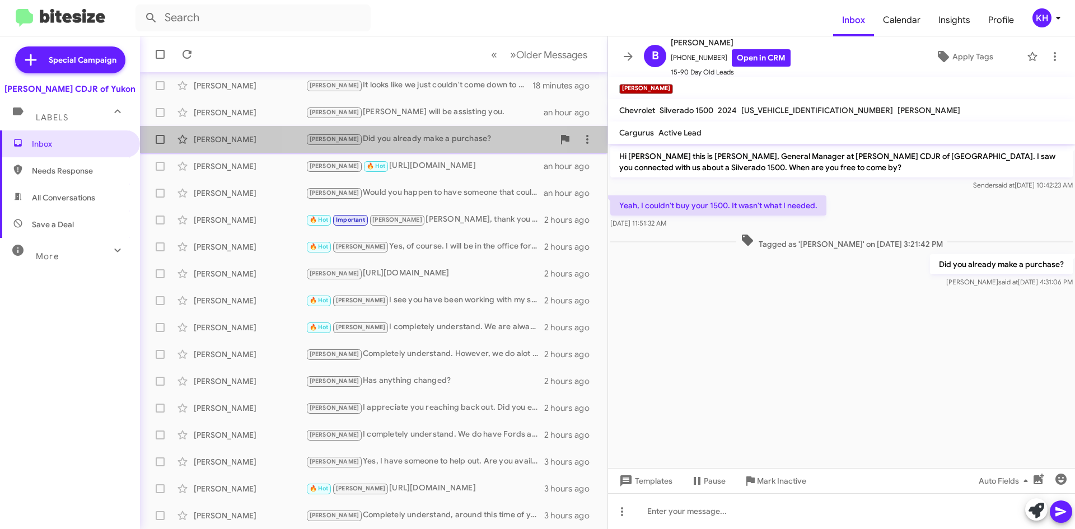
click at [409, 143] on div "[PERSON_NAME] Did you already make a purchase?" at bounding box center [430, 139] width 248 height 13
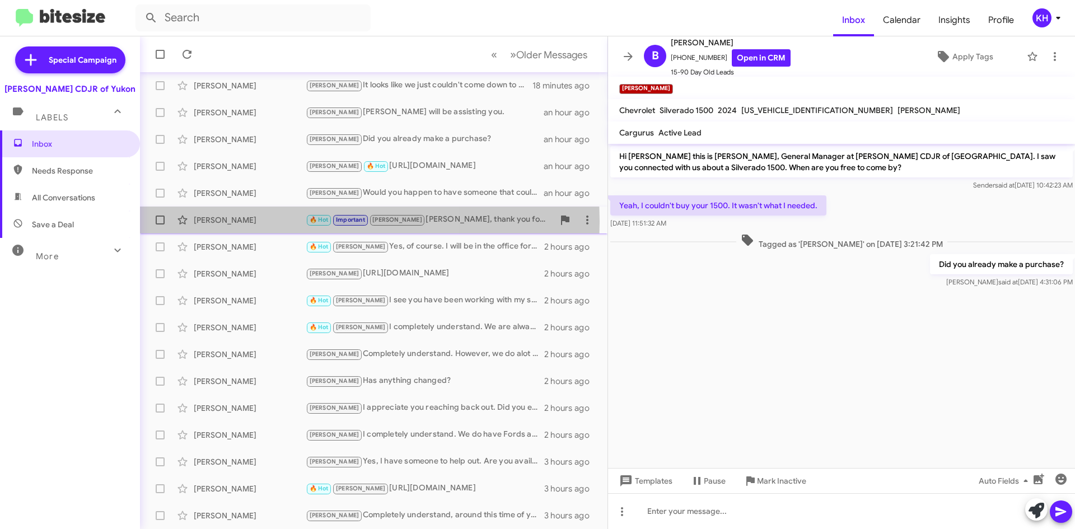
click at [245, 222] on div "[PERSON_NAME]" at bounding box center [250, 219] width 112 height 11
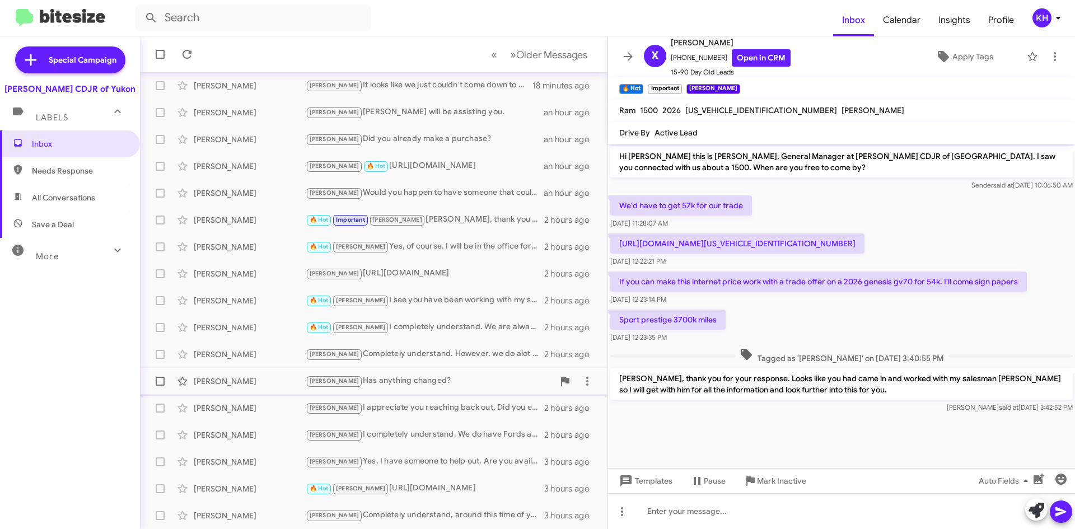
click at [323, 383] on span "[PERSON_NAME]" at bounding box center [334, 380] width 50 height 7
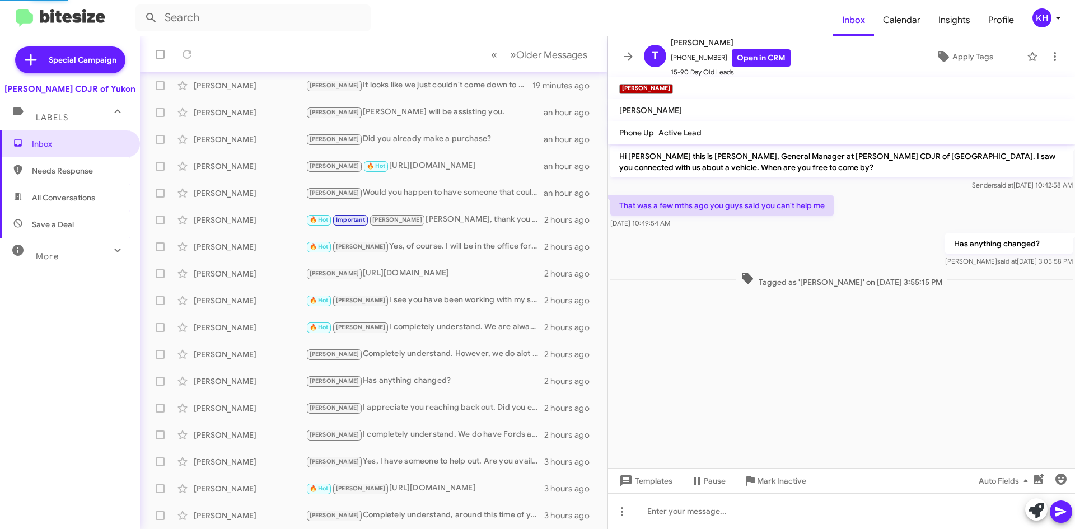
scroll to position [121, 0]
click at [323, 385] on small "[PERSON_NAME]" at bounding box center [334, 381] width 55 height 11
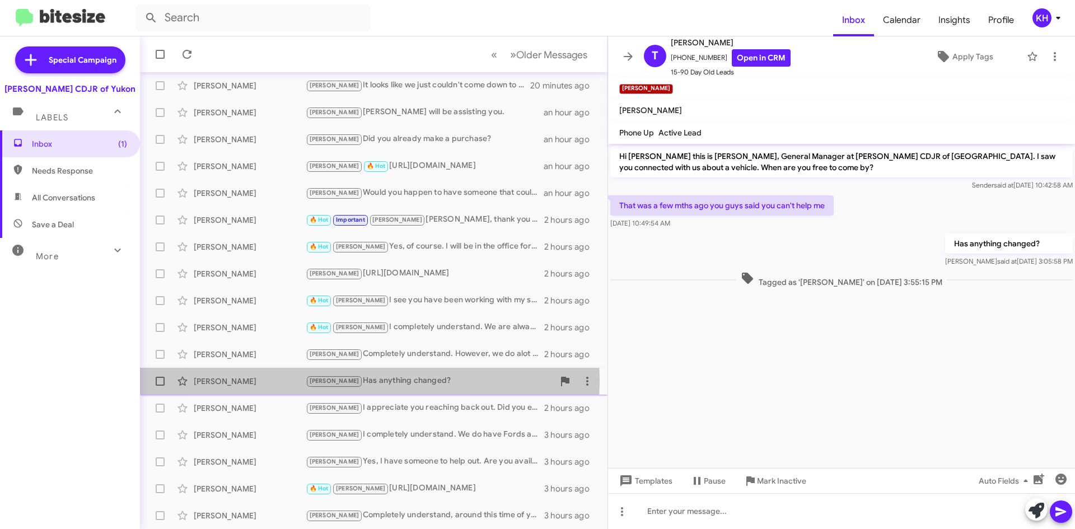
click at [321, 379] on span "[PERSON_NAME]" at bounding box center [334, 380] width 50 height 7
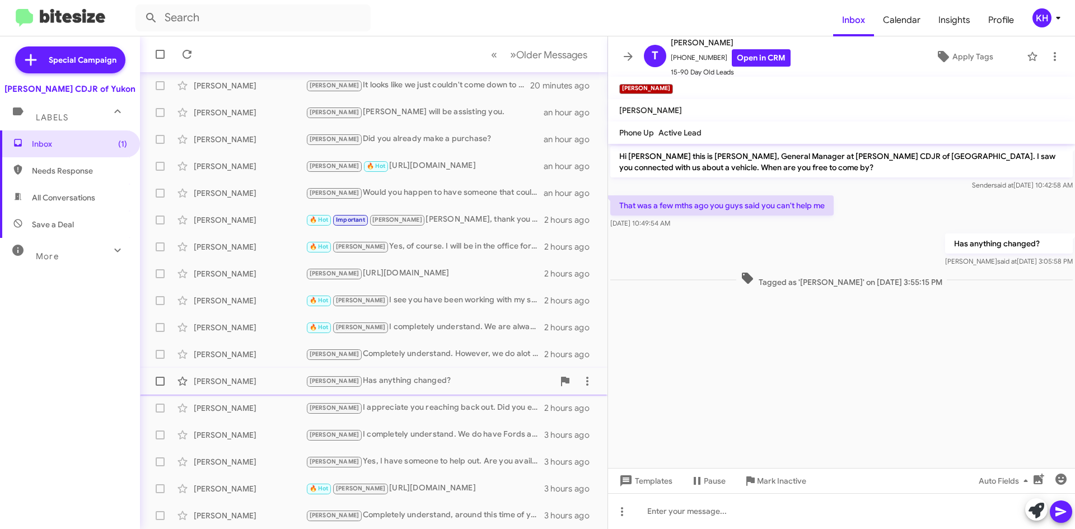
click at [386, 379] on div "[PERSON_NAME] Has anything changed?" at bounding box center [430, 380] width 248 height 13
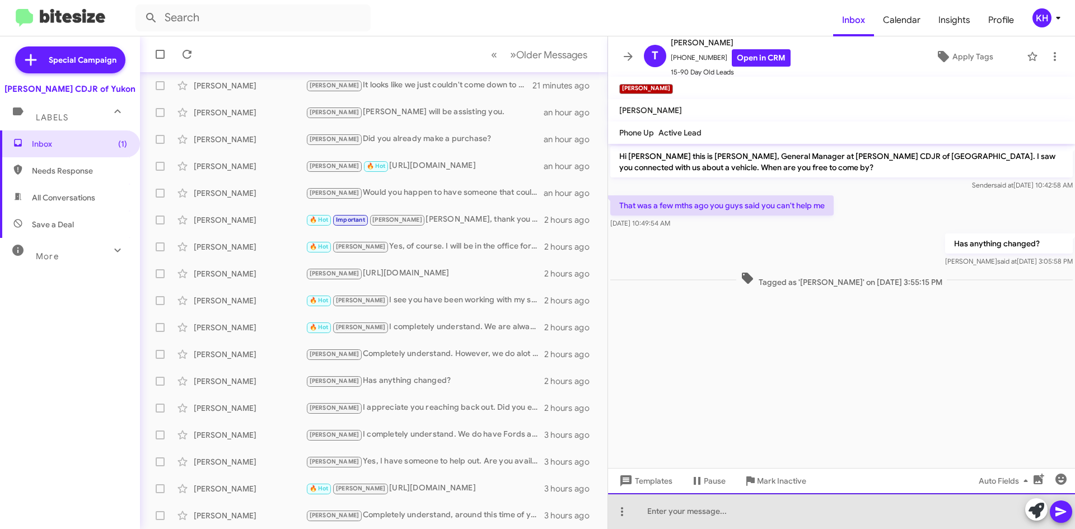
click at [647, 519] on div at bounding box center [841, 511] width 467 height 36
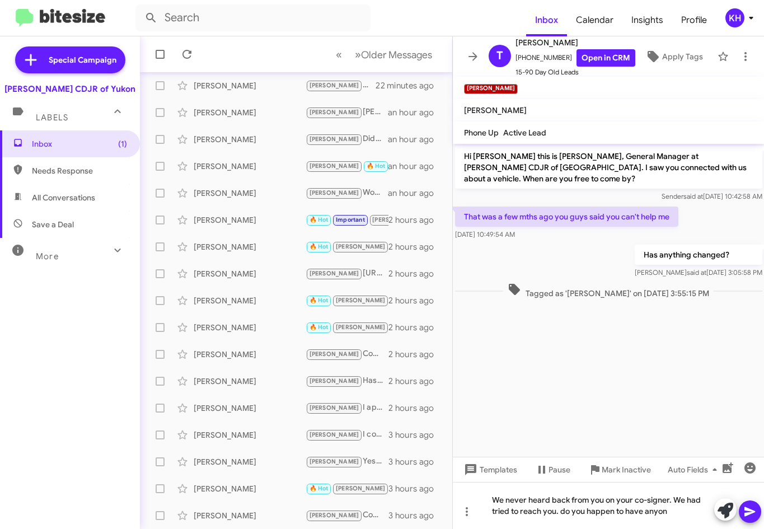
click at [603, 416] on cdk-virtual-scroll-viewport "Hi [PERSON_NAME] this is [PERSON_NAME], General Manager at [PERSON_NAME] CDJR o…" at bounding box center [609, 300] width 312 height 313
click at [673, 509] on div "We never heard back from you on your co-signer. We had tried to reach you. do y…" at bounding box center [609, 505] width 312 height 47
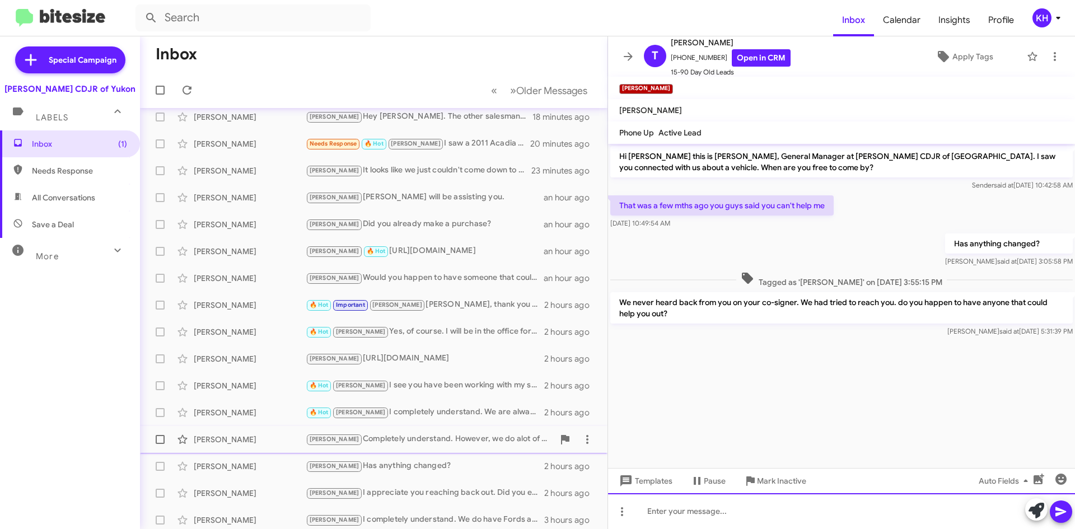
scroll to position [0, 0]
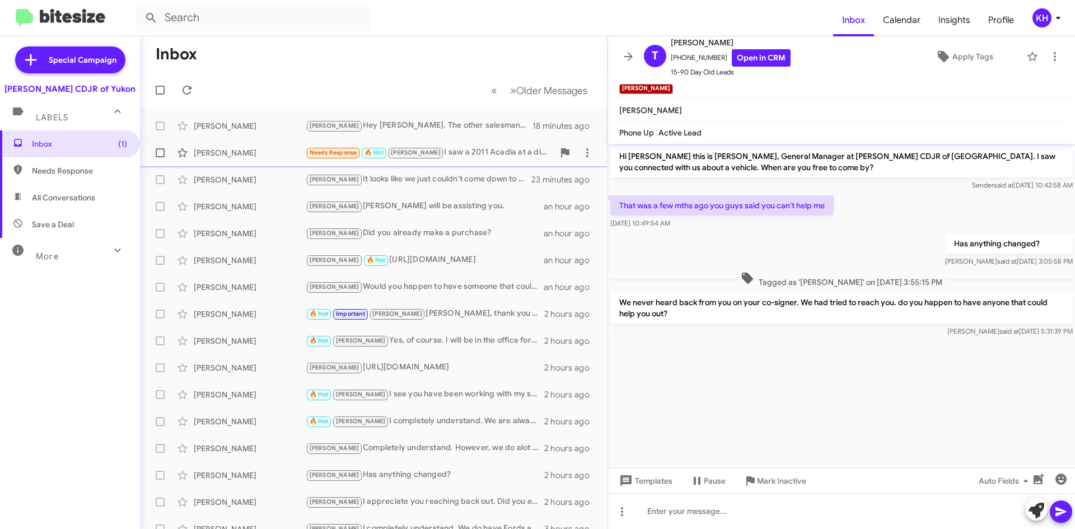
click at [340, 152] on span "Needs Response" at bounding box center [333, 152] width 48 height 7
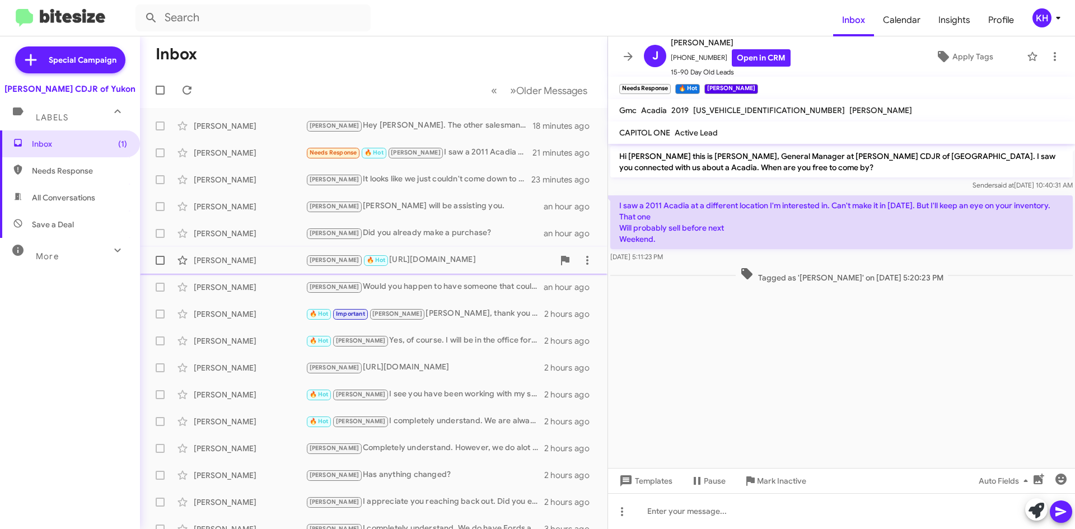
click at [321, 260] on span "[PERSON_NAME]" at bounding box center [334, 259] width 50 height 7
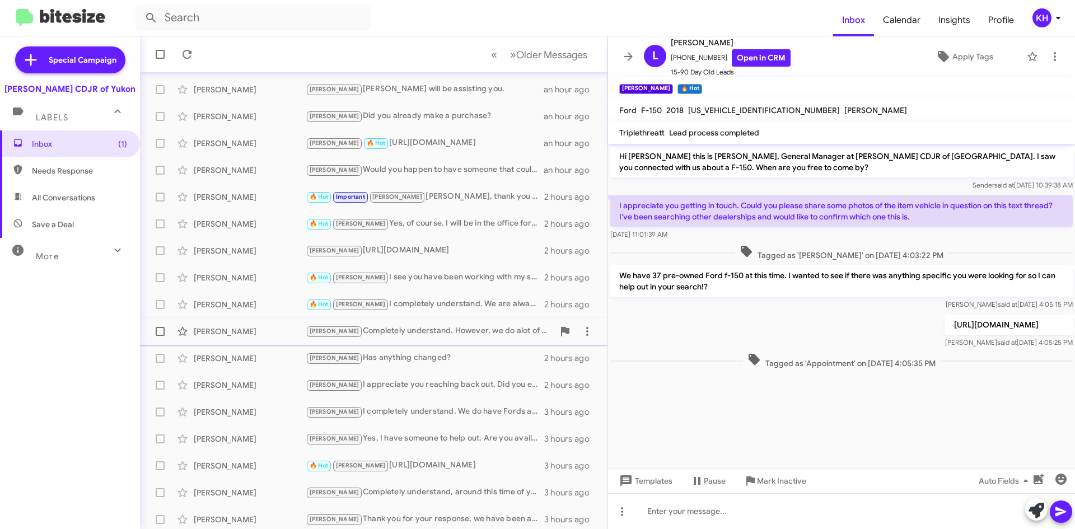
scroll to position [121, 0]
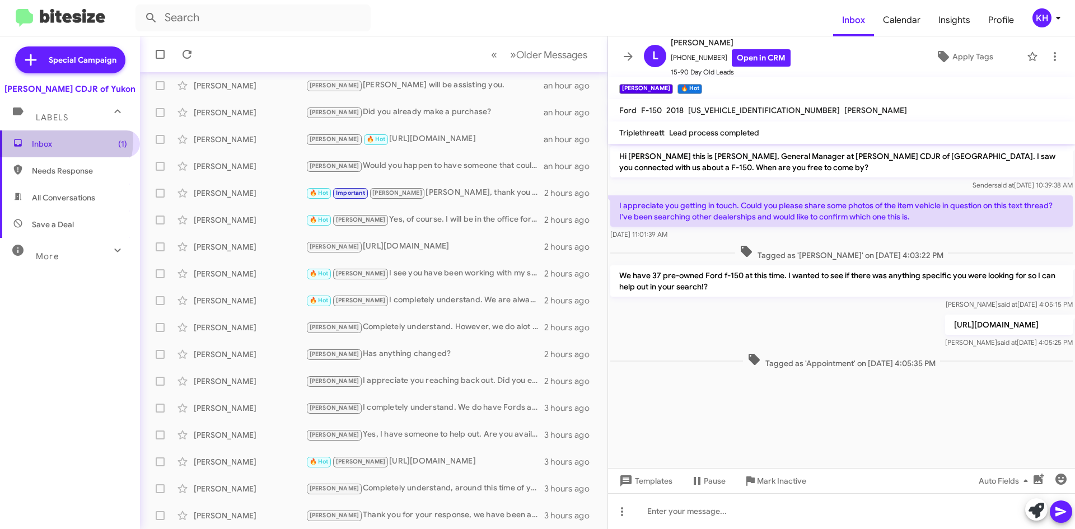
click at [46, 140] on span "Inbox (1)" at bounding box center [79, 143] width 95 height 11
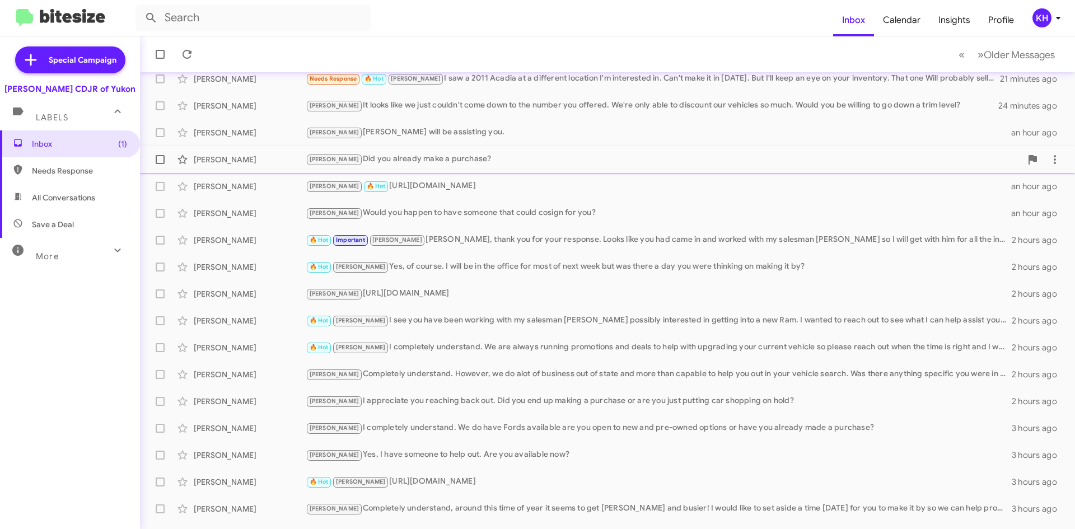
scroll to position [121, 0]
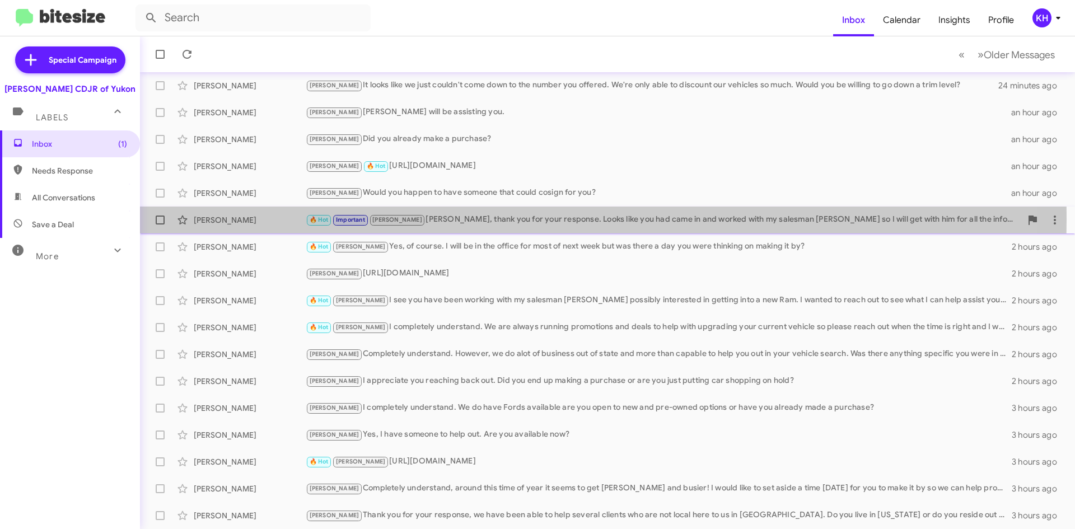
click at [340, 219] on span "Important" at bounding box center [350, 219] width 29 height 7
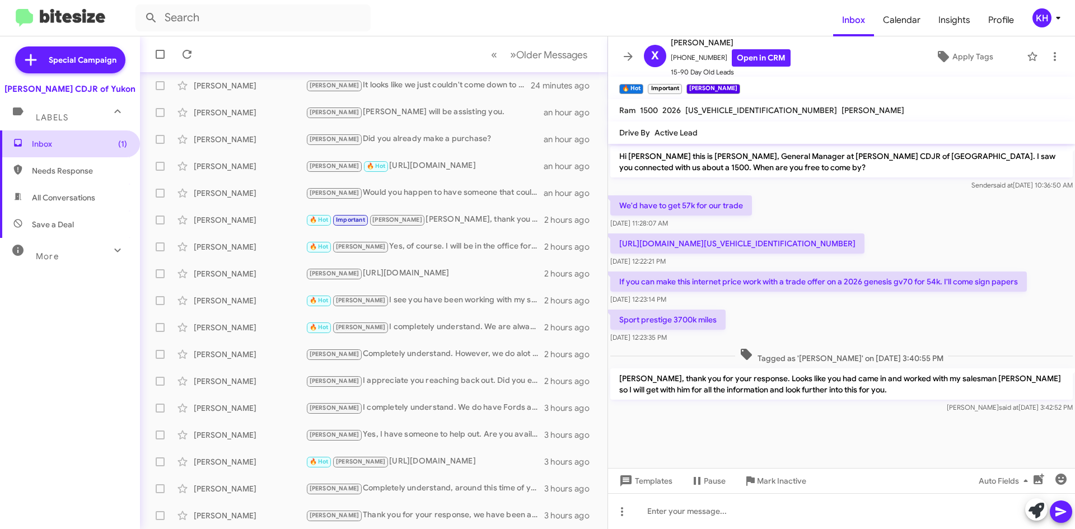
click at [32, 138] on span "Inbox (1)" at bounding box center [79, 143] width 95 height 11
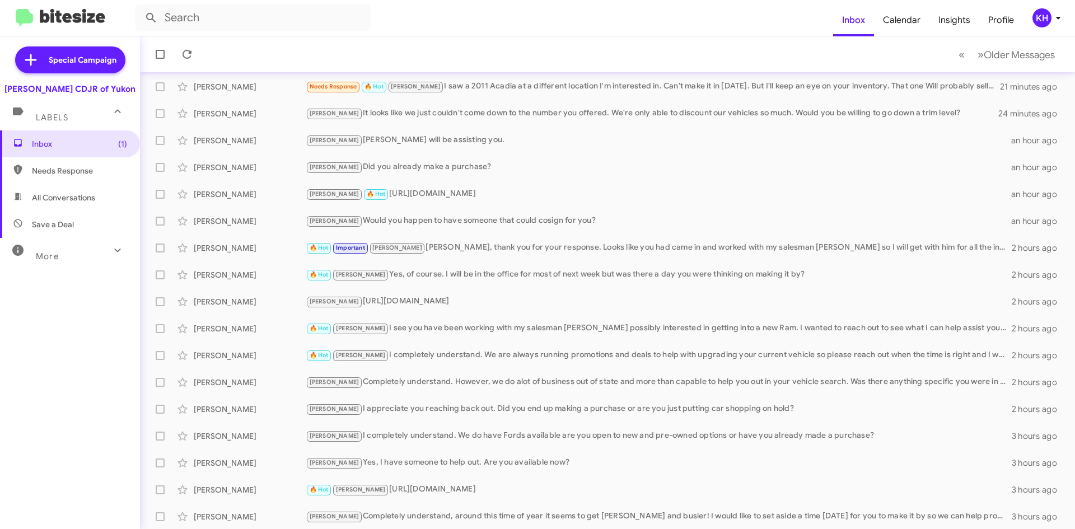
scroll to position [121, 0]
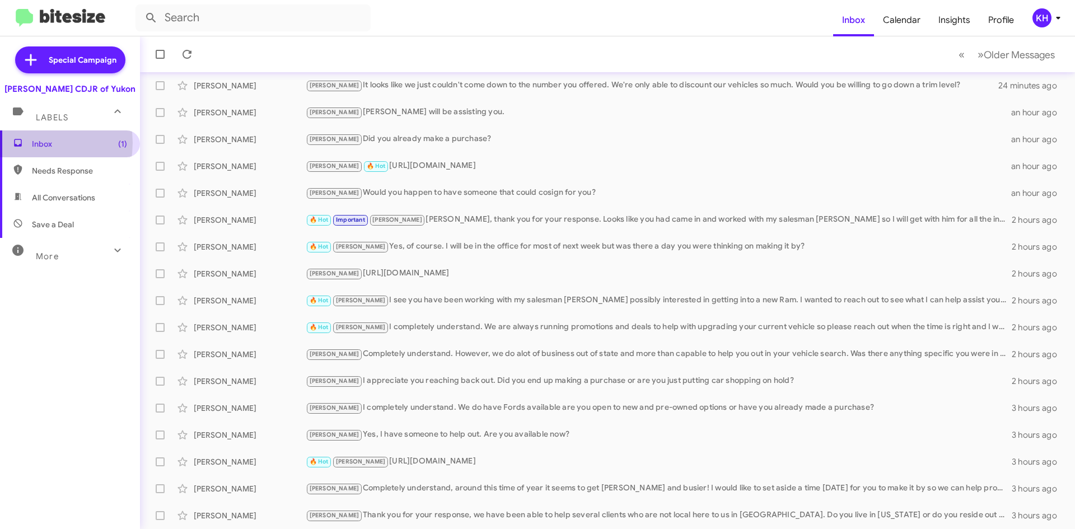
click at [29, 143] on span "Inbox (1)" at bounding box center [70, 143] width 140 height 27
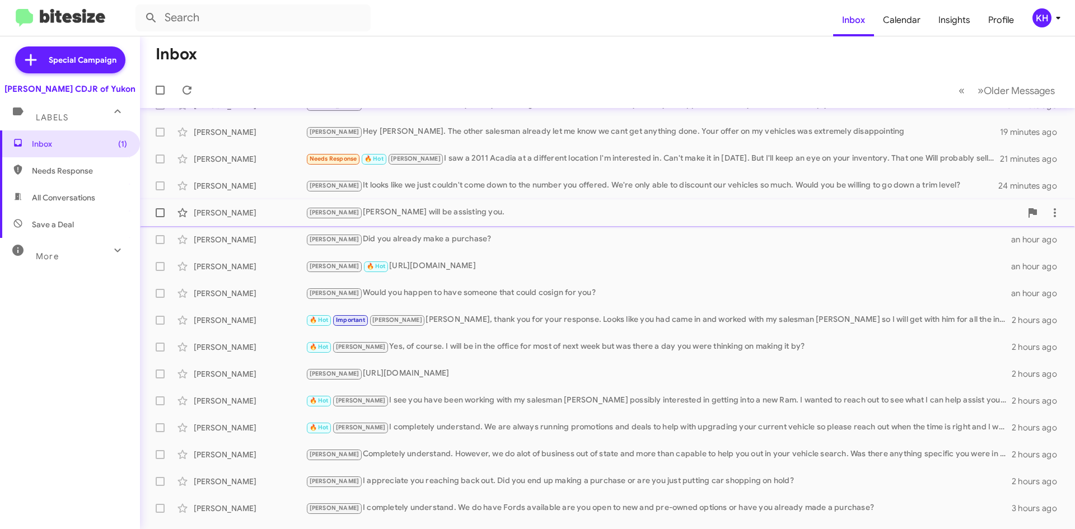
scroll to position [0, 0]
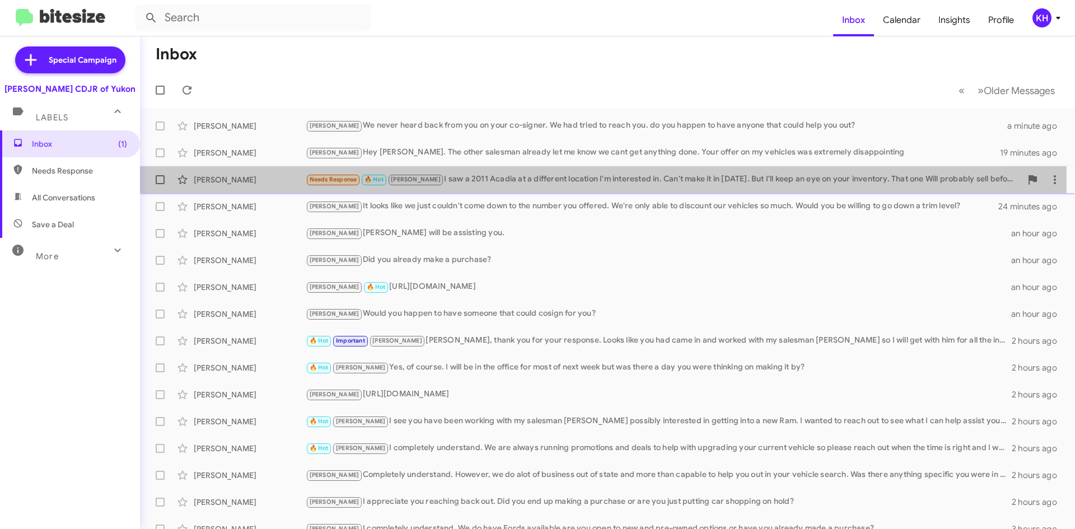
click at [323, 181] on span "Needs Response" at bounding box center [333, 179] width 48 height 7
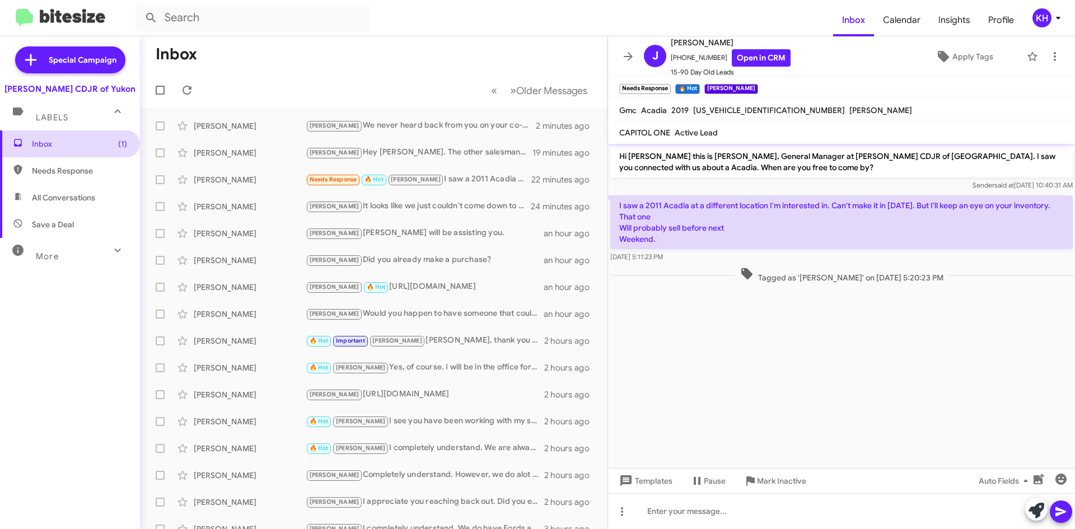
click at [47, 143] on span "Inbox (1)" at bounding box center [79, 143] width 95 height 11
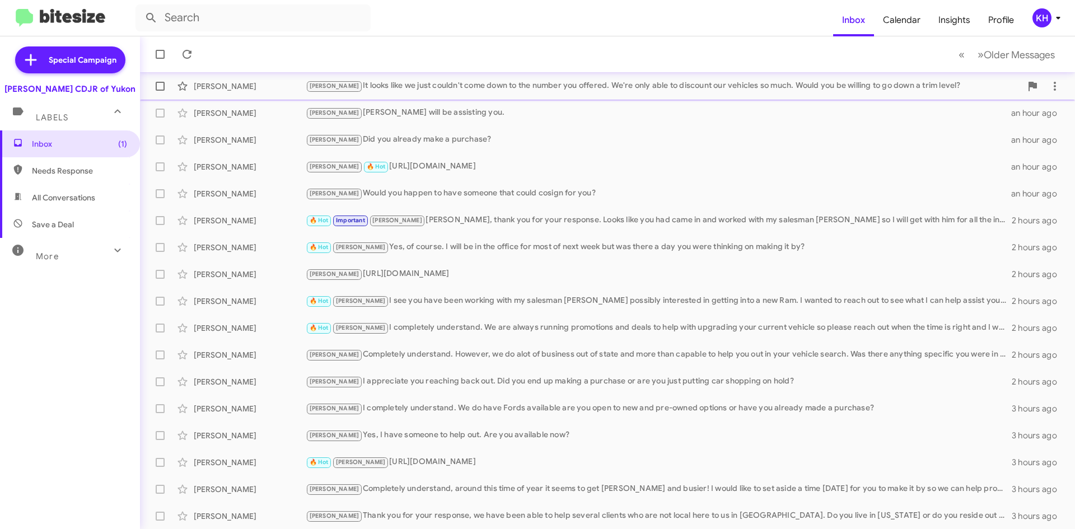
scroll to position [121, 0]
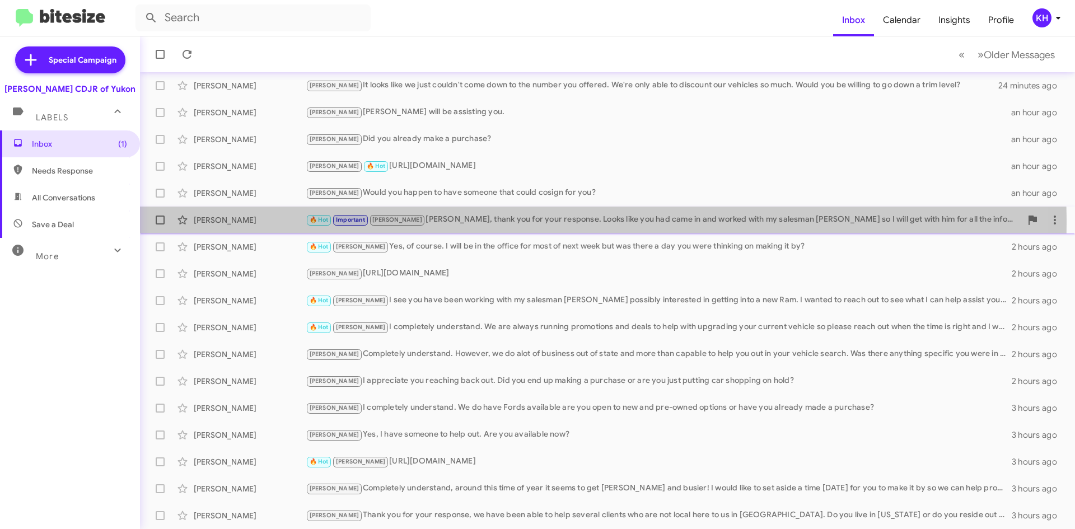
click at [346, 223] on span "Important" at bounding box center [350, 219] width 29 height 7
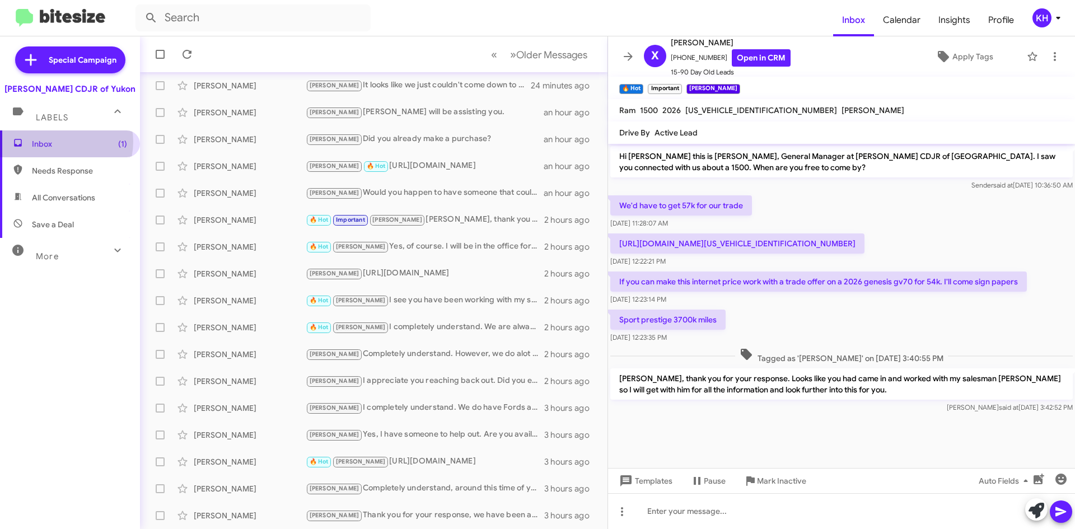
click at [59, 142] on span "Inbox (1)" at bounding box center [79, 143] width 95 height 11
